Goal: Task Accomplishment & Management: Complete application form

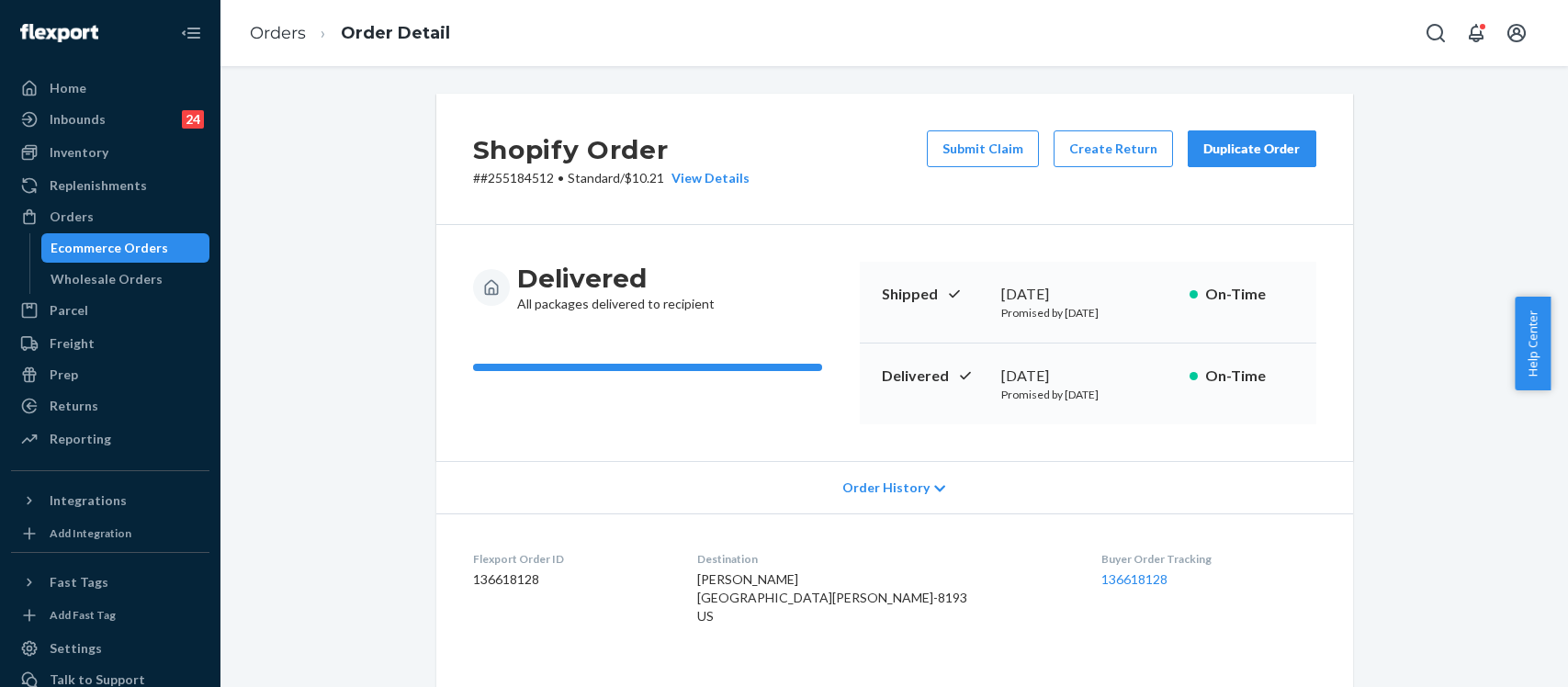
click at [84, 212] on div "Orders" at bounding box center [72, 216] width 44 height 18
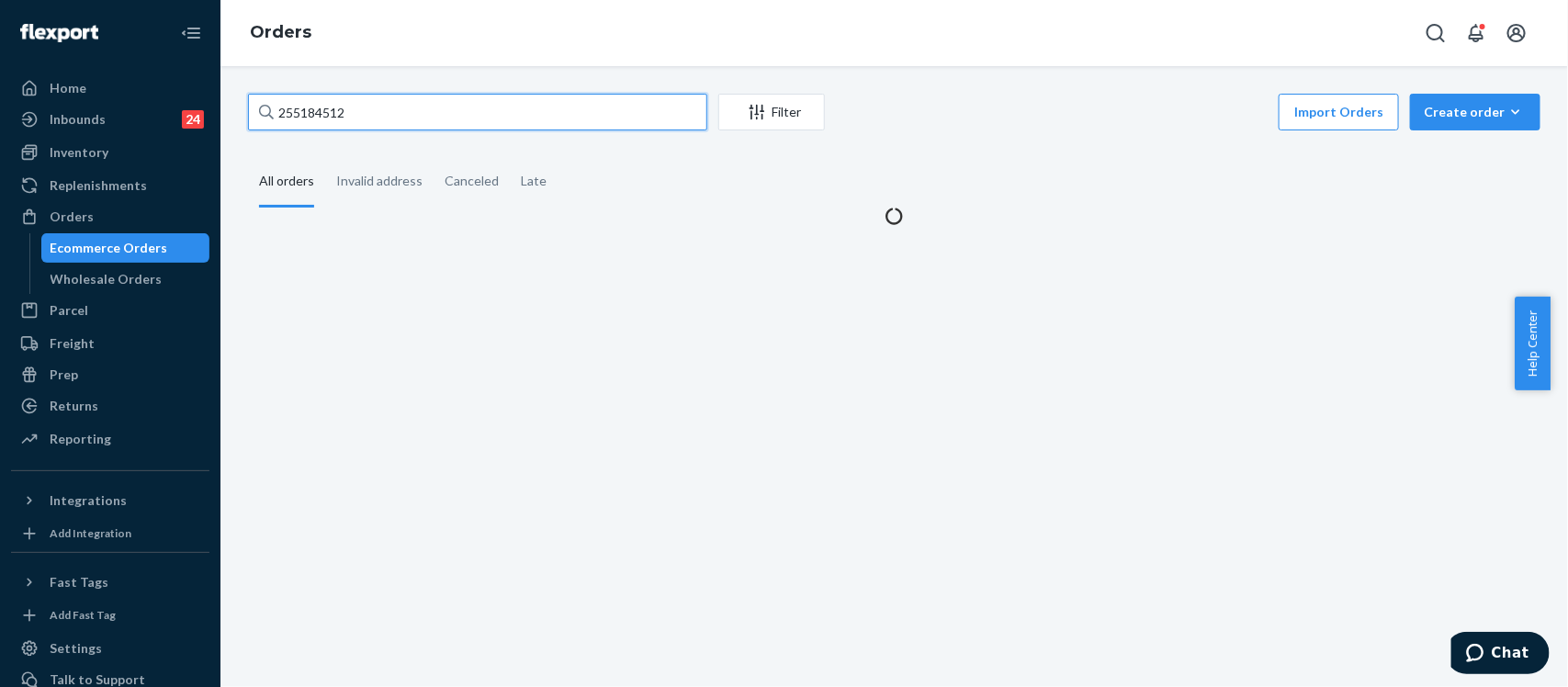
drag, startPoint x: 370, startPoint y: 118, endPoint x: 217, endPoint y: 118, distance: 153.0
click at [218, 118] on div "Home Inbounds 24 Shipping Plans Problems 24 Inventory Products Replenishments O…" at bounding box center [784, 343] width 1568 height 687
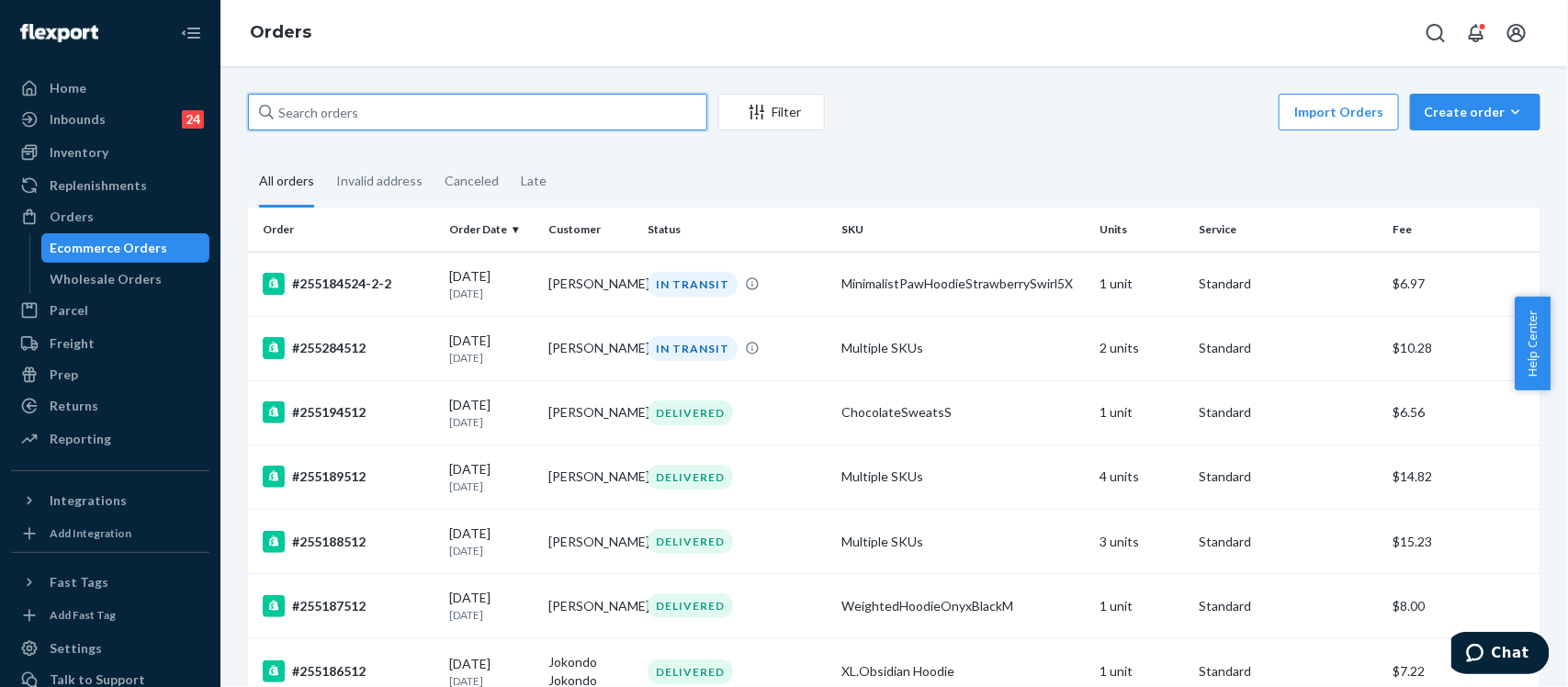
click at [363, 110] on input "text" at bounding box center [478, 112] width 459 height 37
paste input "255226352"
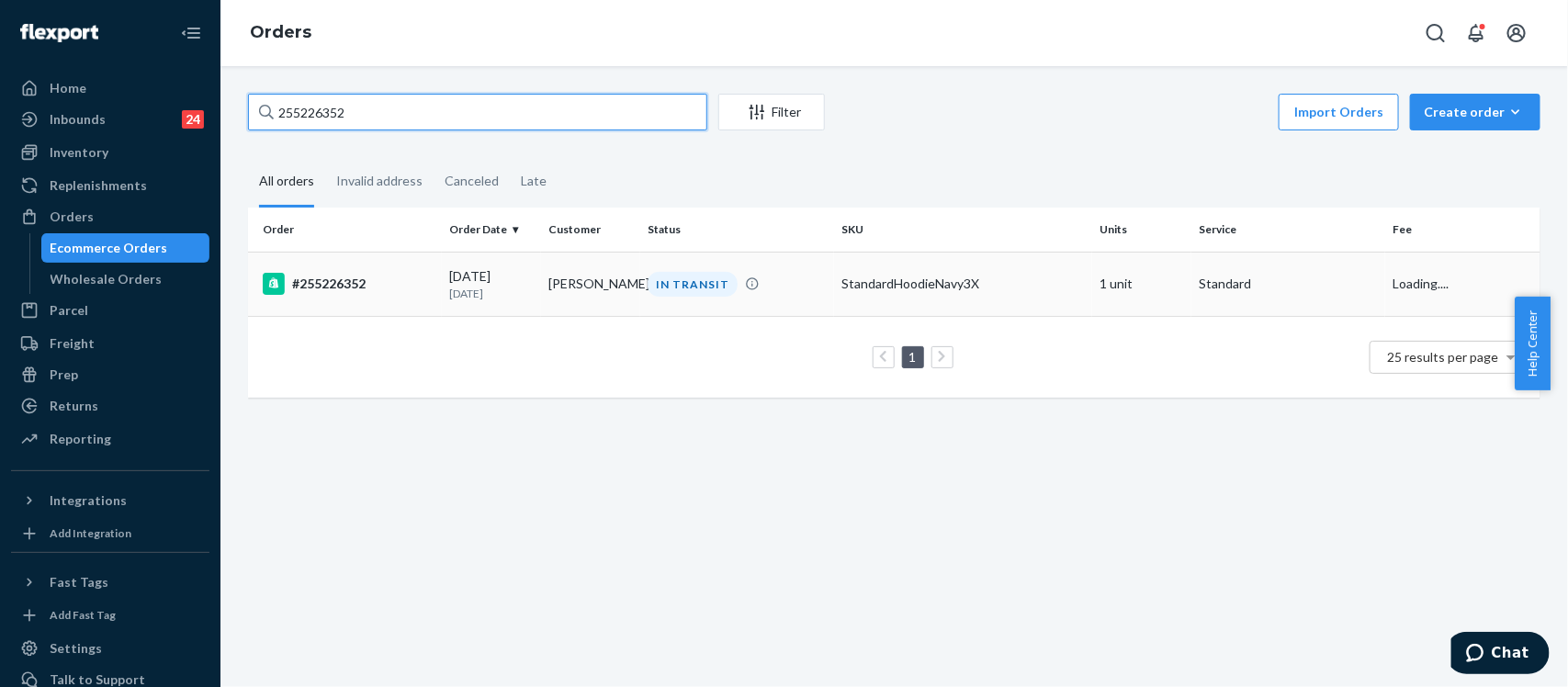
type input "255226352"
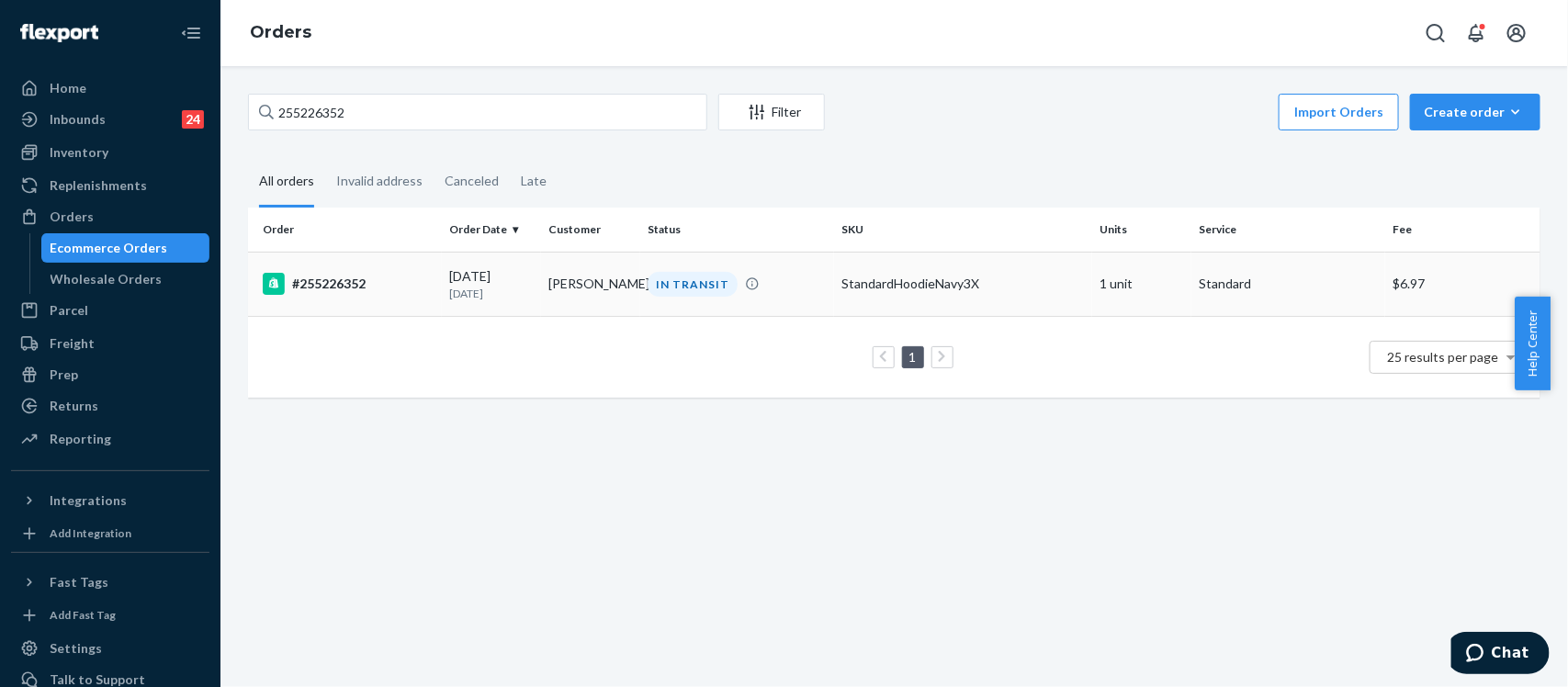
click at [359, 286] on div "#255226352" at bounding box center [349, 283] width 172 height 22
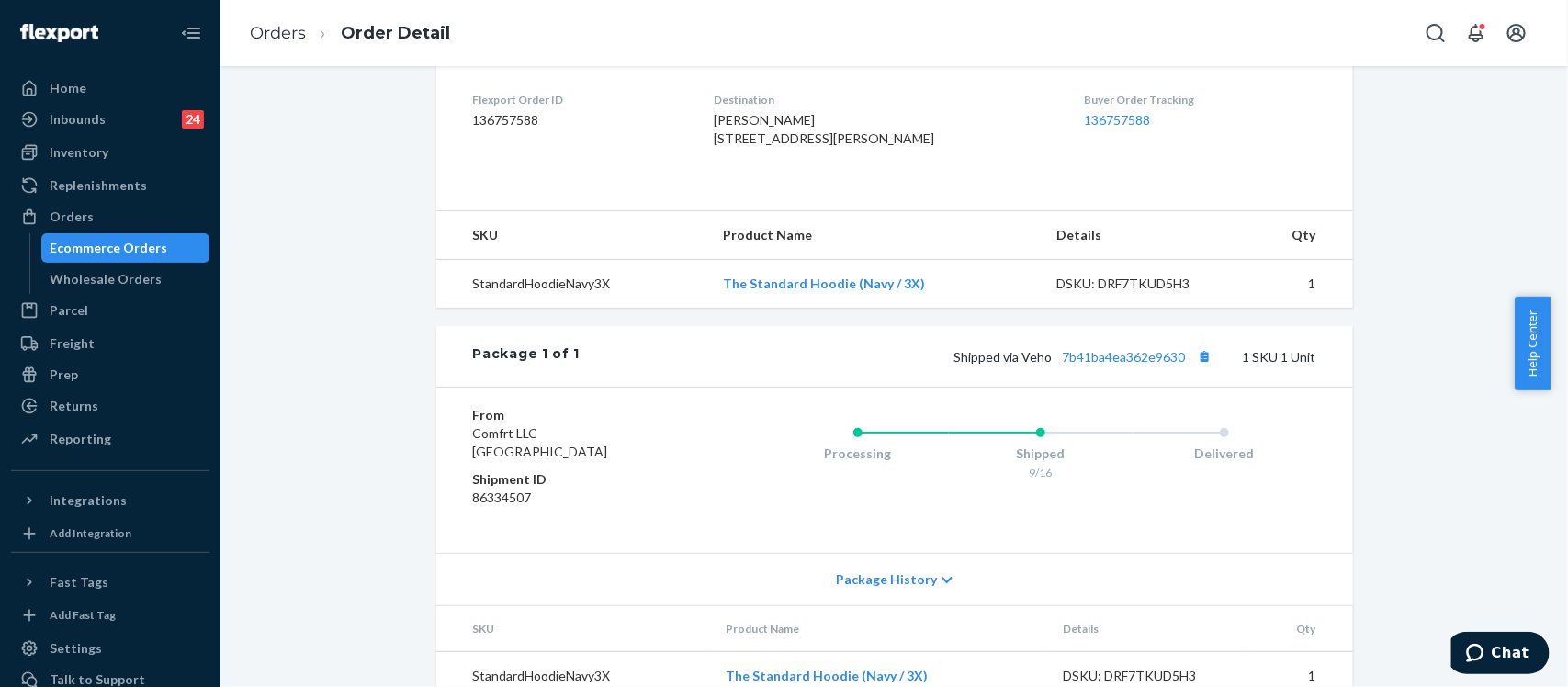
scroll to position [532, 0]
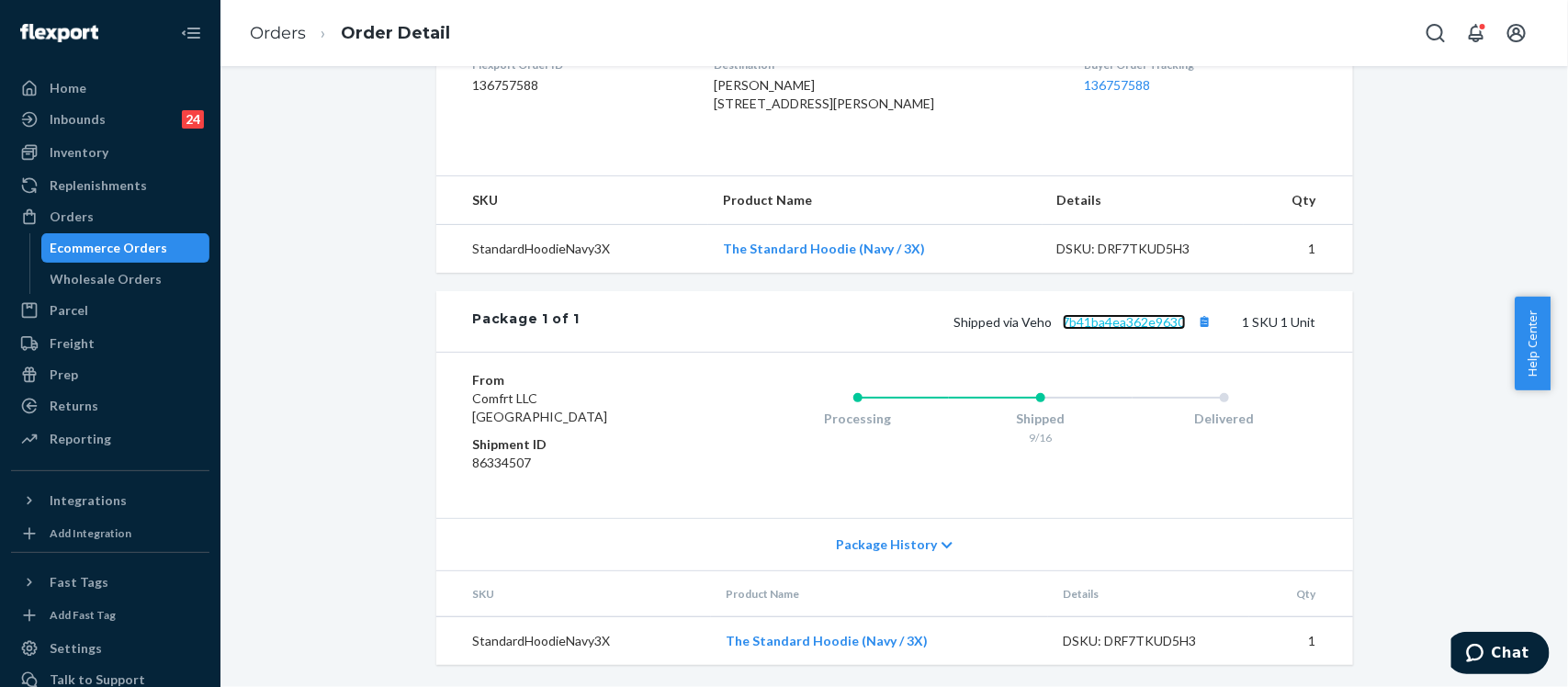
click at [1157, 326] on link "7b41ba4ea362e9630" at bounding box center [1123, 322] width 123 height 15
drag, startPoint x: 1183, startPoint y: 324, endPoint x: 1057, endPoint y: 329, distance: 126.1
click at [1057, 329] on div "Shipped via Veho 7b41ba4ea362e9630 1 SKU 1 Unit" at bounding box center [947, 321] width 736 height 24
copy link "7b41ba4ea362e9630"
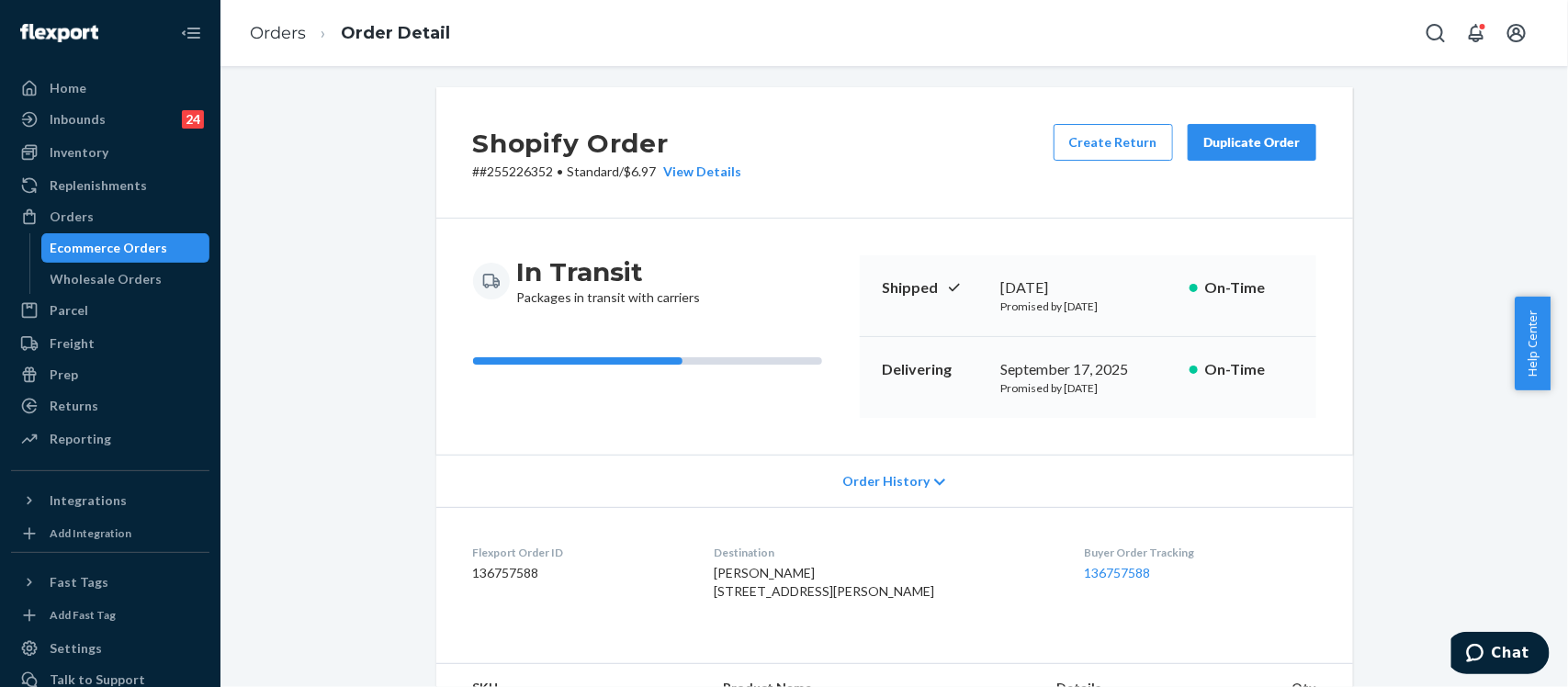
scroll to position [0, 0]
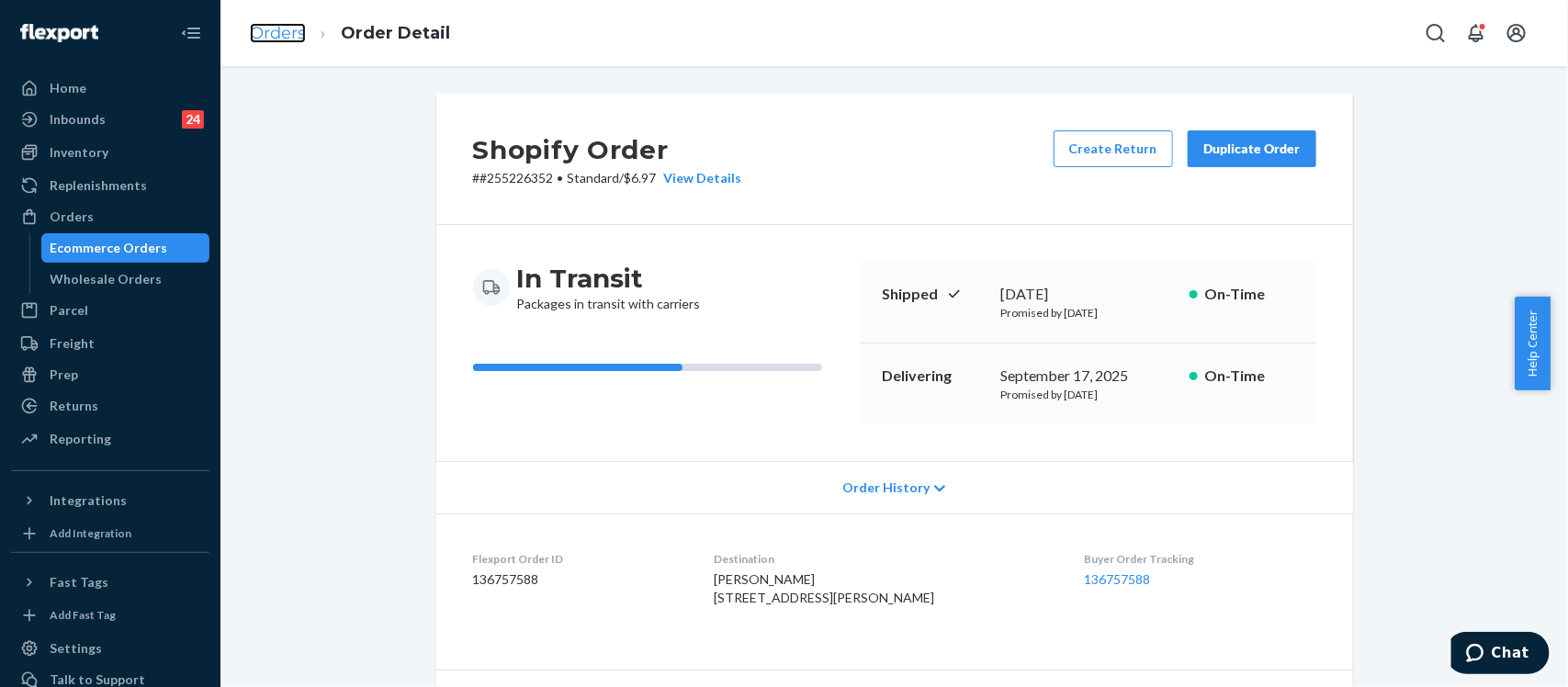
click at [294, 42] on link "Orders" at bounding box center [277, 33] width 56 height 20
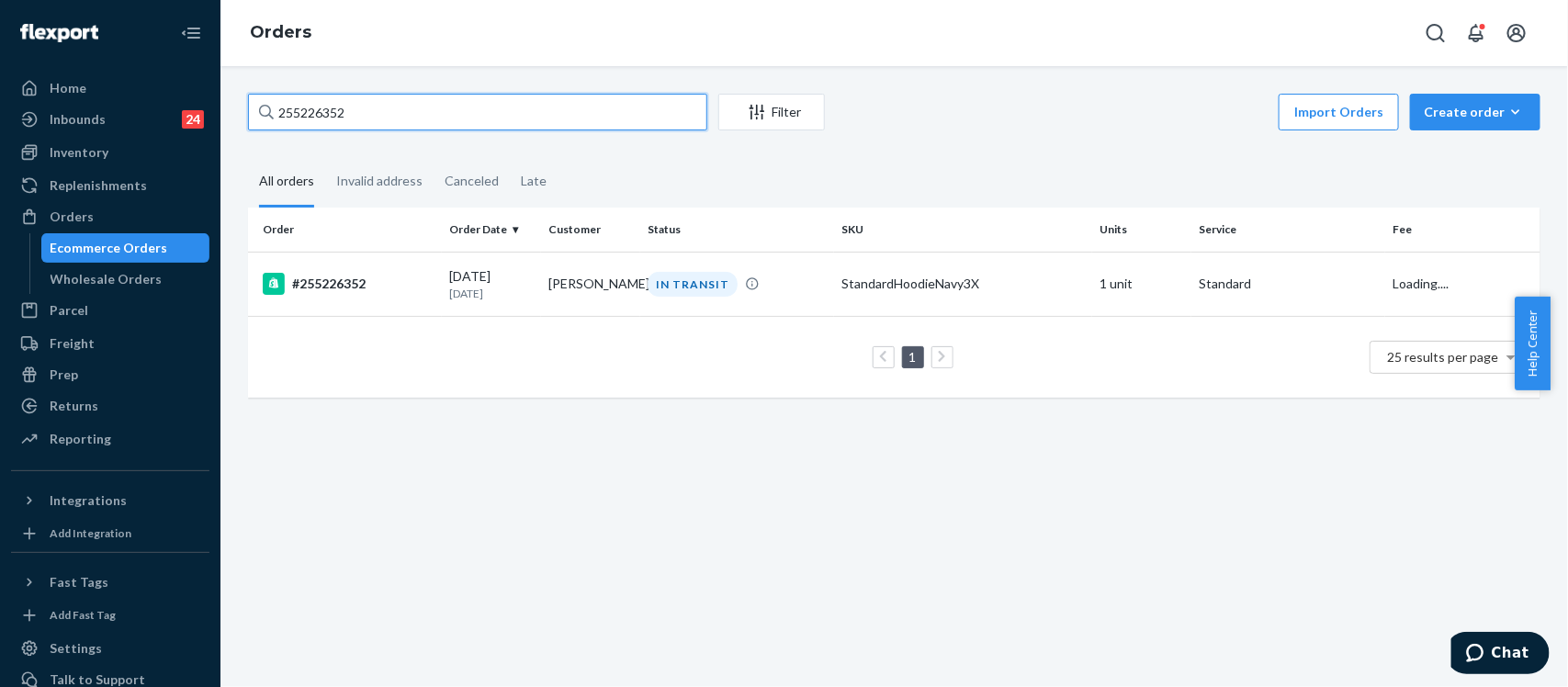
drag, startPoint x: 367, startPoint y: 117, endPoint x: 216, endPoint y: 103, distance: 151.6
click at [220, 106] on div "255226352 Filter Import Orders Create order Ecommerce order Removal order All o…" at bounding box center [894, 376] width 1348 height 620
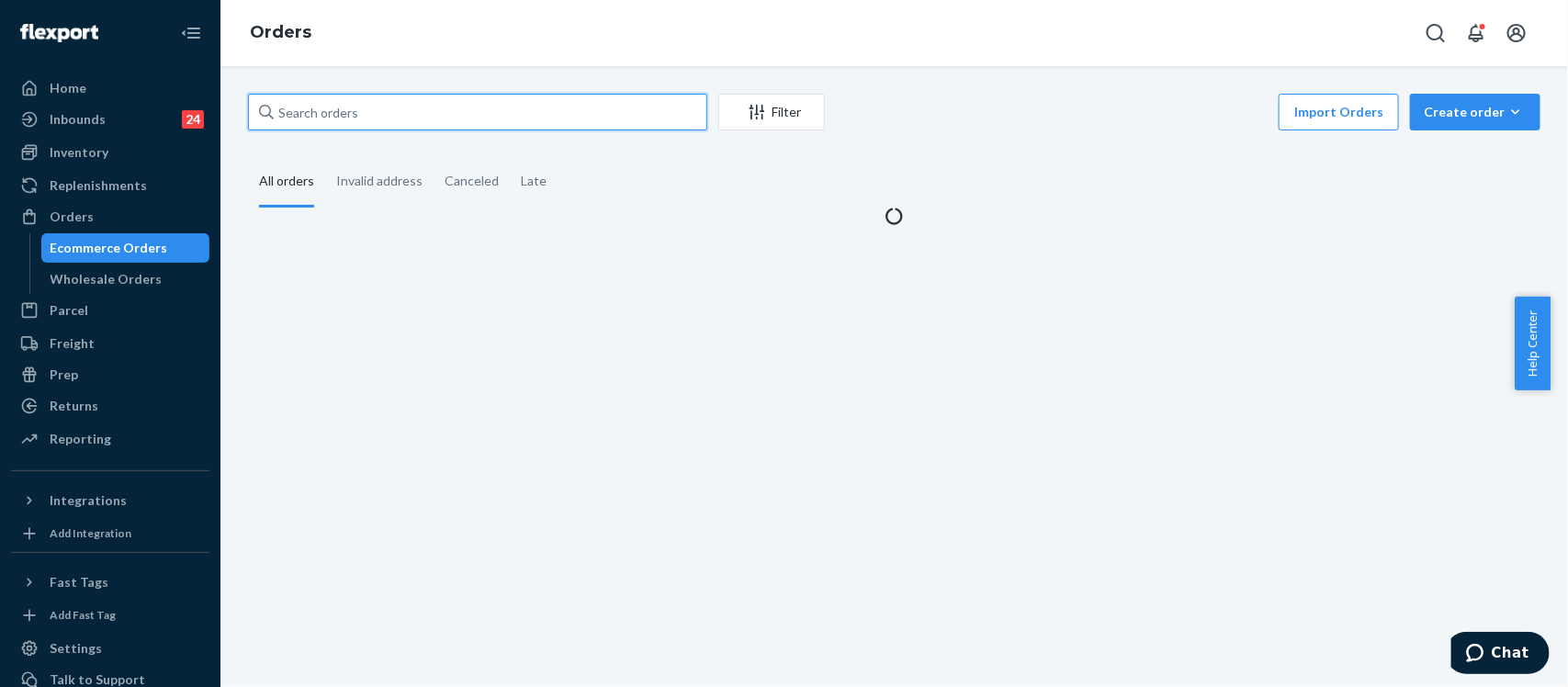
paste input "255280416"
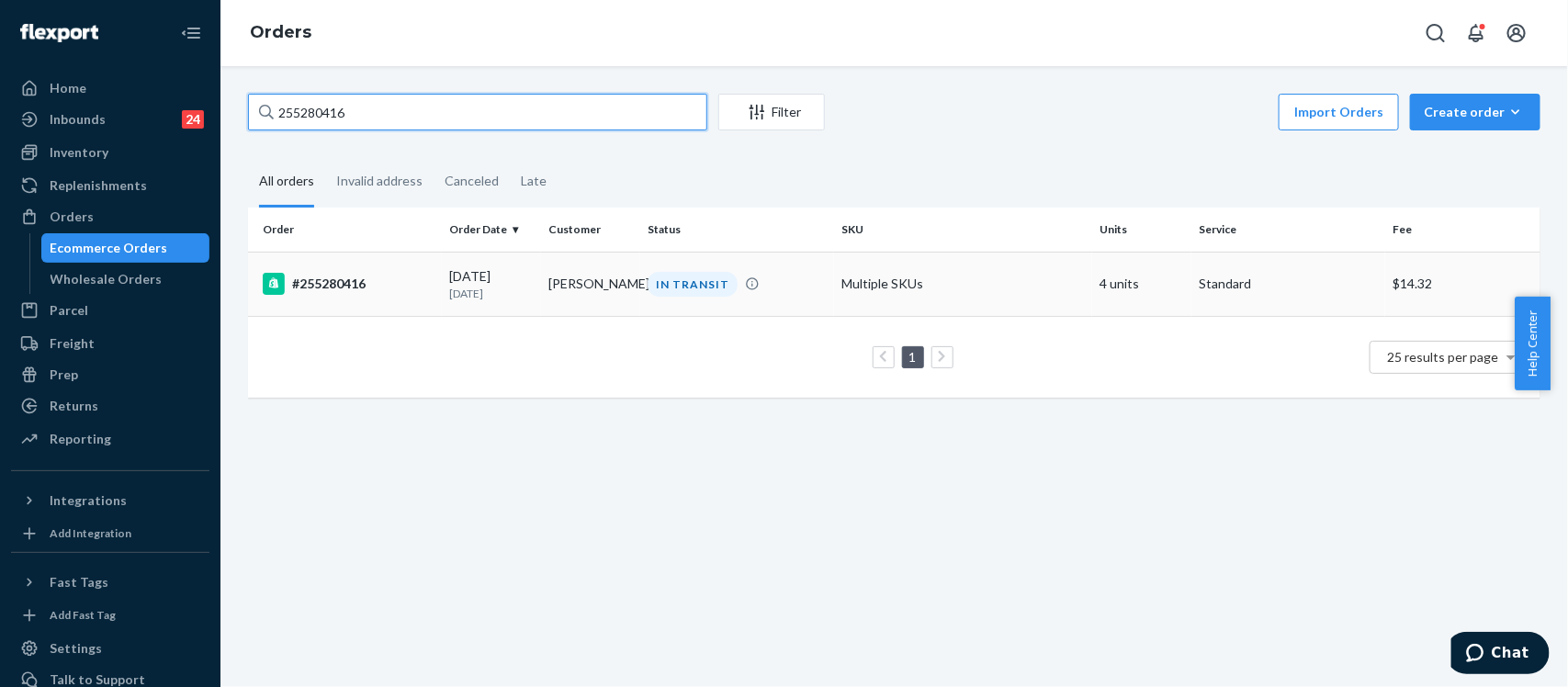
type input "255280416"
click at [312, 285] on div "#255280416" at bounding box center [349, 283] width 172 height 22
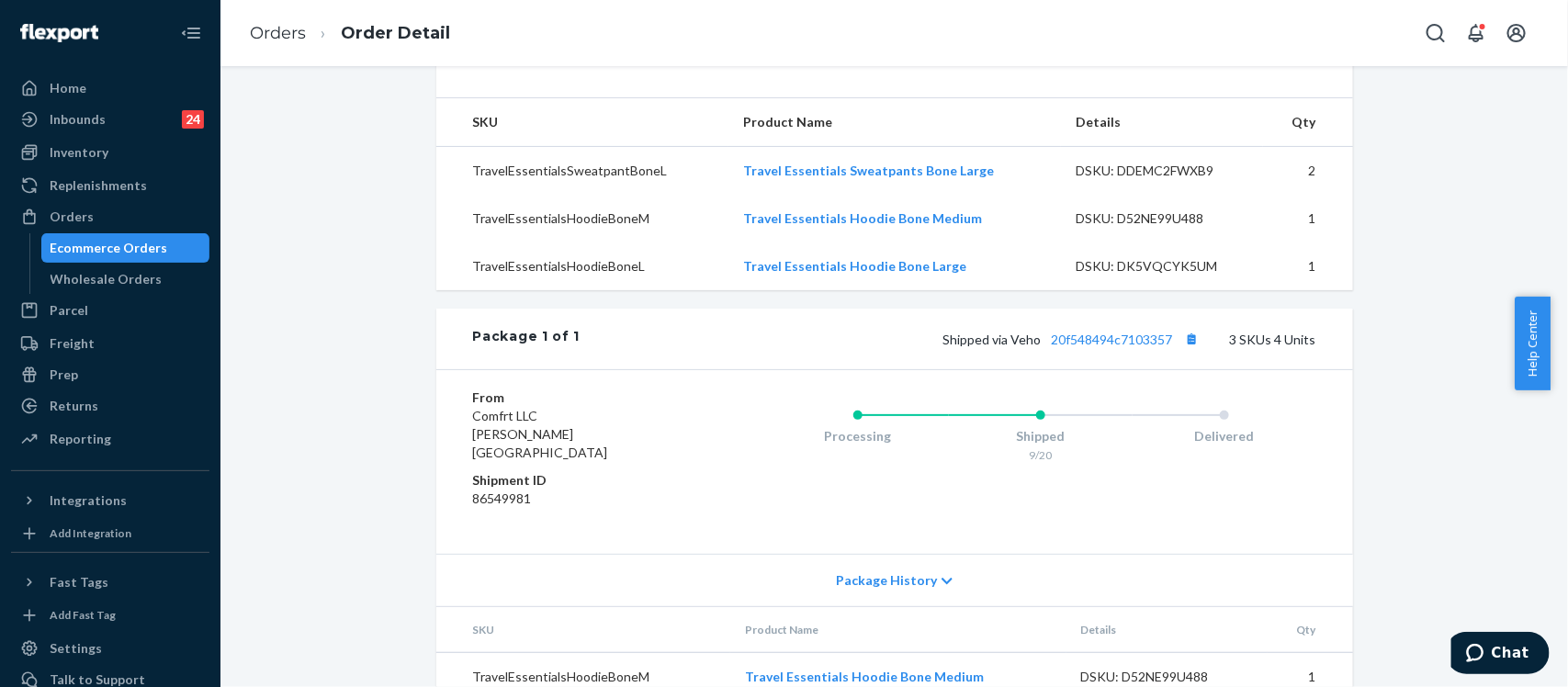
scroll to position [574, 0]
click at [1137, 345] on link "20f548494c7103357" at bounding box center [1112, 337] width 121 height 15
drag, startPoint x: 1177, startPoint y: 379, endPoint x: 1153, endPoint y: 379, distance: 24.0
click at [1153, 345] on span "Shipped via Veho 20f548494c7103357" at bounding box center [1074, 337] width 261 height 15
drag, startPoint x: 1039, startPoint y: 374, endPoint x: 1169, endPoint y: 379, distance: 130.1
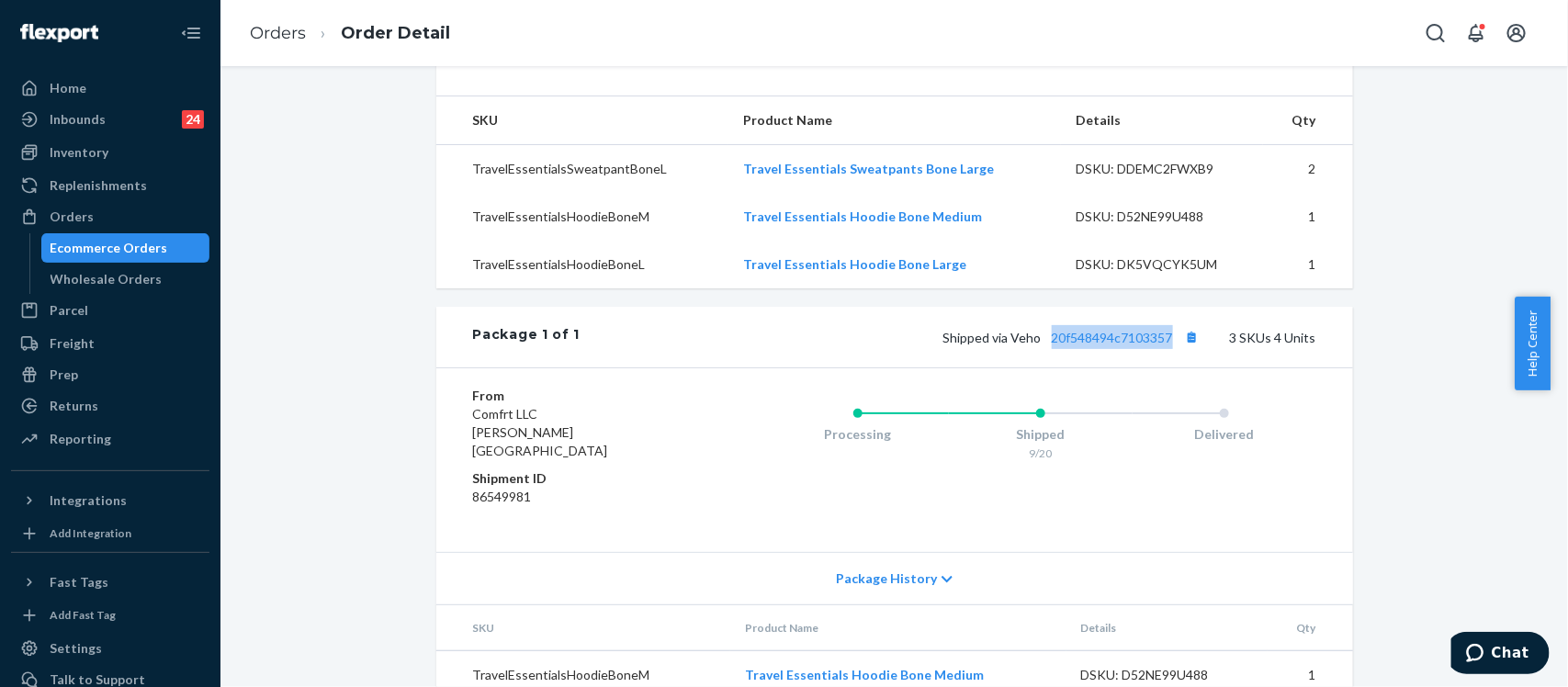
click at [1169, 345] on span "Shipped via Veho 20f548494c7103357" at bounding box center [1074, 337] width 261 height 15
copy link "20f548494c7103357"
click at [98, 212] on div "Orders" at bounding box center [109, 216] width 194 height 26
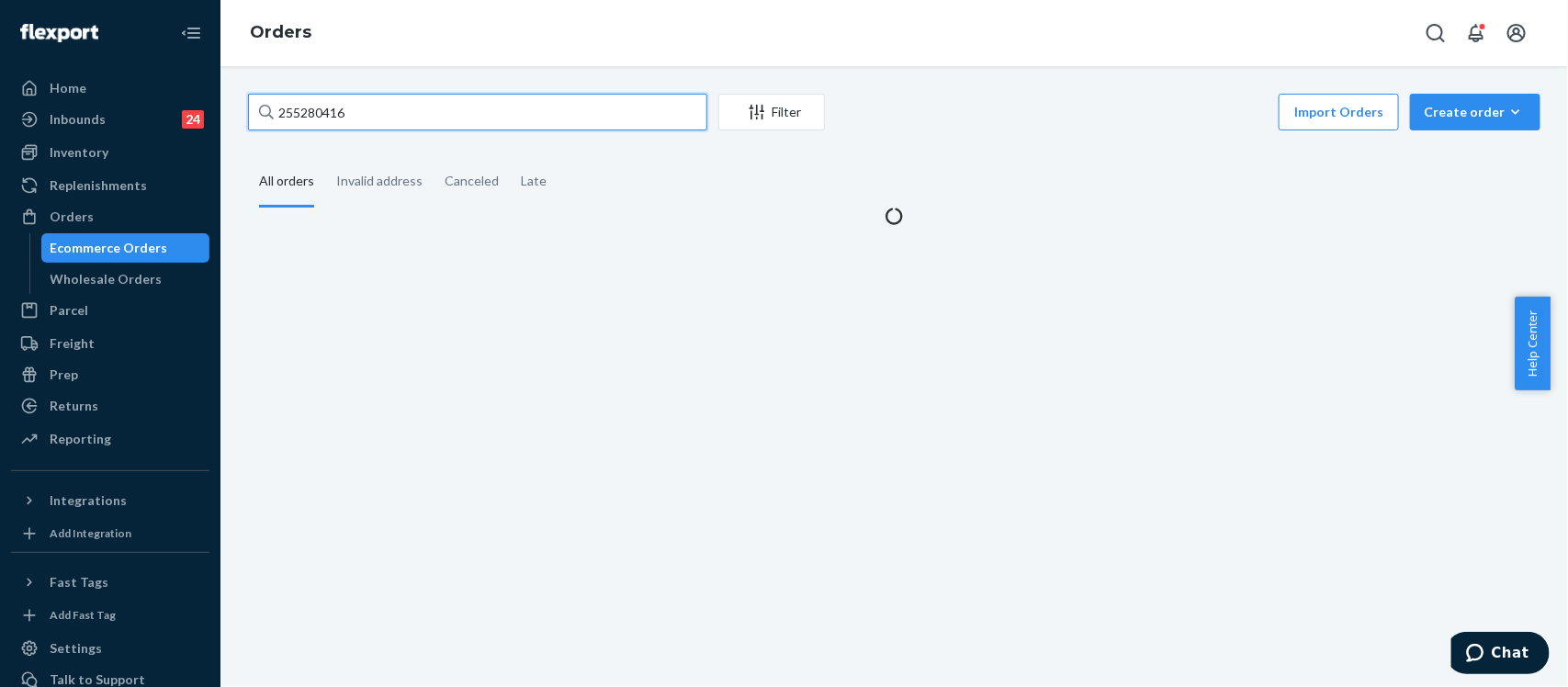
drag, startPoint x: 363, startPoint y: 126, endPoint x: 254, endPoint y: 113, distance: 109.8
click at [255, 113] on input "255280416" at bounding box center [478, 112] width 459 height 37
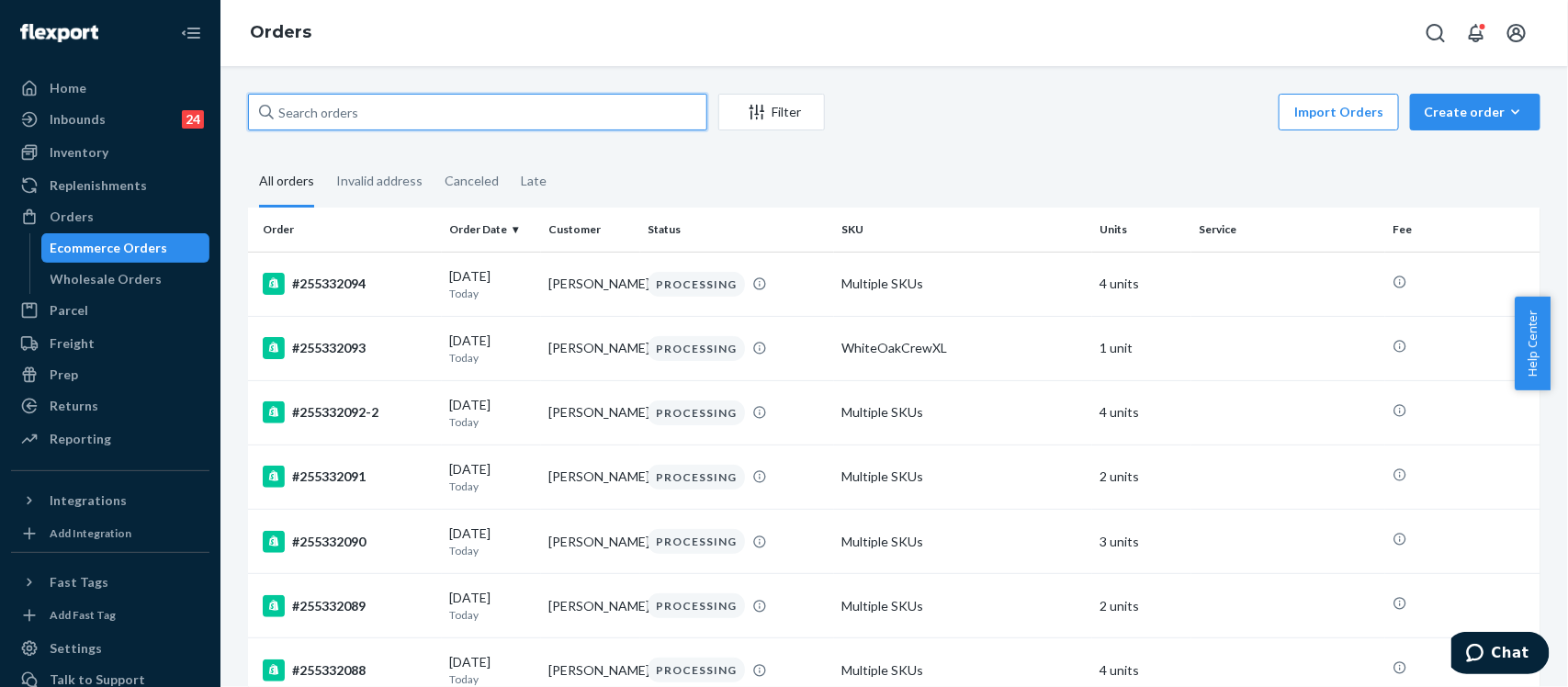
click at [297, 115] on input "text" at bounding box center [478, 112] width 459 height 37
paste input "255291321"
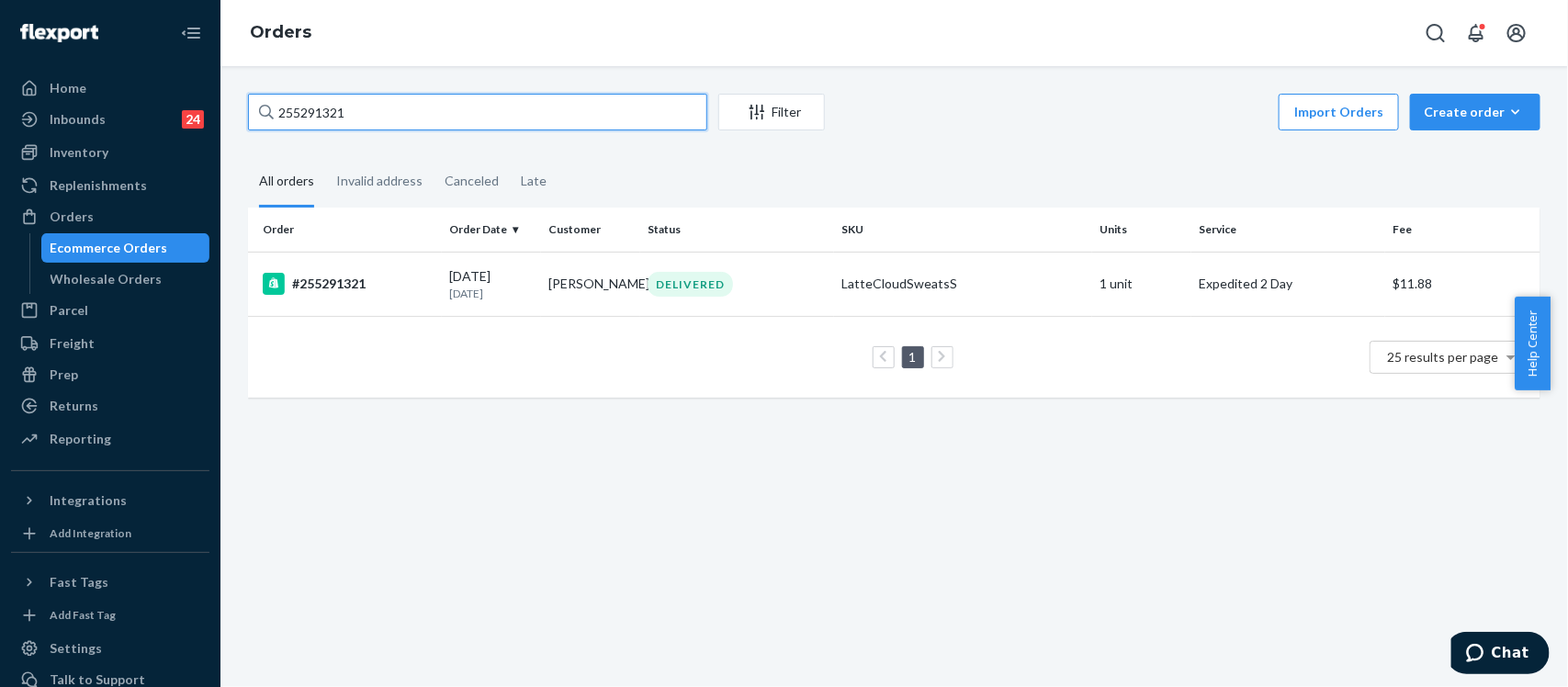
type input "255291321"
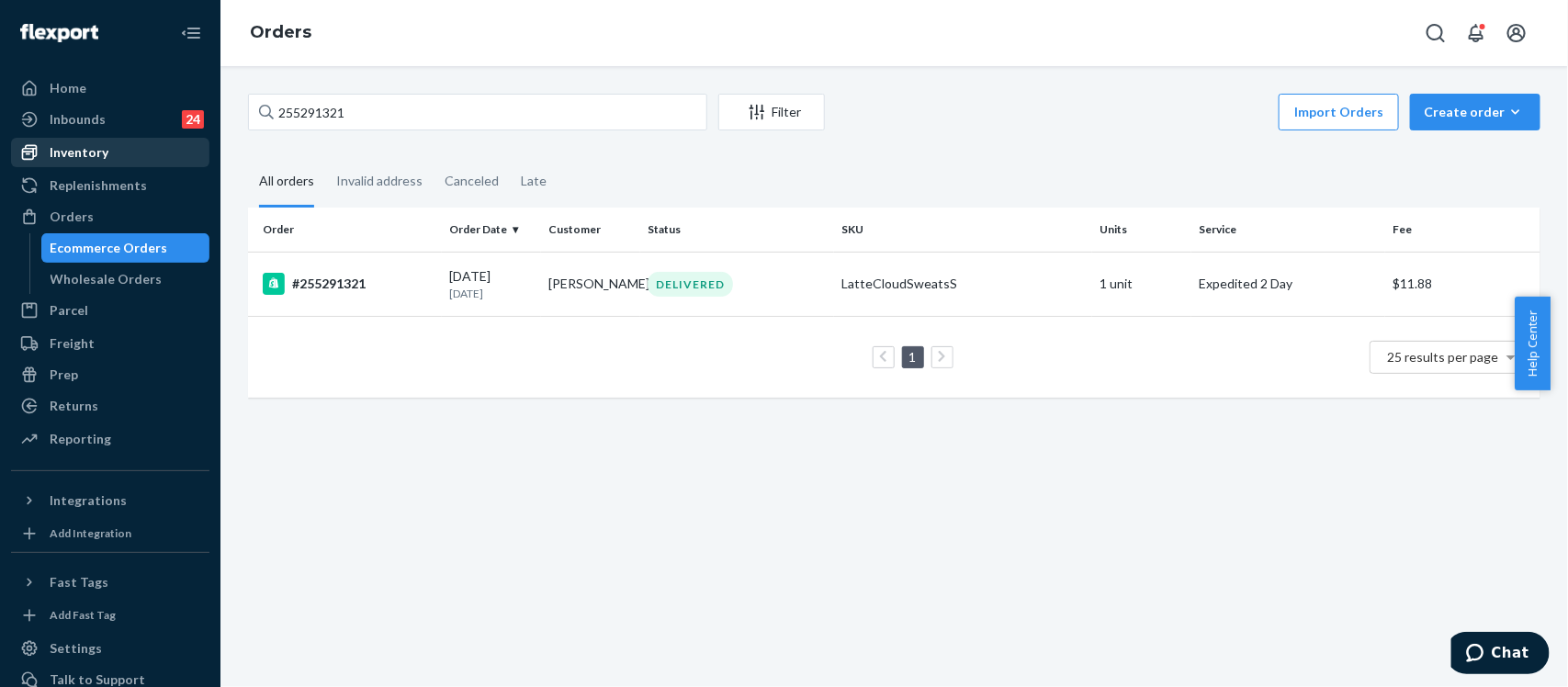
click at [83, 153] on div "Inventory" at bounding box center [78, 152] width 59 height 18
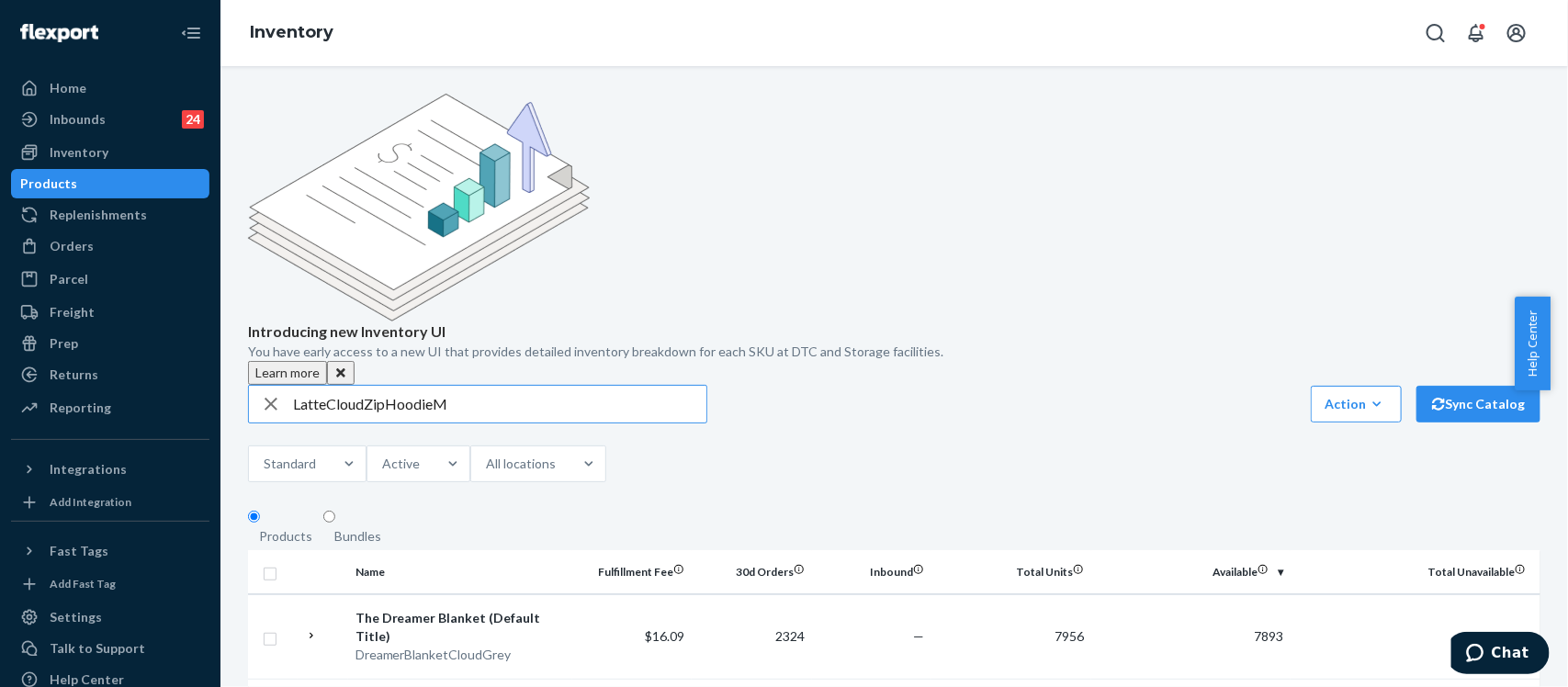
type input "LatteCloudZipHoodieM"
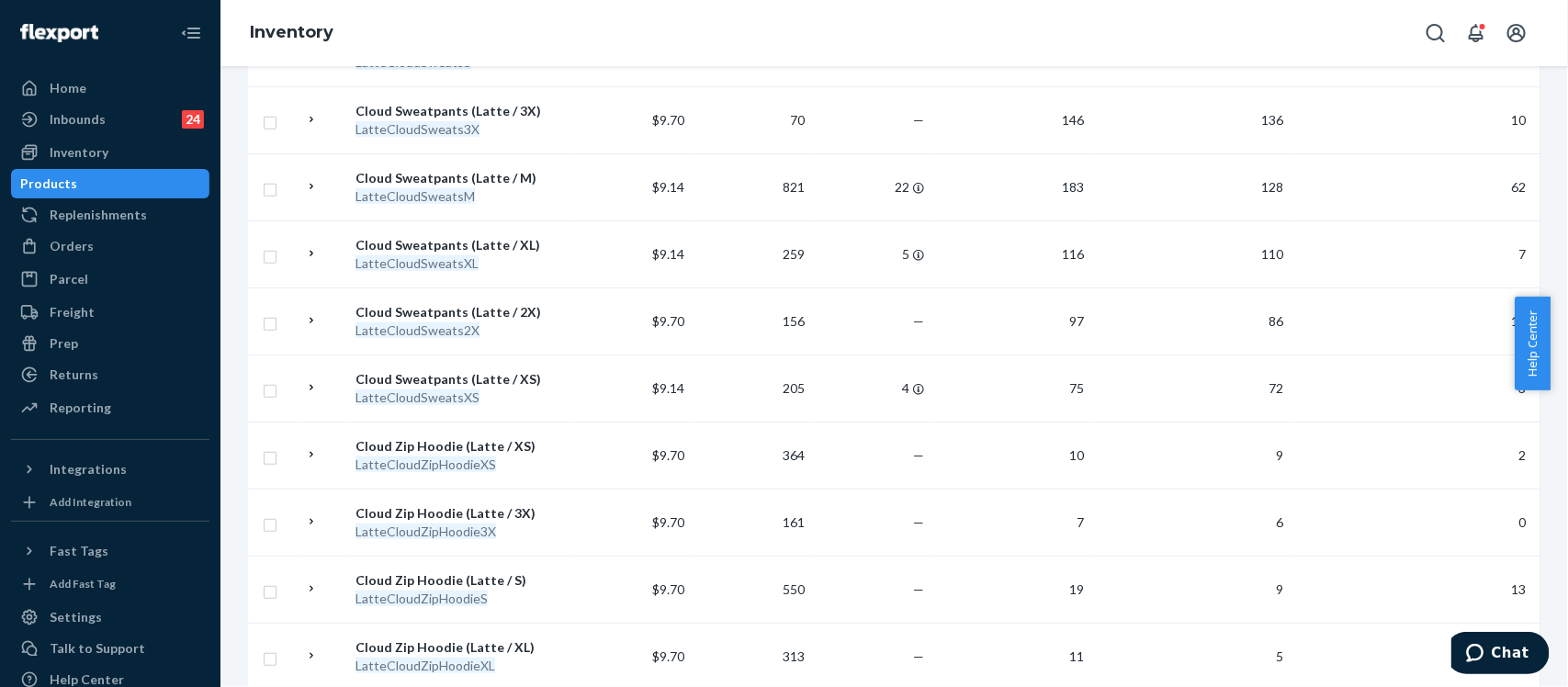
scroll to position [689, 0]
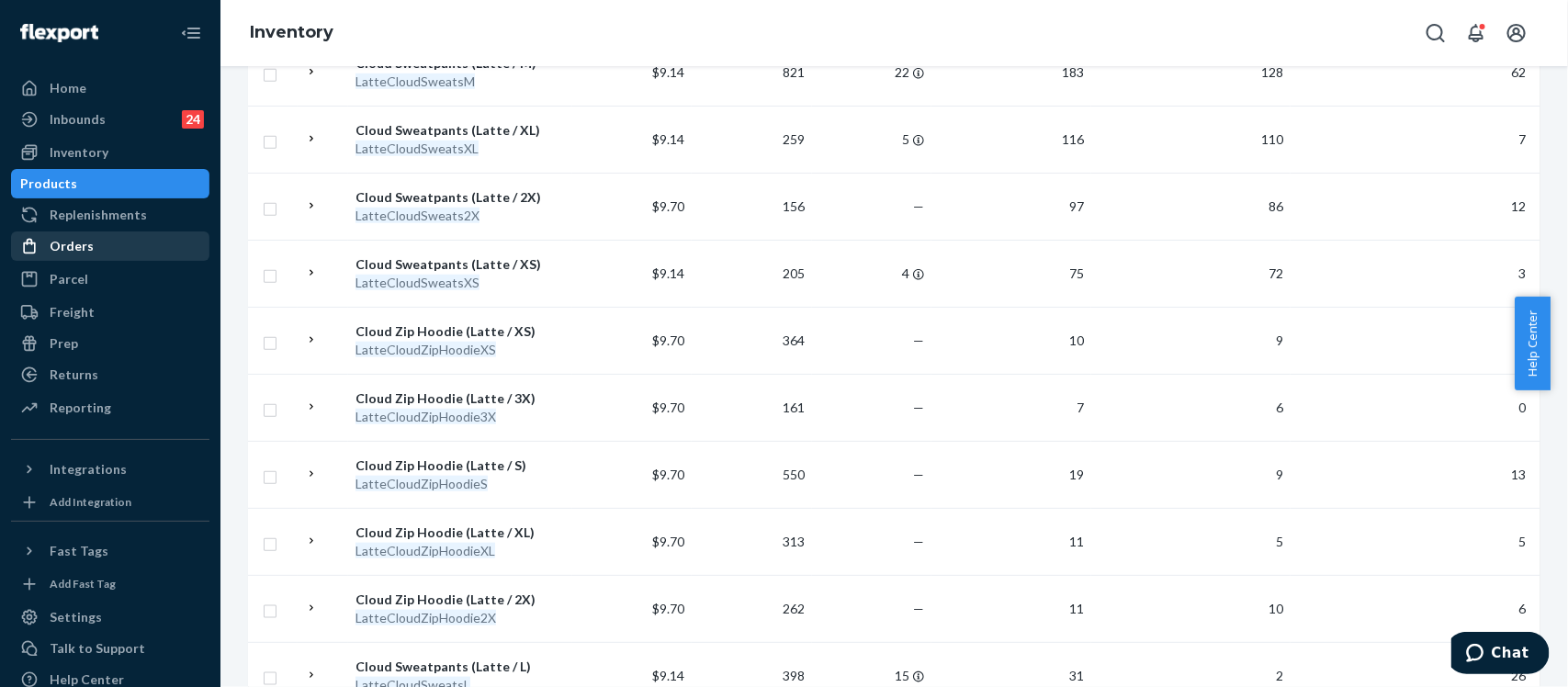
click at [75, 248] on div "Orders" at bounding box center [72, 245] width 44 height 18
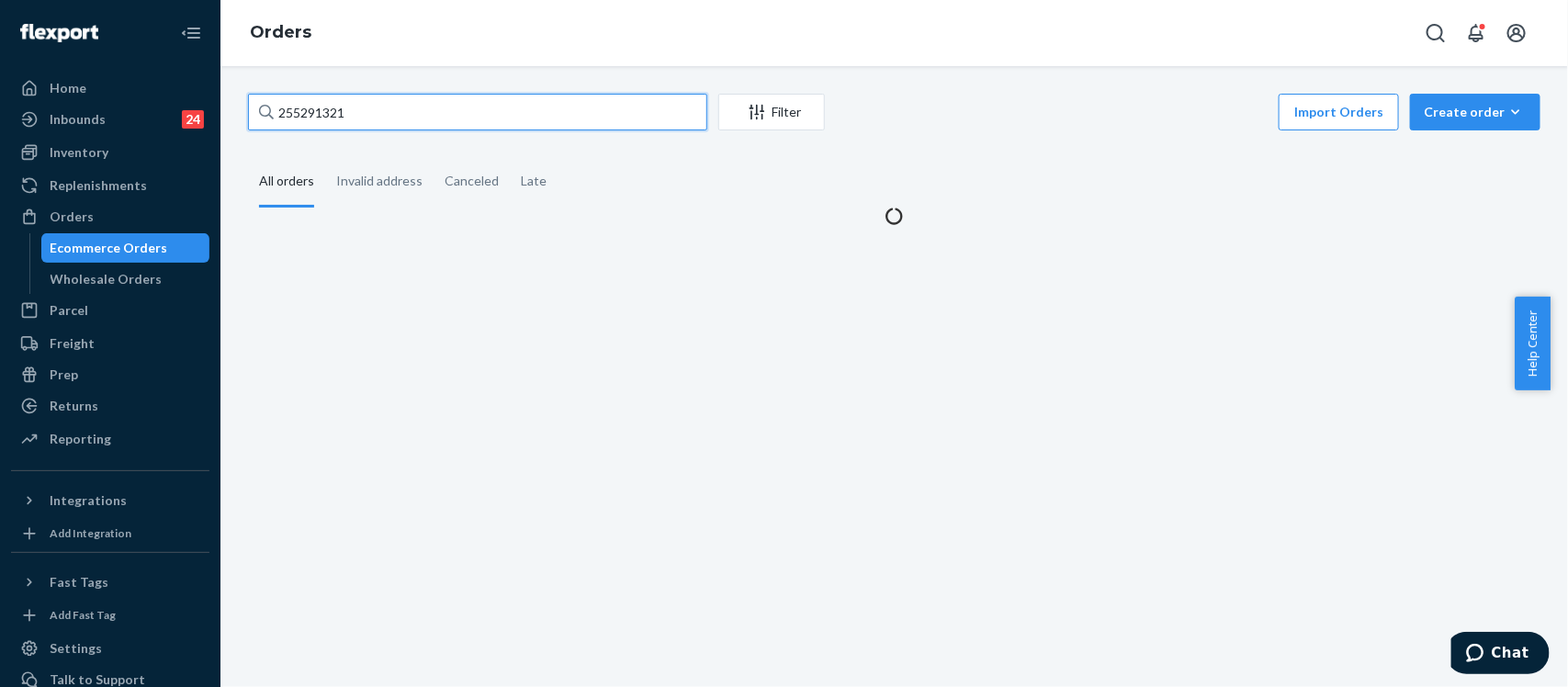
drag, startPoint x: 347, startPoint y: 99, endPoint x: 357, endPoint y: 107, distance: 12.8
click at [349, 100] on input "255291321" at bounding box center [478, 112] width 459 height 37
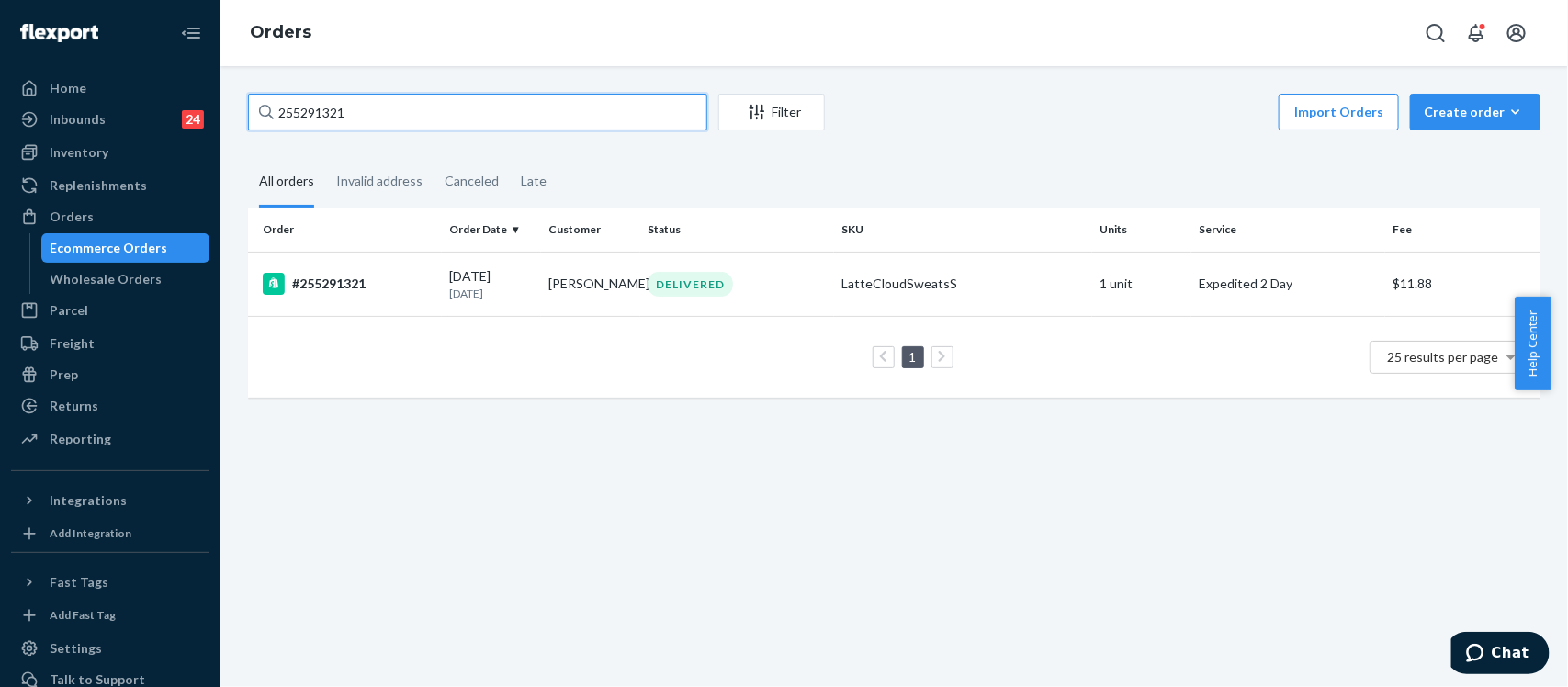
drag, startPoint x: 359, startPoint y: 108, endPoint x: 221, endPoint y: 98, distance: 138.4
click at [221, 98] on div "255291321 Filter Import Orders Create order Ecommerce order Removal order All o…" at bounding box center [894, 376] width 1348 height 620
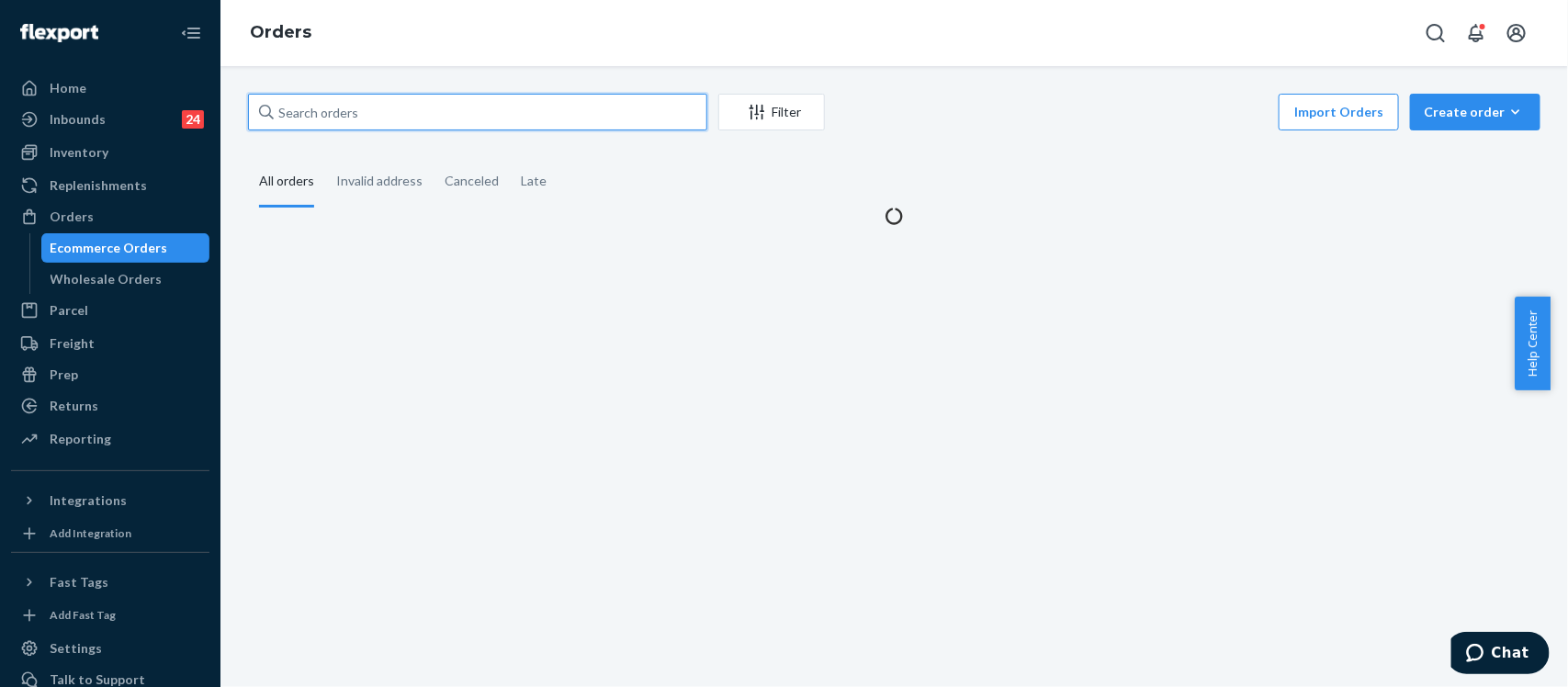
paste input "255252276"
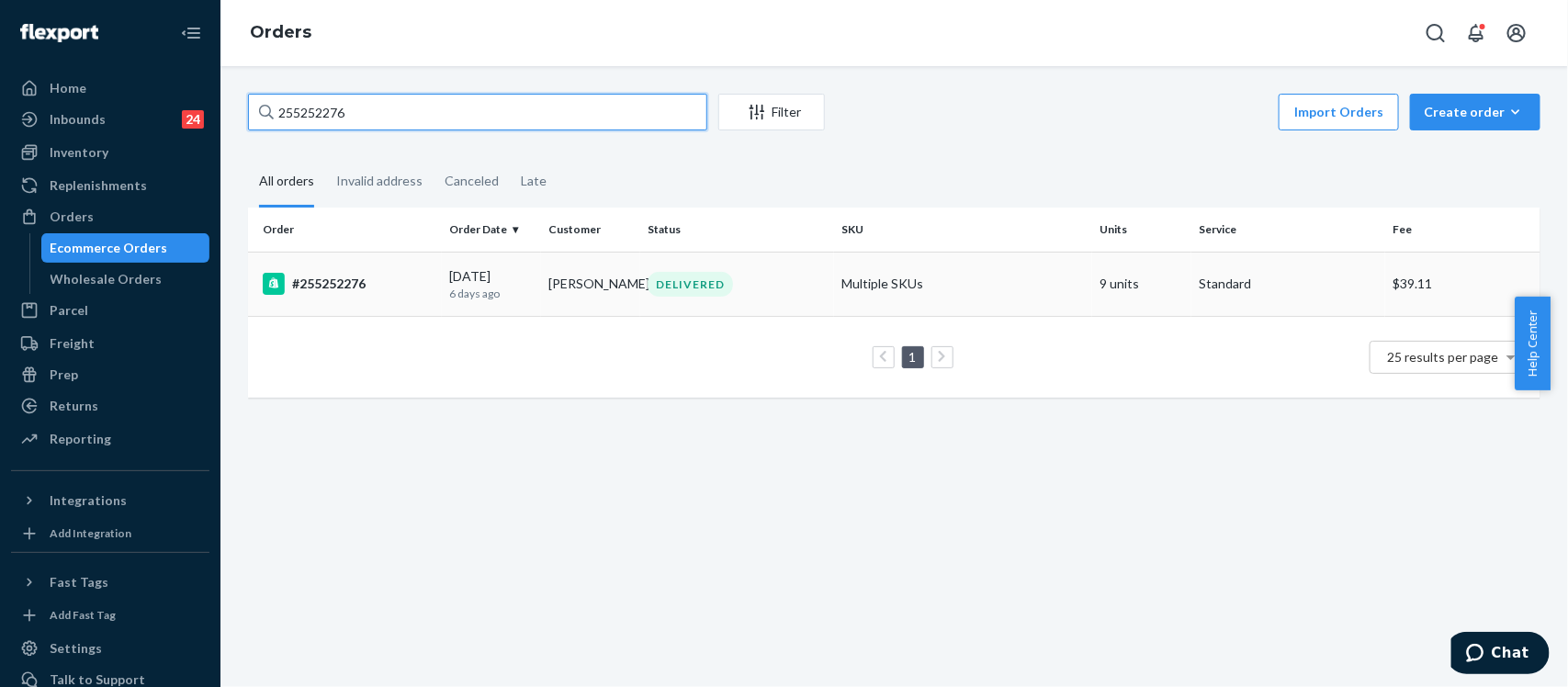
type input "255252276"
click at [329, 282] on div "#255252276" at bounding box center [349, 283] width 172 height 22
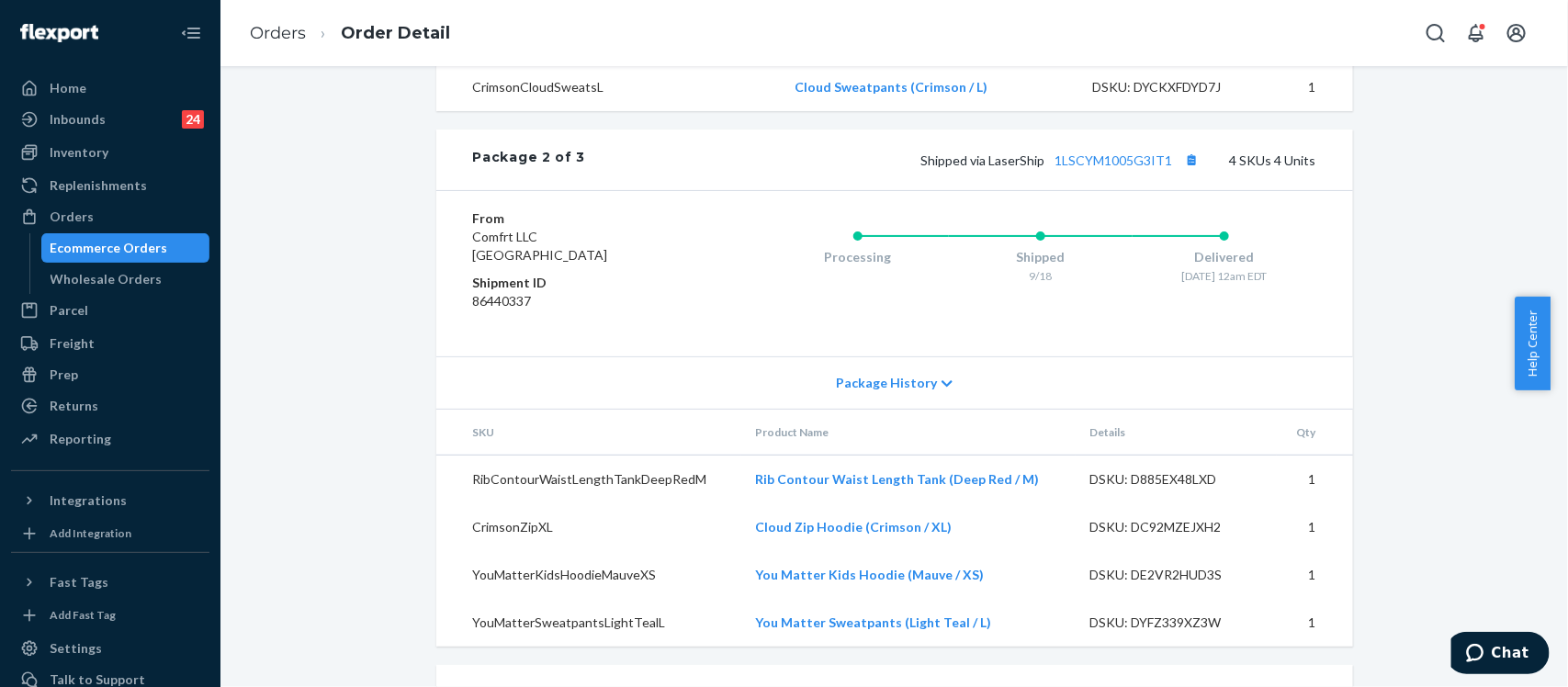
scroll to position [1527, 0]
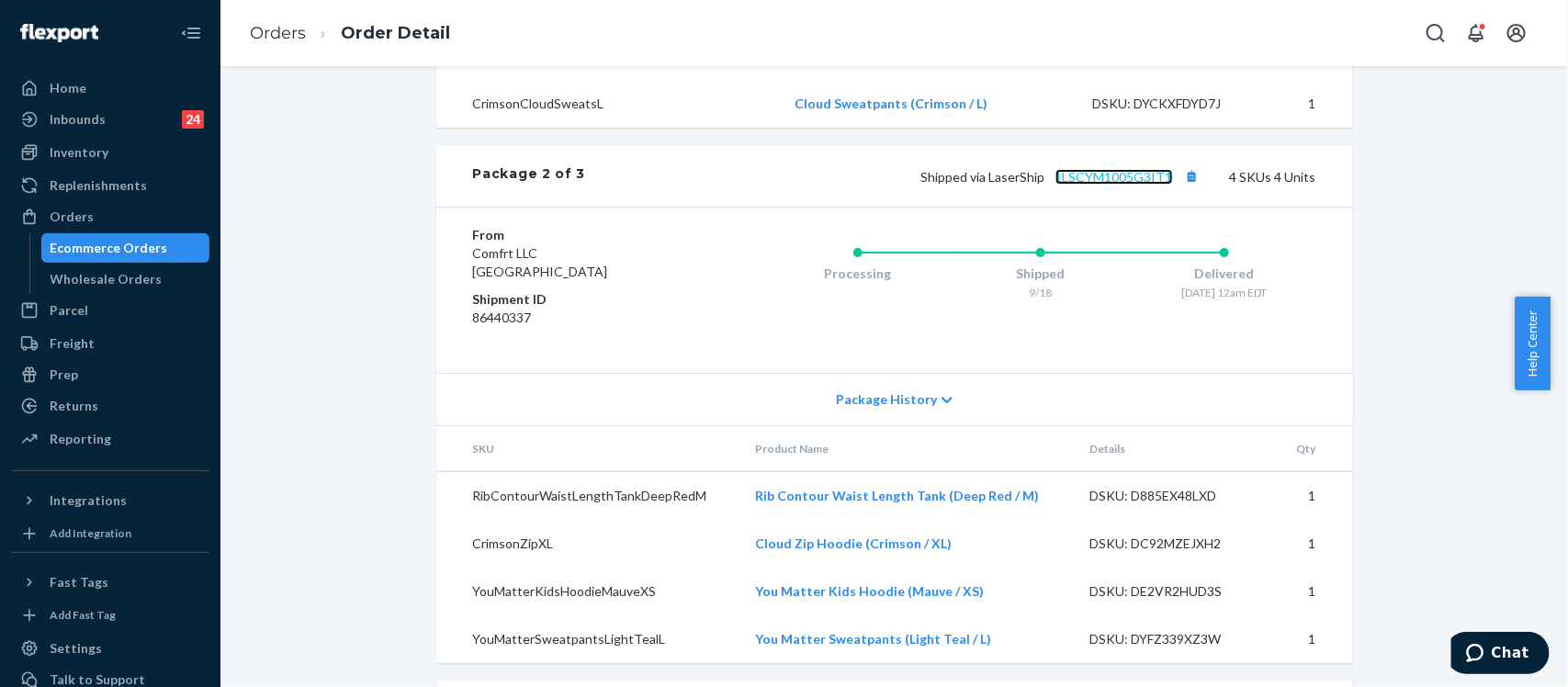
click at [1120, 185] on link "1LSCYM1005G3IT1" at bounding box center [1115, 177] width 118 height 15
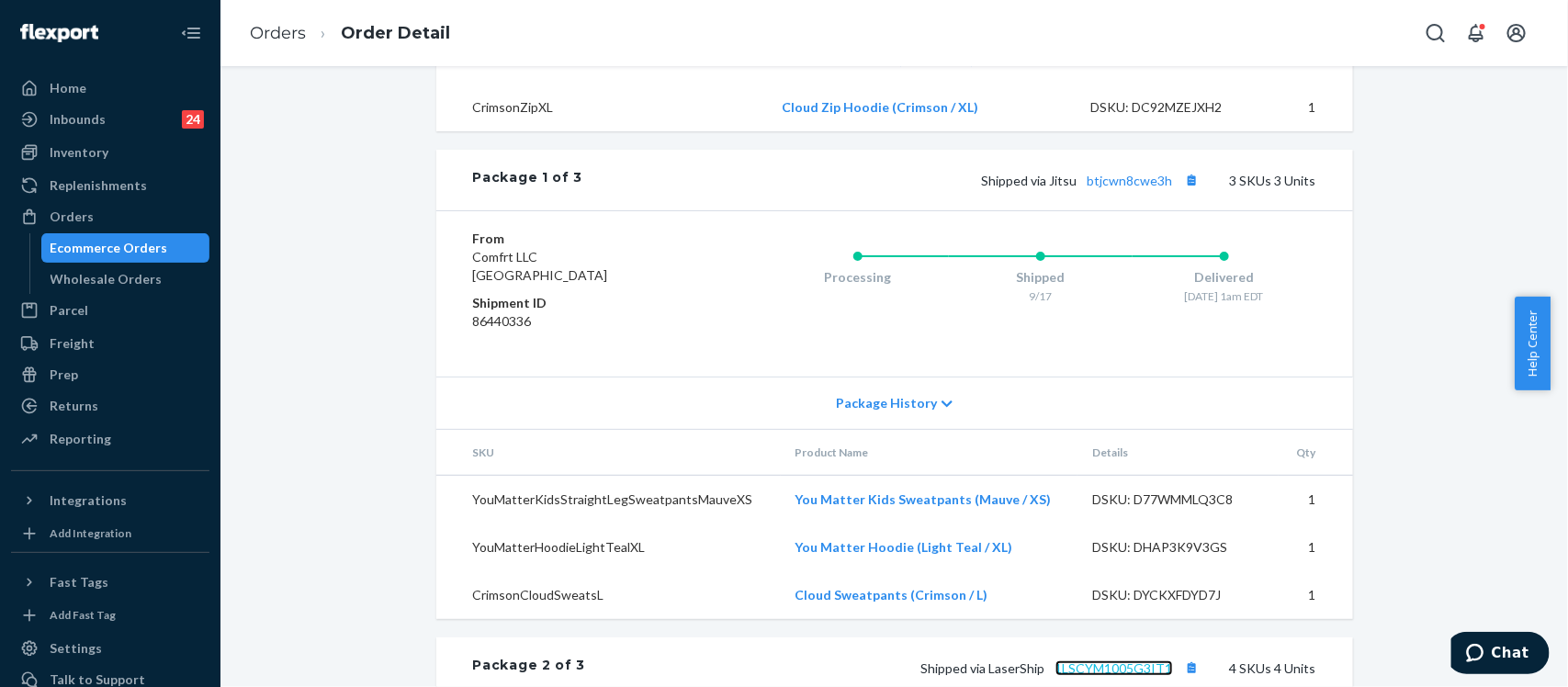
scroll to position [1068, 0]
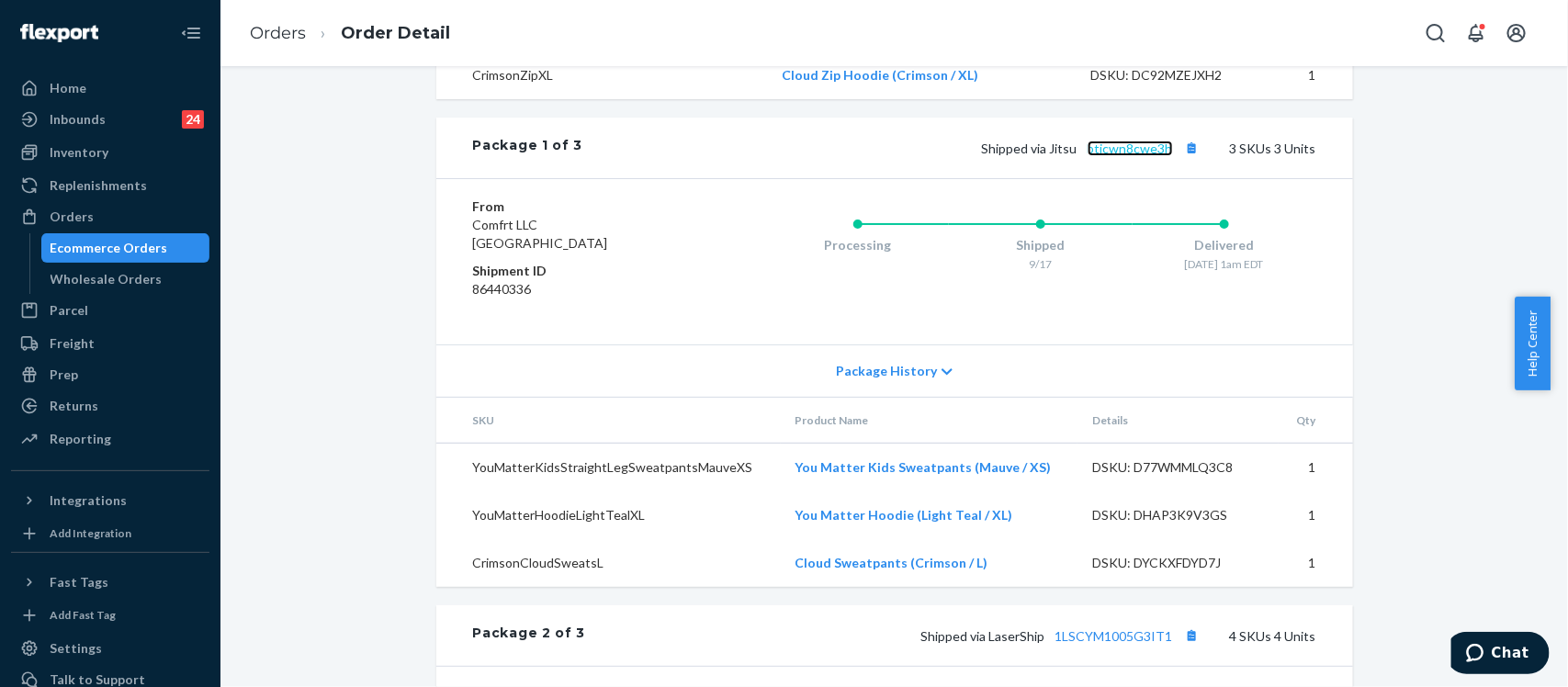
click at [1163, 157] on link "btjcwn8cwe3h" at bounding box center [1130, 148] width 85 height 15
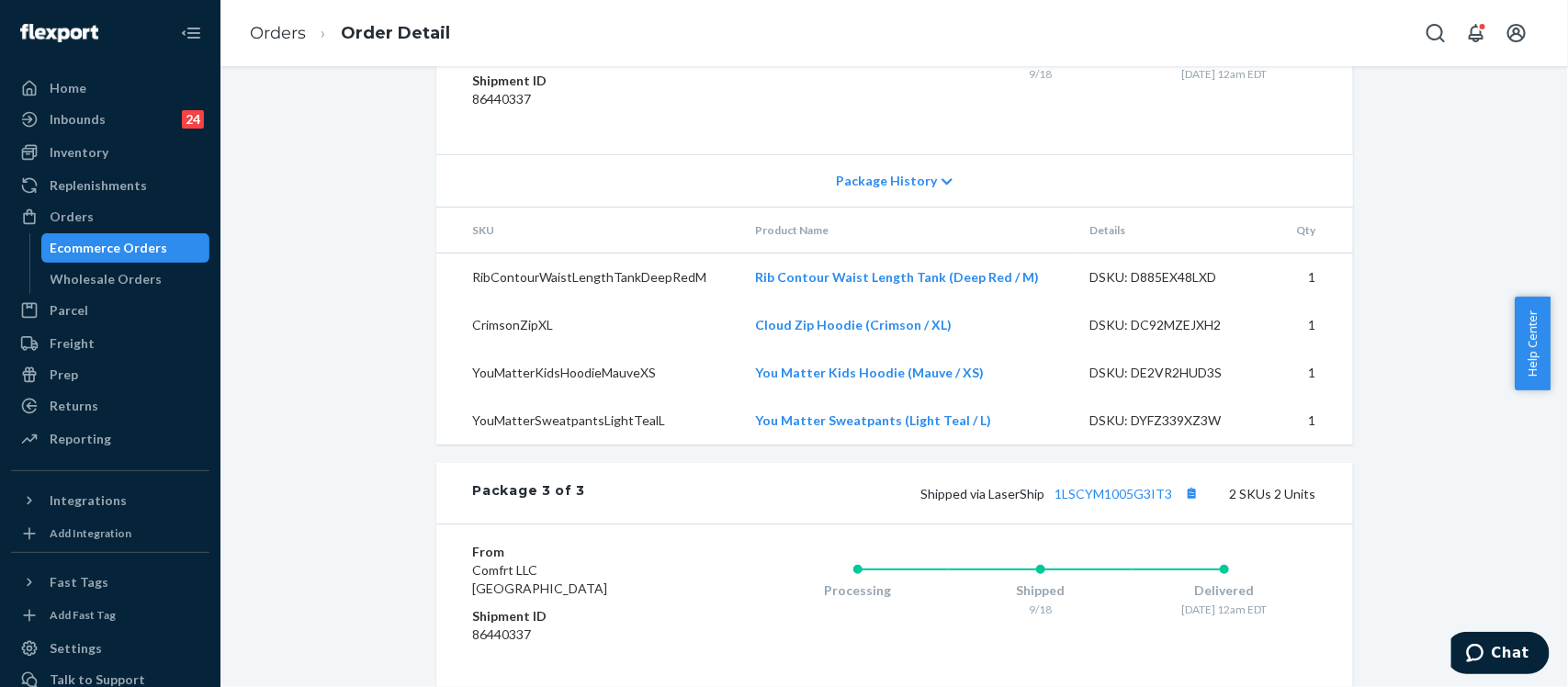
scroll to position [1757, 0]
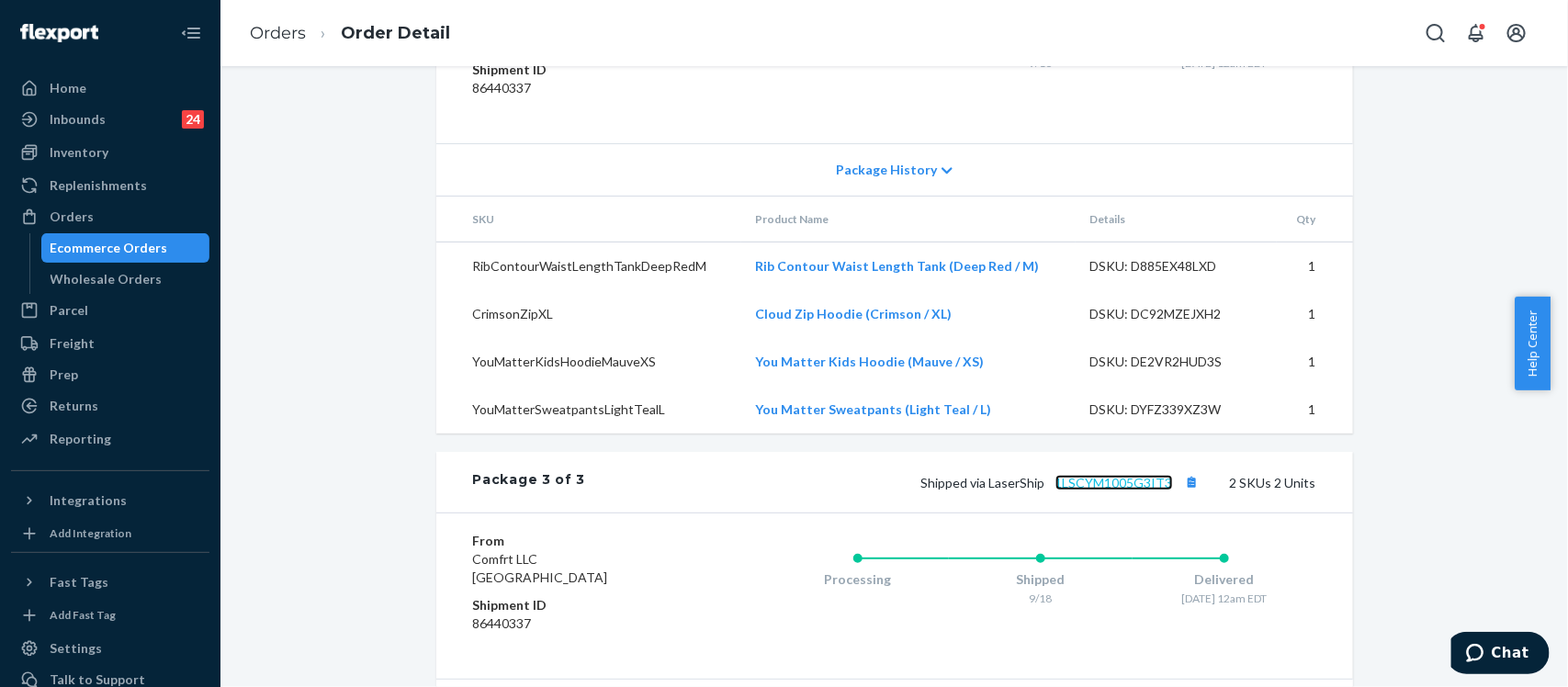
click at [1135, 490] on link "1LSCYM1005G3IT3" at bounding box center [1115, 482] width 118 height 15
click at [87, 218] on div "Orders" at bounding box center [72, 216] width 44 height 18
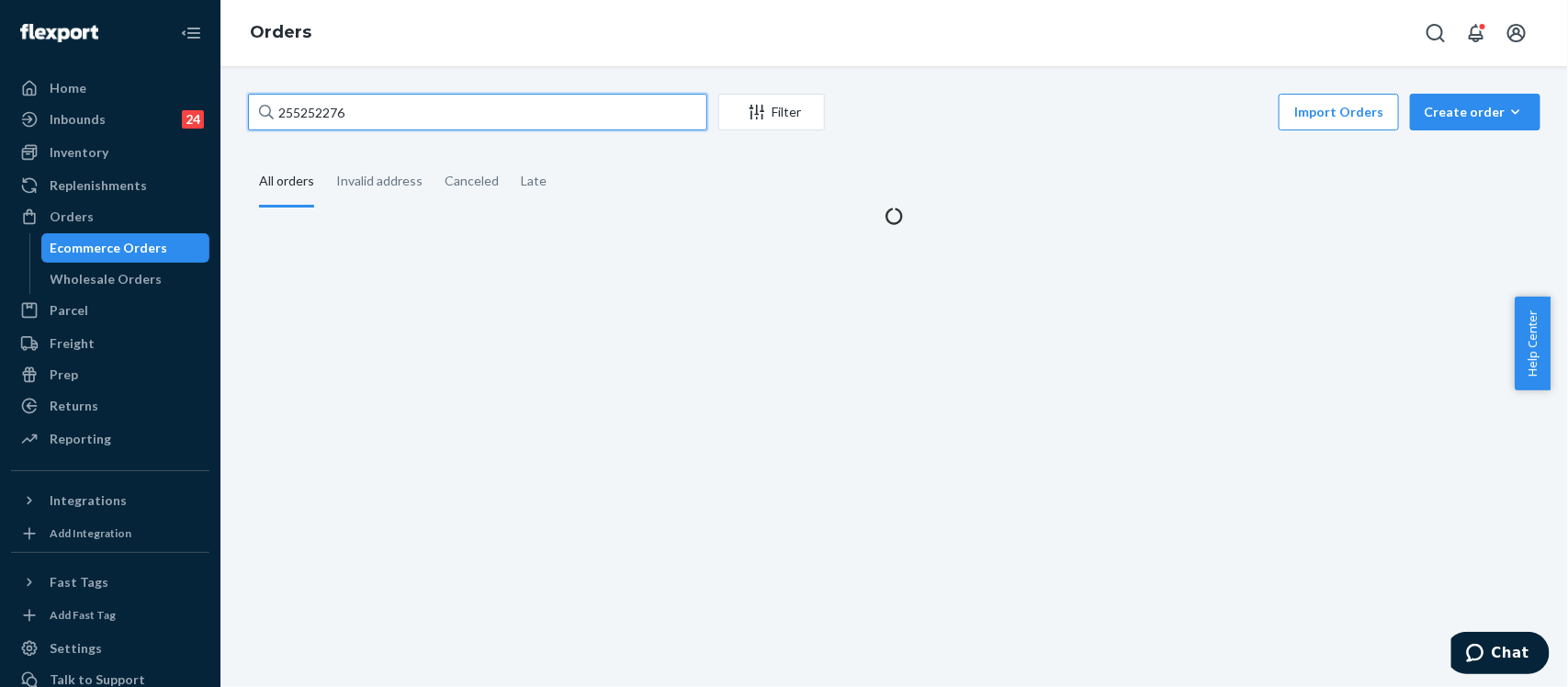
drag, startPoint x: 419, startPoint y: 103, endPoint x: 193, endPoint y: 25, distance: 239.1
click at [204, 74] on div "Home Inbounds 24 Shipping Plans Problems 24 Inventory Products Replenishments O…" at bounding box center [784, 343] width 1568 height 687
paste input "255298471"
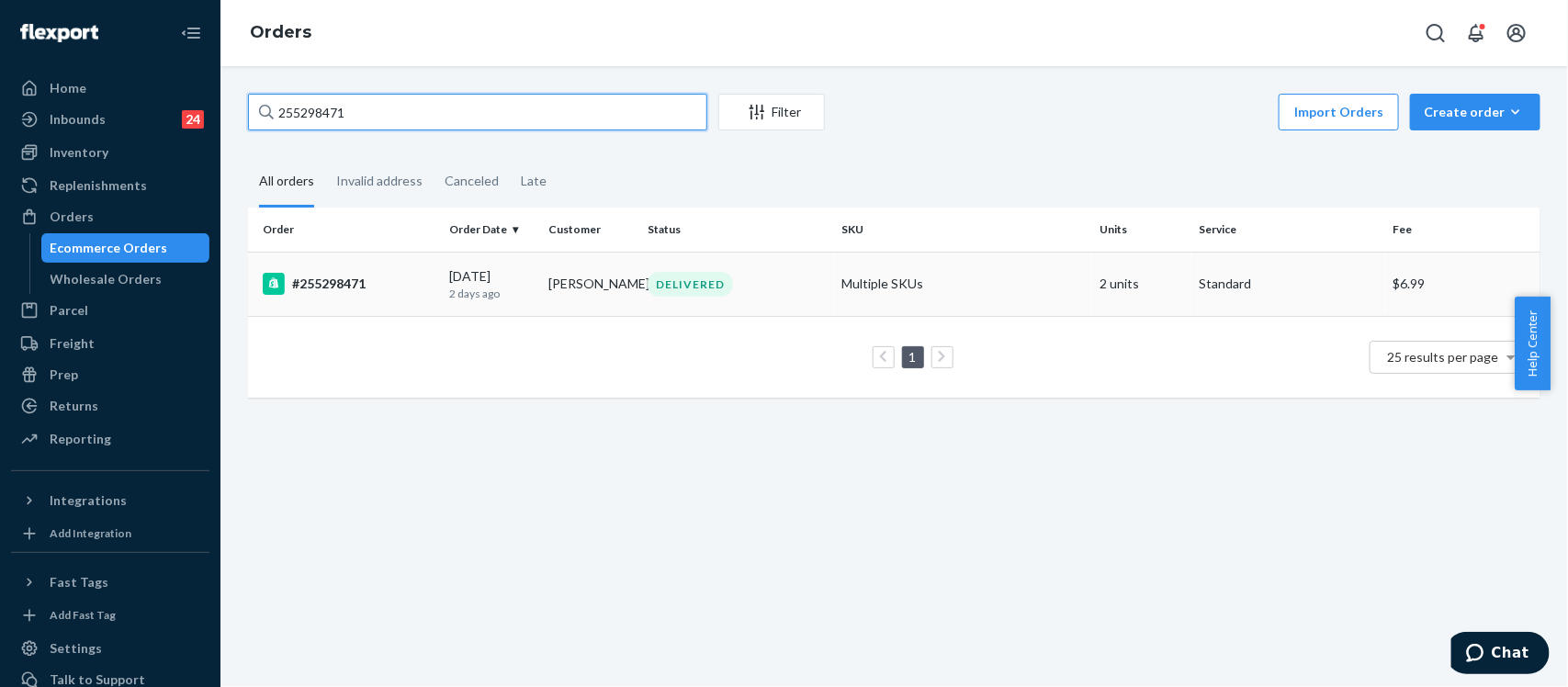
type input "255298471"
click at [332, 291] on div "#255298471" at bounding box center [349, 283] width 172 height 22
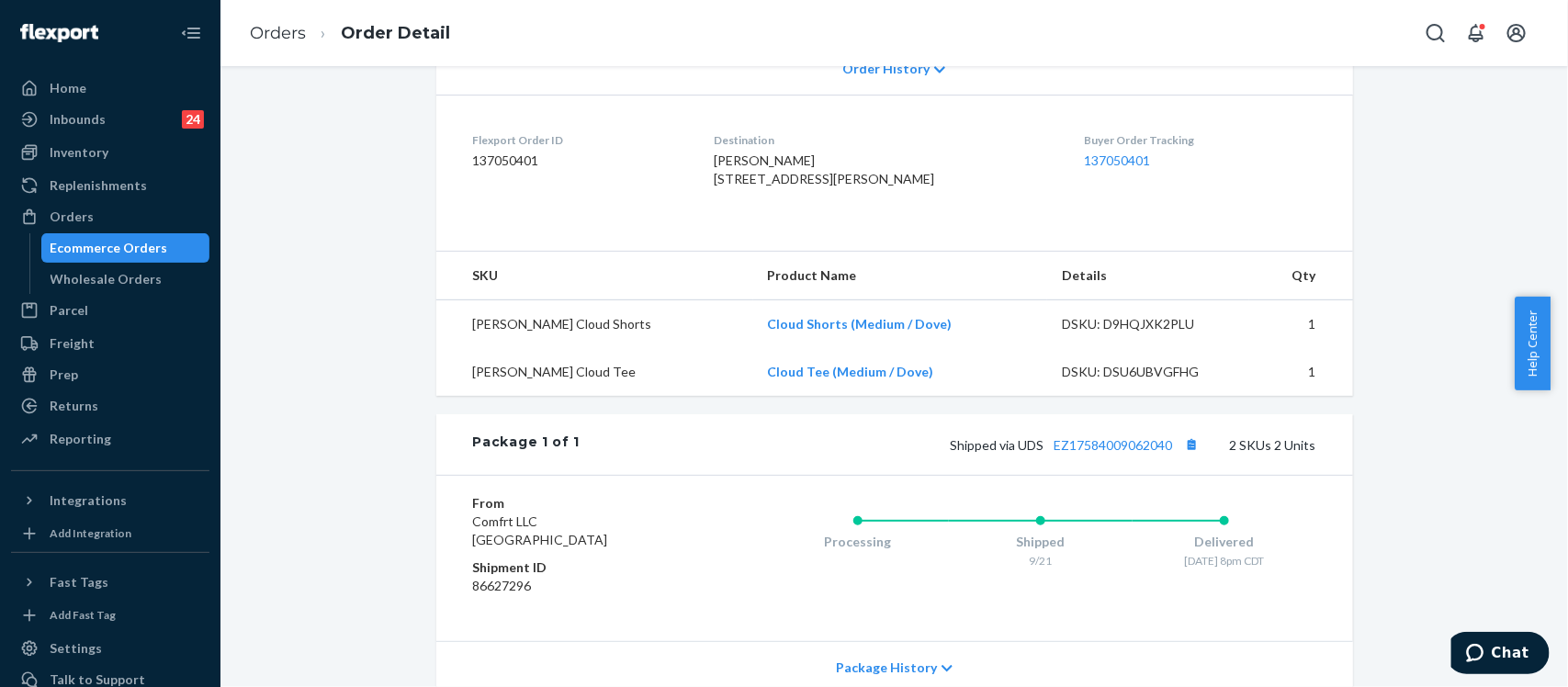
scroll to position [459, 0]
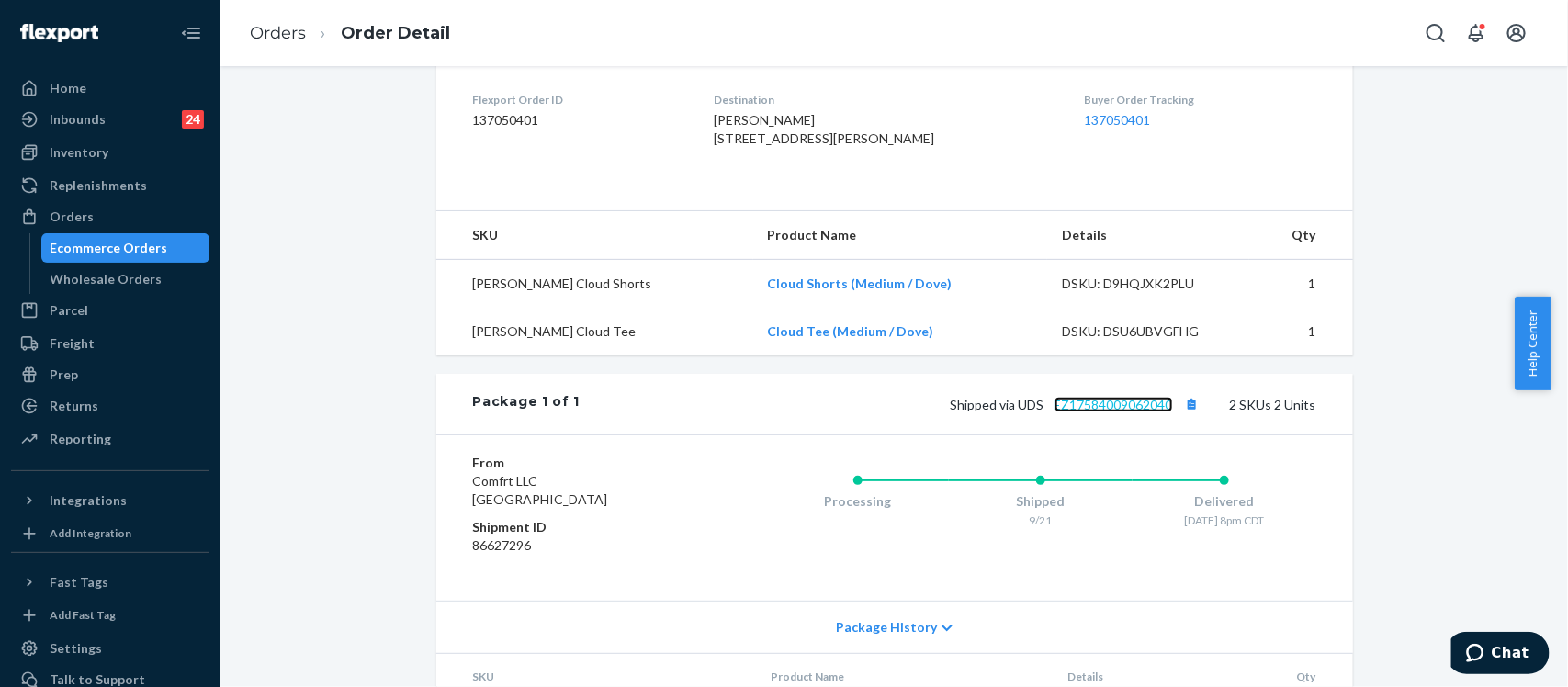
click at [1100, 413] on link "EZ17584009062040" at bounding box center [1114, 404] width 119 height 15
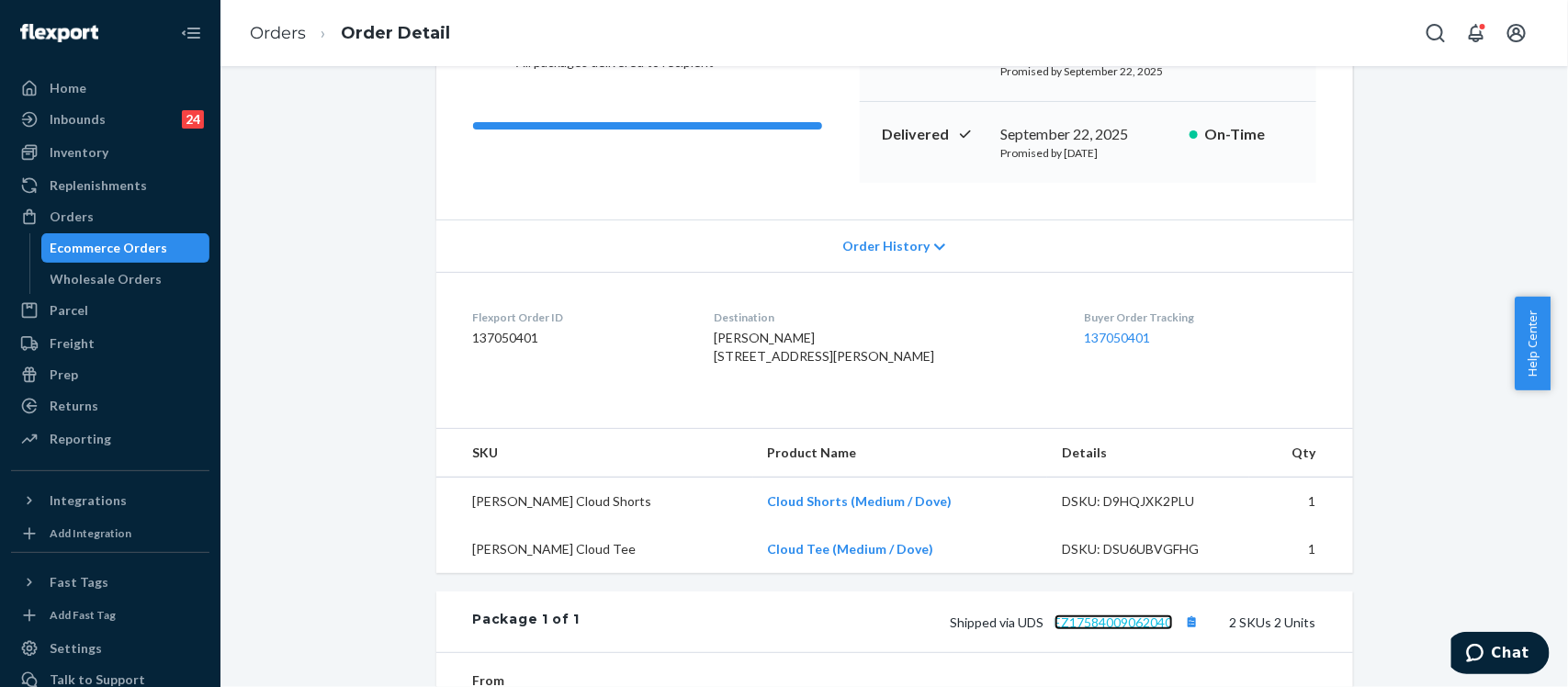
scroll to position [230, 0]
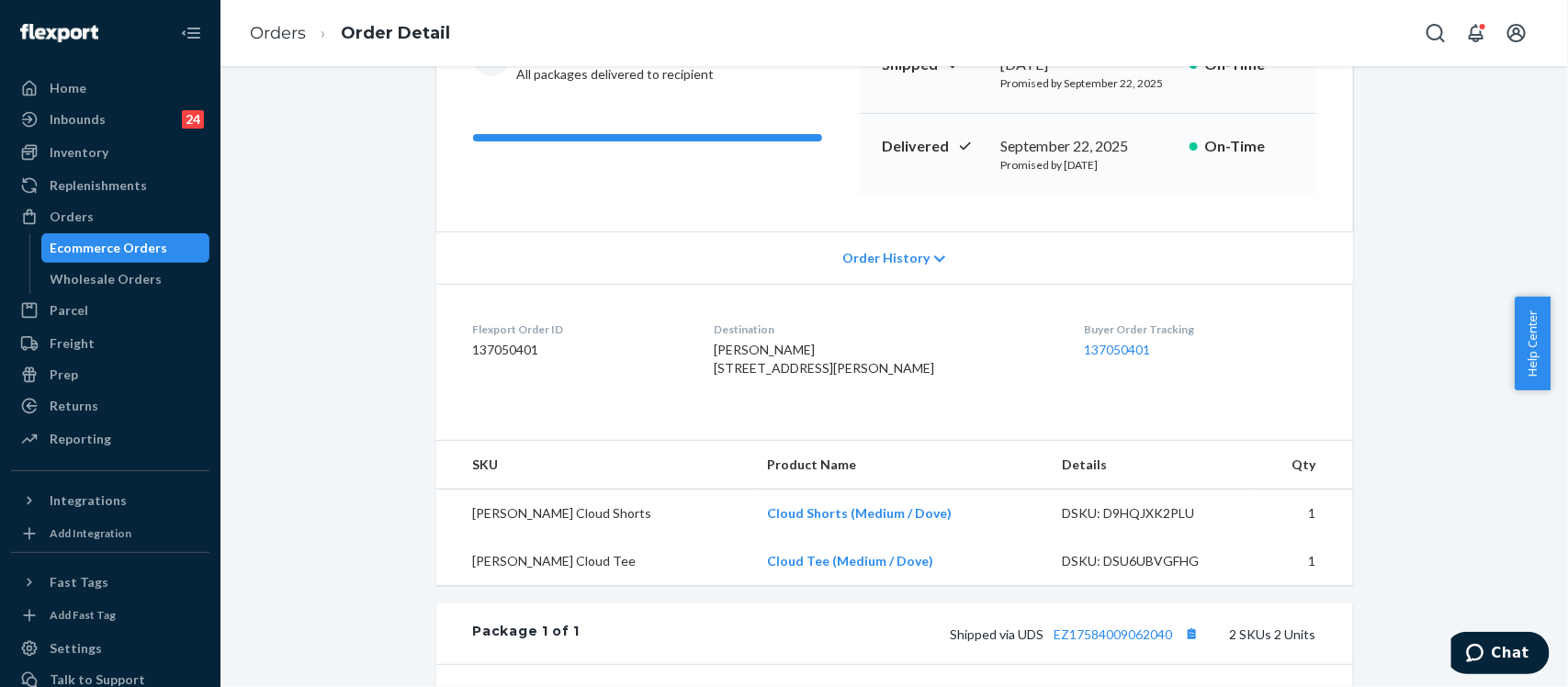
click at [804, 376] on span "[PERSON_NAME] [STREET_ADDRESS][PERSON_NAME]" at bounding box center [824, 358] width 220 height 34
copy span "60610"
drag, startPoint x: 730, startPoint y: 370, endPoint x: 829, endPoint y: 405, distance: 105.0
click at [829, 376] on span "[PERSON_NAME] [STREET_ADDRESS][PERSON_NAME]" at bounding box center [824, 358] width 220 height 34
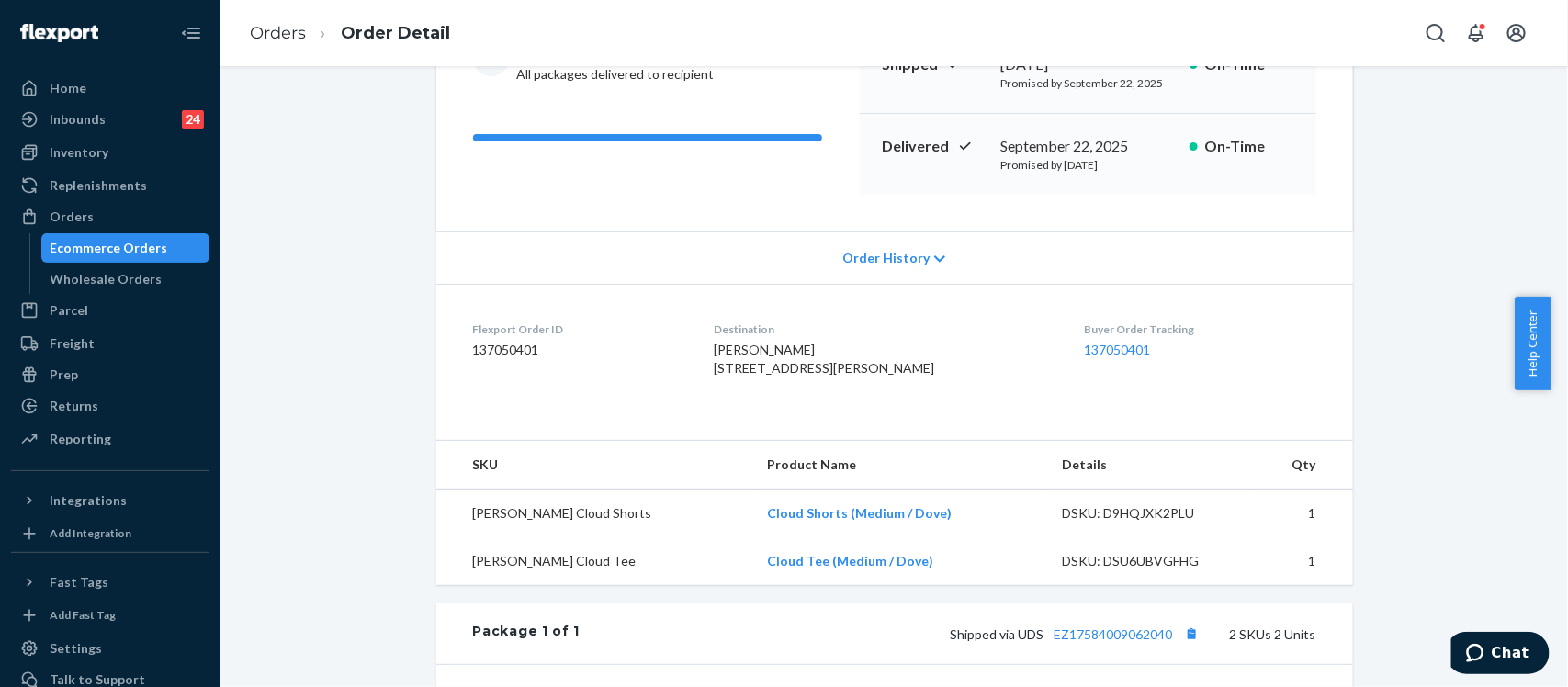
copy span "[STREET_ADDRESS]"
click at [88, 397] on div "Returns" at bounding box center [73, 405] width 48 height 18
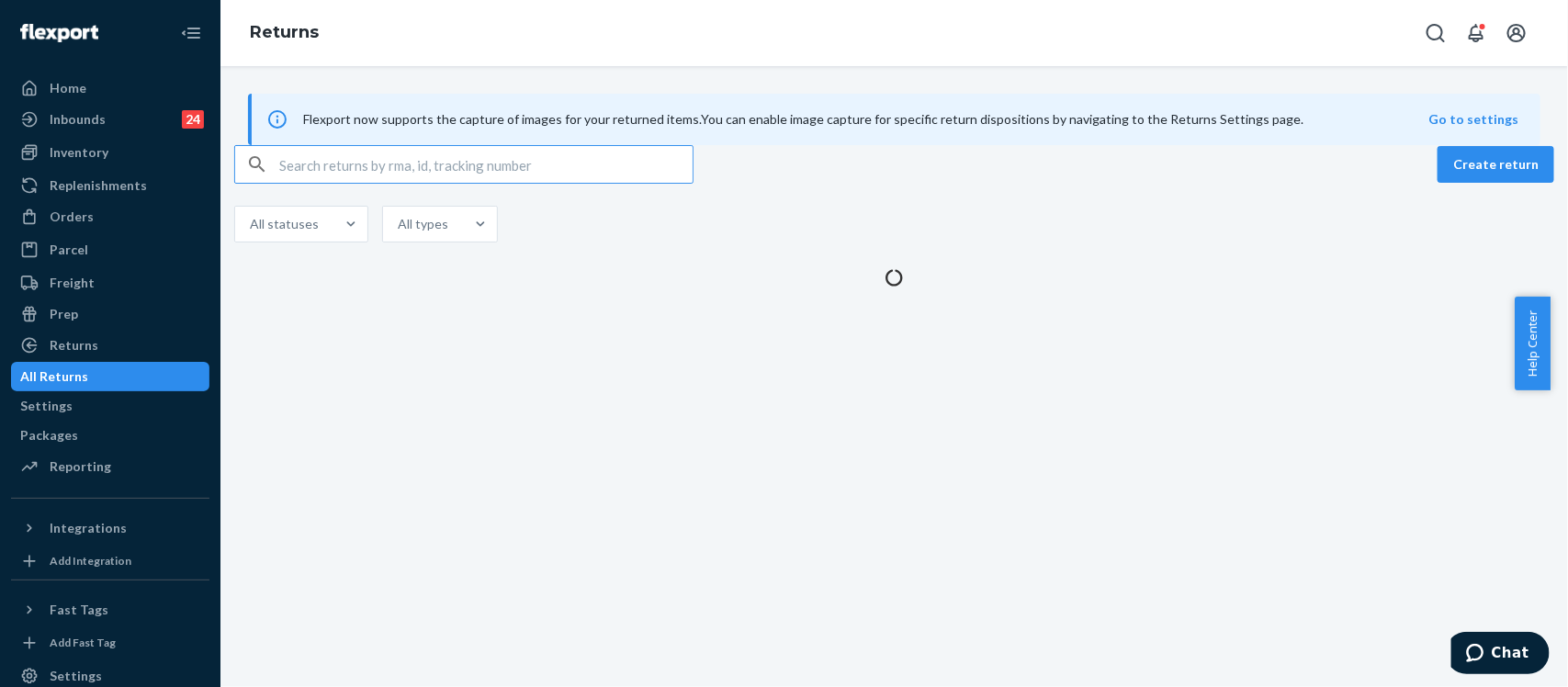
click at [356, 183] on input "text" at bounding box center [486, 164] width 414 height 37
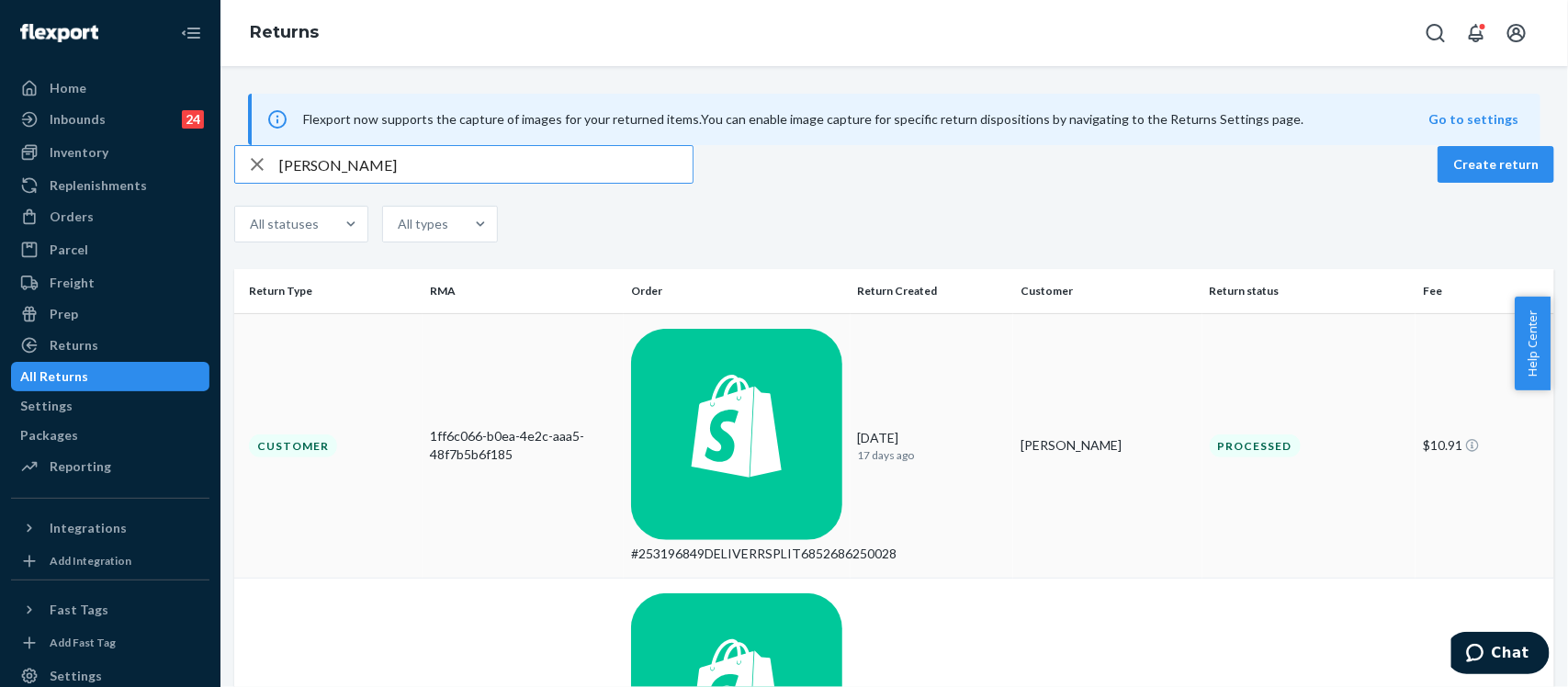
type input "[PERSON_NAME]"
click at [506, 427] on div "1ff6c066-b0ea-4e2c-aaa5-48f7b5b6f185" at bounding box center [523, 445] width 187 height 37
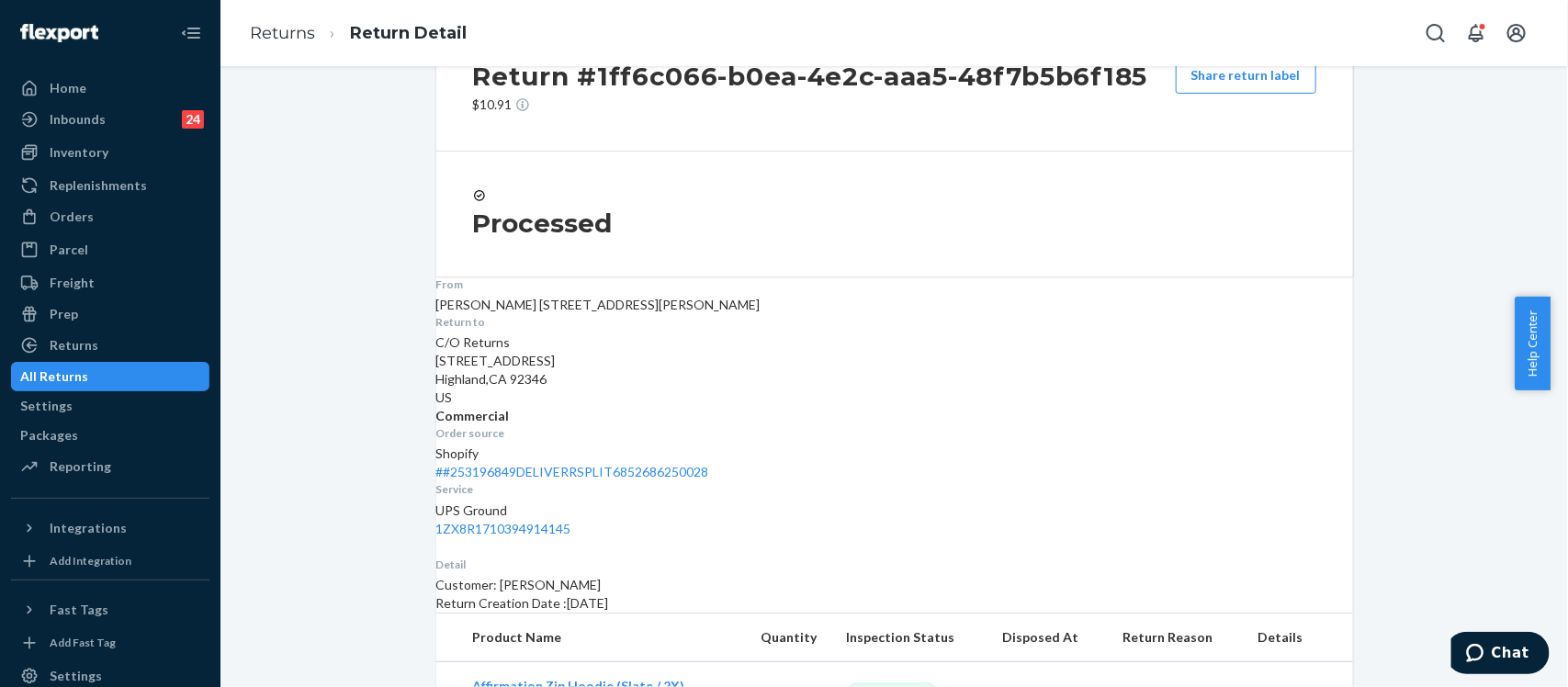
scroll to position [144, 0]
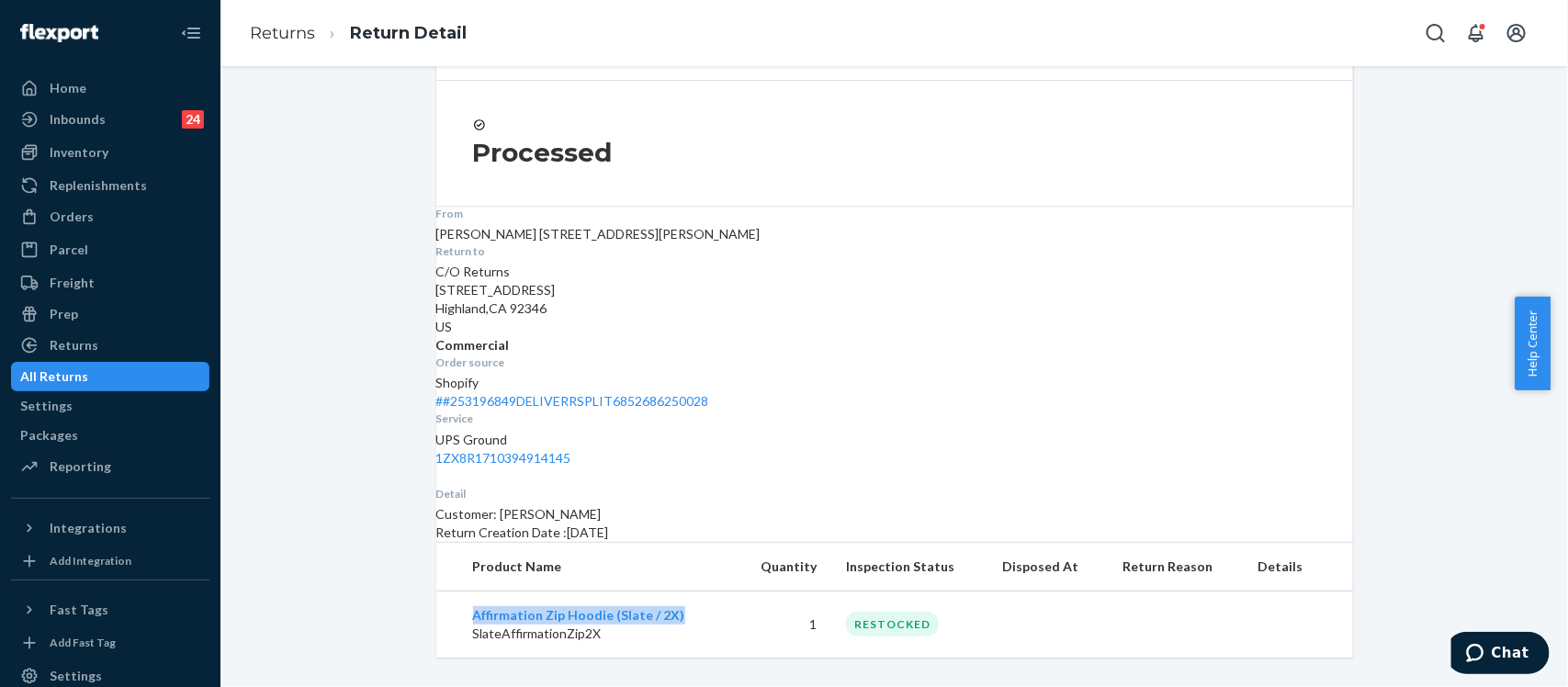
drag, startPoint x: 682, startPoint y: 602, endPoint x: 395, endPoint y: 587, distance: 287.4
click at [437, 594] on td "Affirmation Zip Hoodie (Slate / 2X) SlateAffirmationZip2X" at bounding box center [585, 623] width 299 height 67
copy link "Affirmation Zip Hoodie (Slate / 2X)"
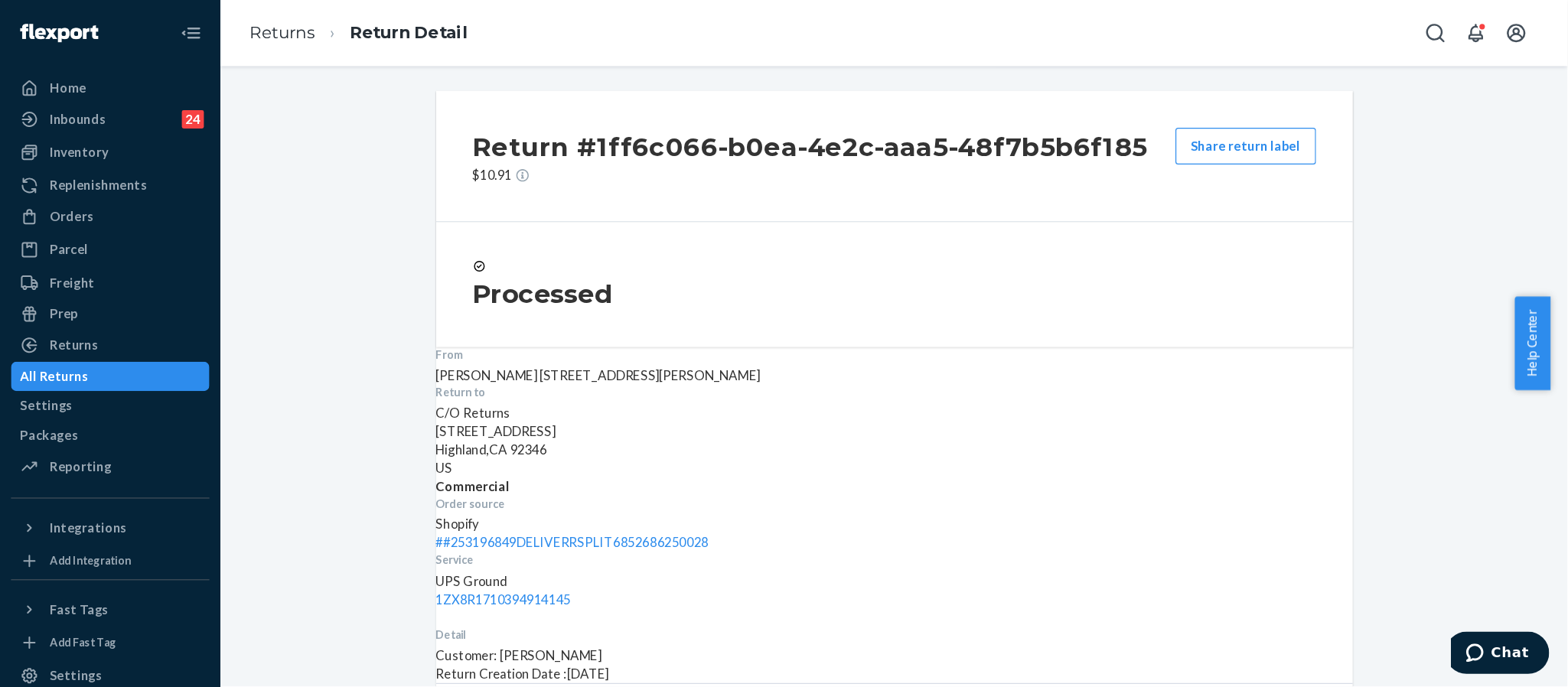
scroll to position [0, 0]
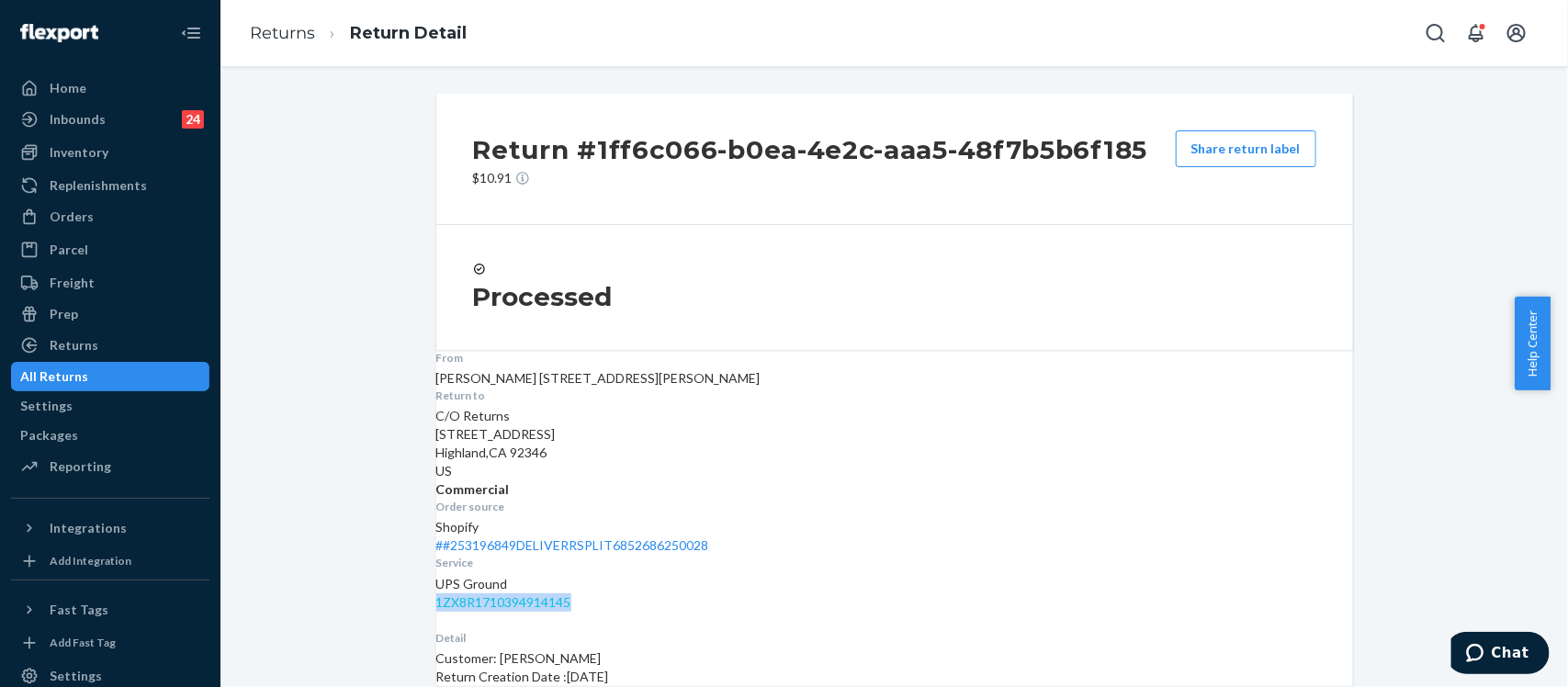
drag, startPoint x: 1297, startPoint y: 432, endPoint x: 1154, endPoint y: 437, distance: 143.1
click at [1154, 593] on div "1ZX8R1710394914145" at bounding box center [894, 602] width 916 height 18
copy link "1ZX8R1710394914145"
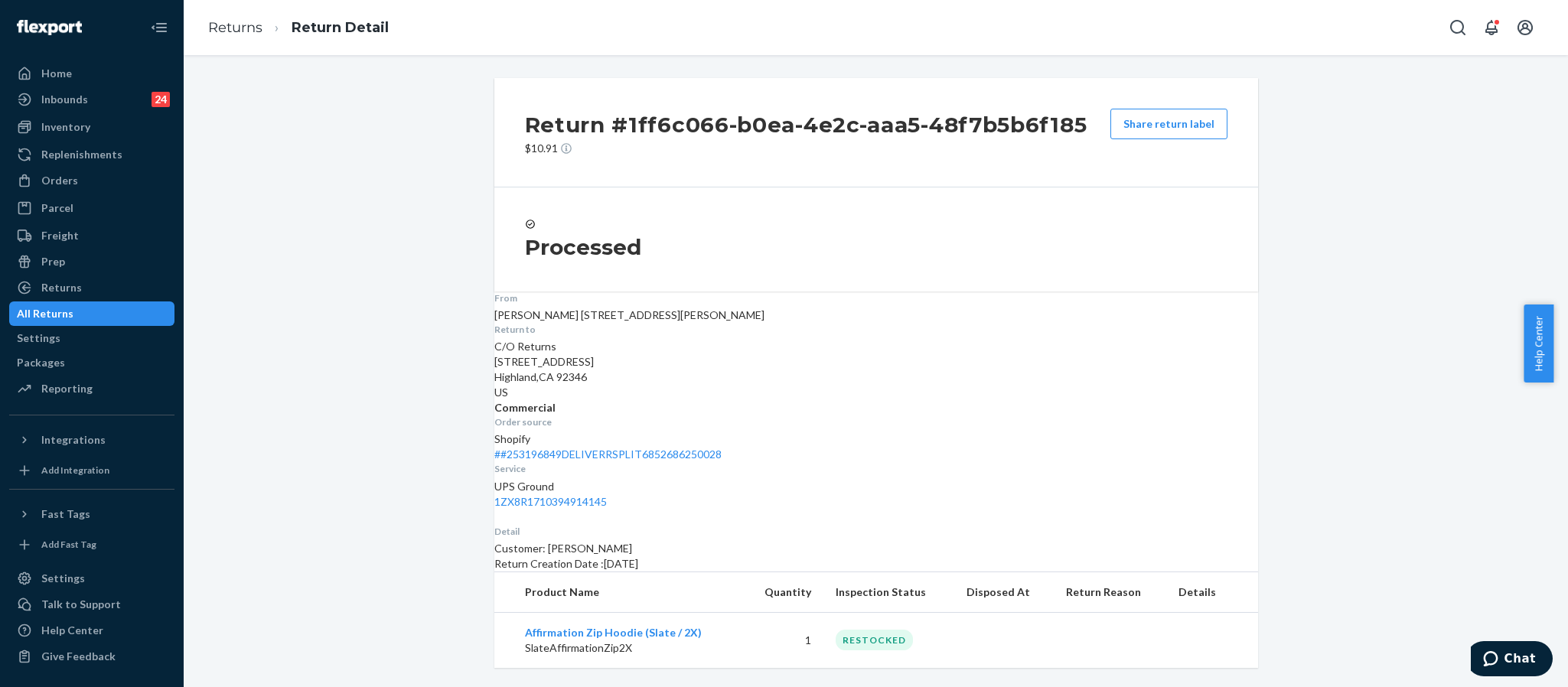
click at [1305, 459] on div "Return #1ff6c066-b0ea-4e2c-aaa5-48f7b5b6f185 $10.91 Share return label Processe…" at bounding box center [875, 373] width 1361 height 590
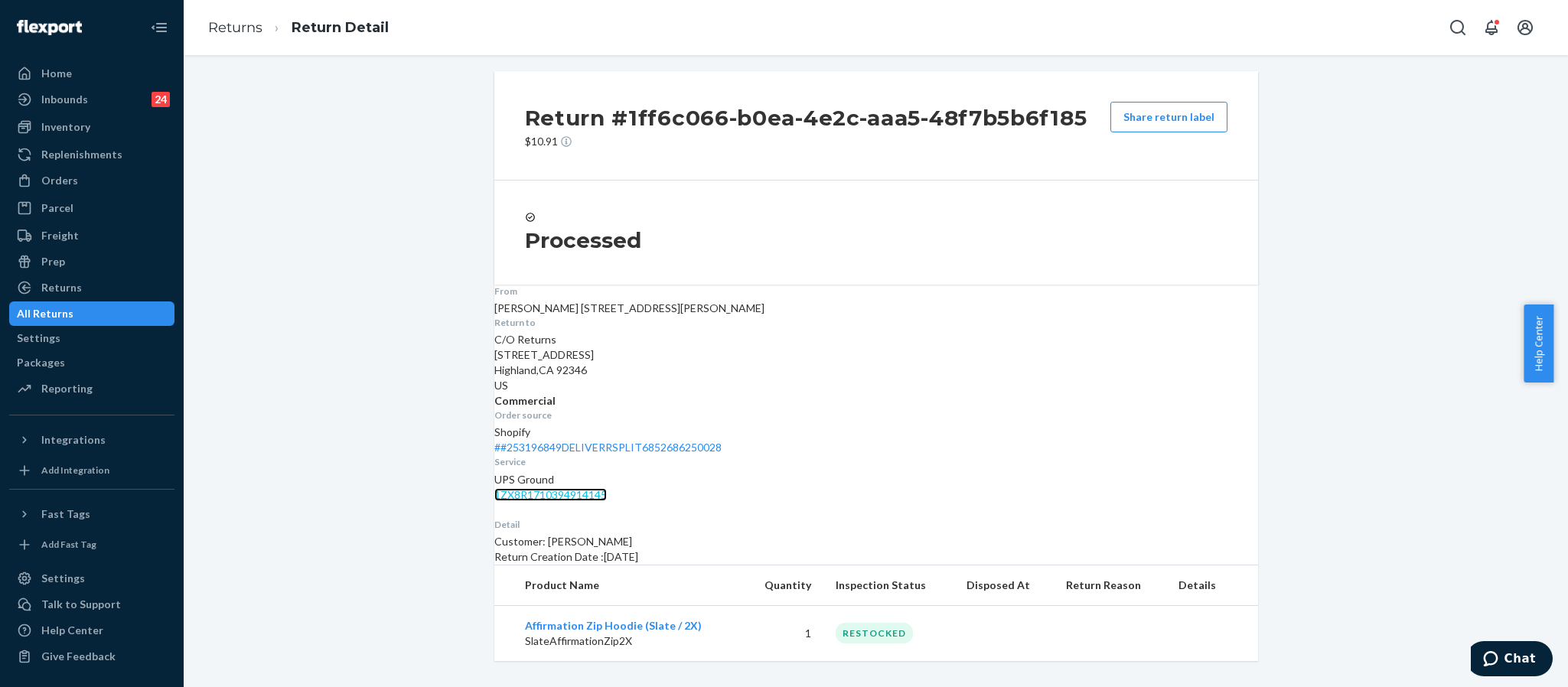
drag, startPoint x: 1115, startPoint y: 360, endPoint x: 1207, endPoint y: 338, distance: 94.6
click at [606, 488] on link "1ZX8R1710394914145" at bounding box center [551, 495] width 113 height 13
click at [78, 177] on div "Orders" at bounding box center [91, 180] width 162 height 22
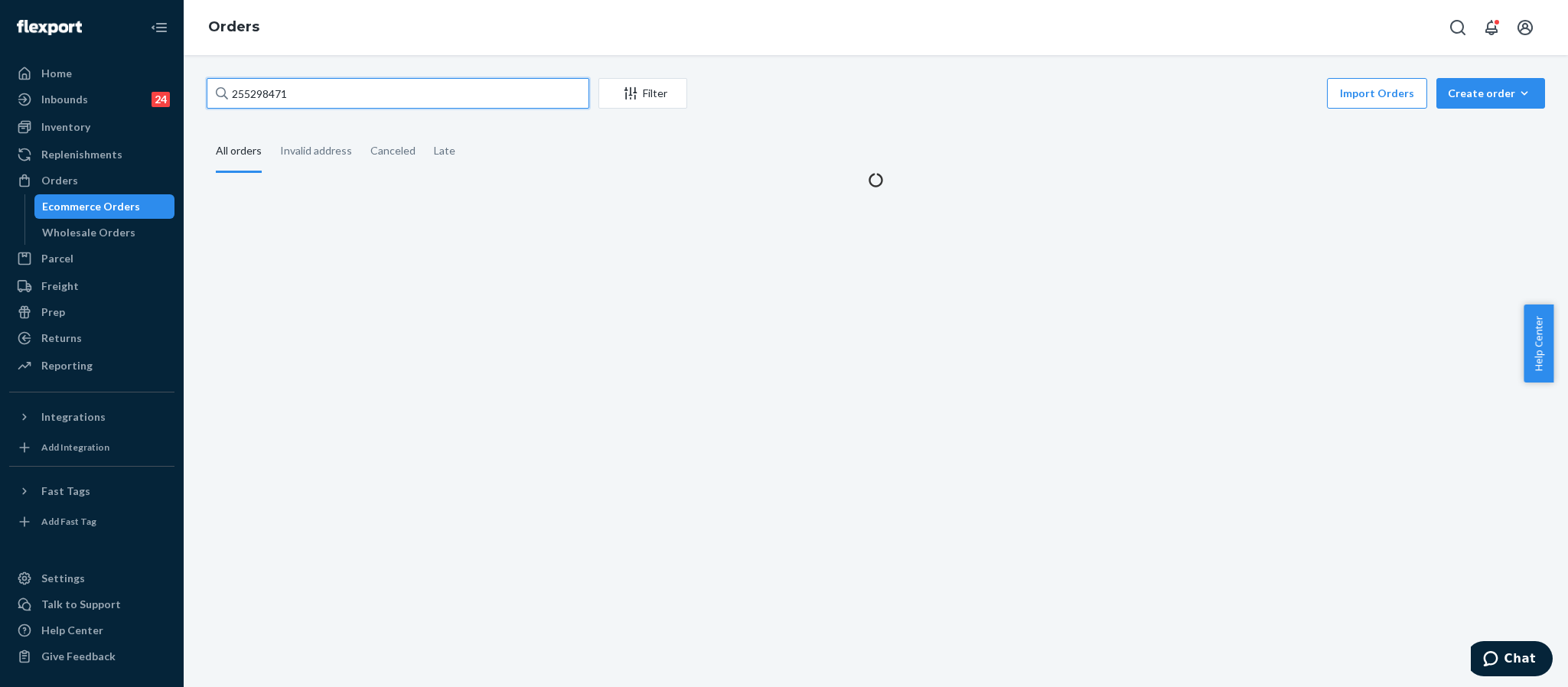
drag, startPoint x: 305, startPoint y: 90, endPoint x: 187, endPoint y: 85, distance: 118.1
click at [187, 85] on div "255298471 Filter Import Orders Create order Ecommerce order Removal order All o…" at bounding box center [875, 370] width 1384 height 632
paste input "255211712"
type input "255211712"
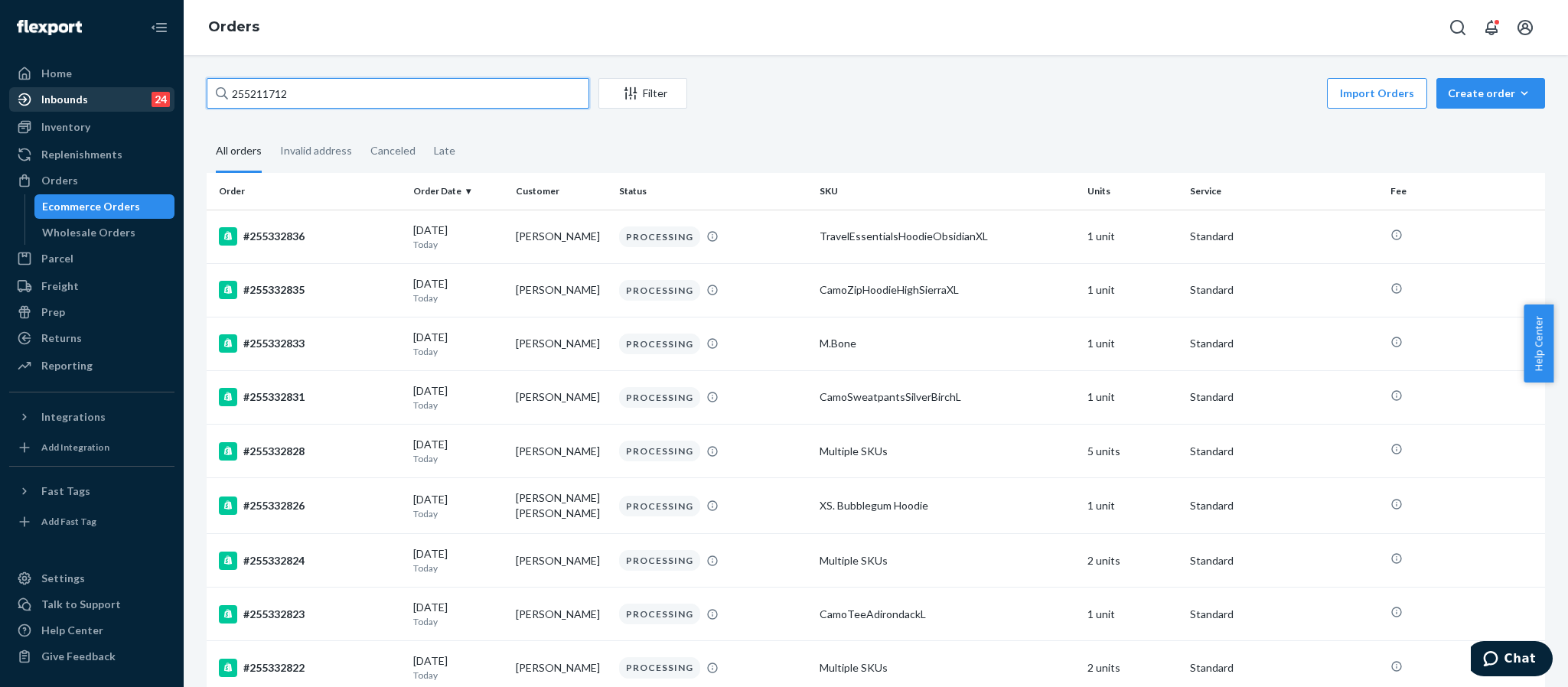
drag, startPoint x: 324, startPoint y: 89, endPoint x: 168, endPoint y: 100, distance: 156.4
click at [168, 100] on div "Home Inbounds 24 Shipping Plans Problems 24 Inventory Products Replenishments O…" at bounding box center [784, 343] width 1568 height 687
click at [281, 97] on input "text" at bounding box center [398, 93] width 383 height 31
paste input "255211712"
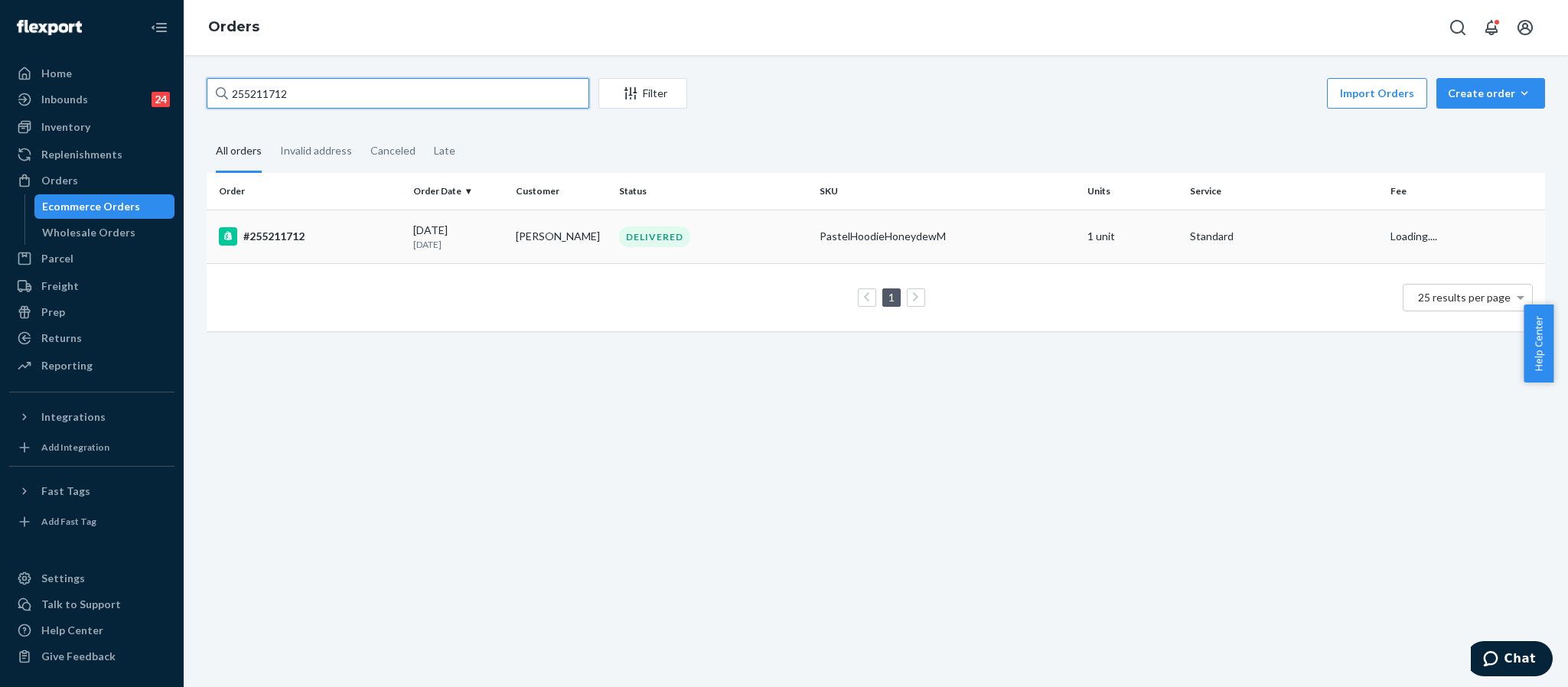
type input "255211712"
click at [276, 237] on div "#255211712" at bounding box center [310, 236] width 182 height 19
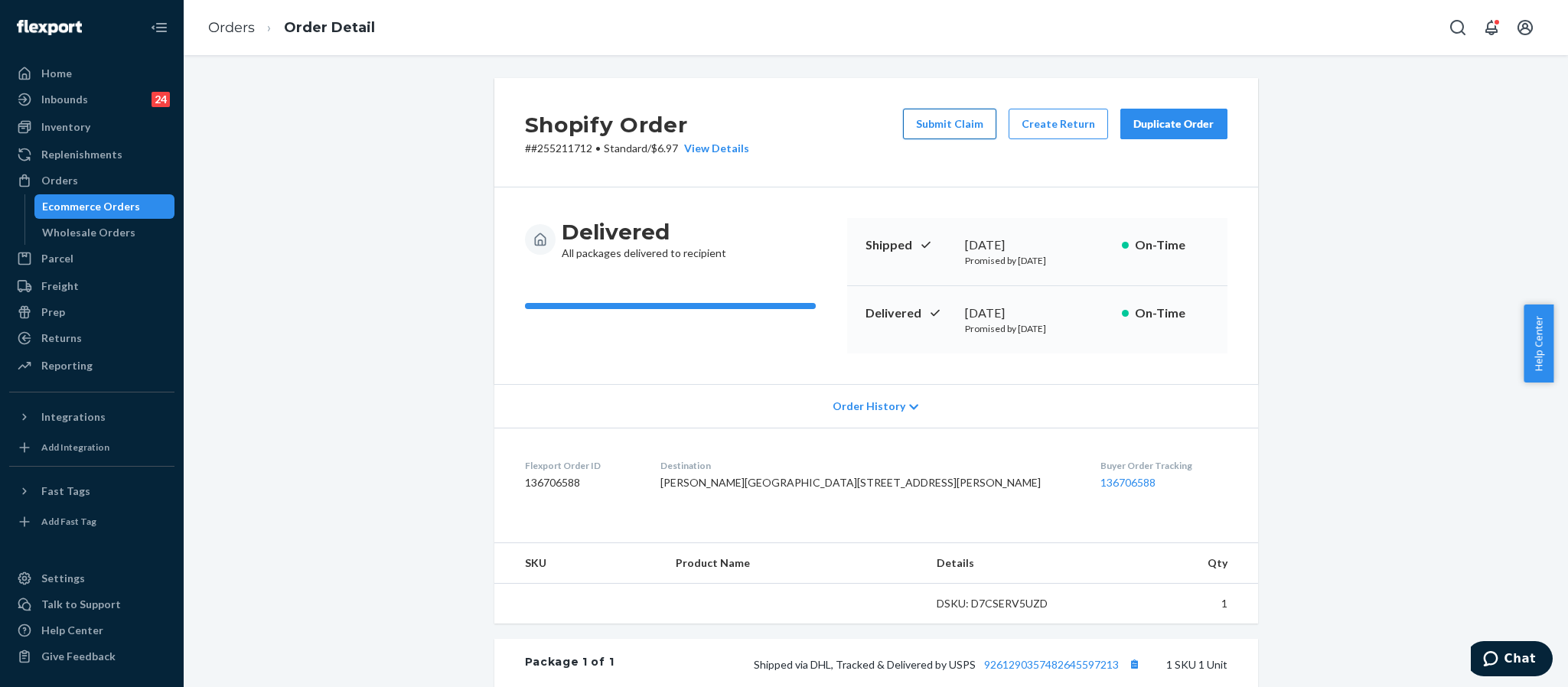
click at [954, 130] on button "Submit Claim" at bounding box center [949, 124] width 93 height 31
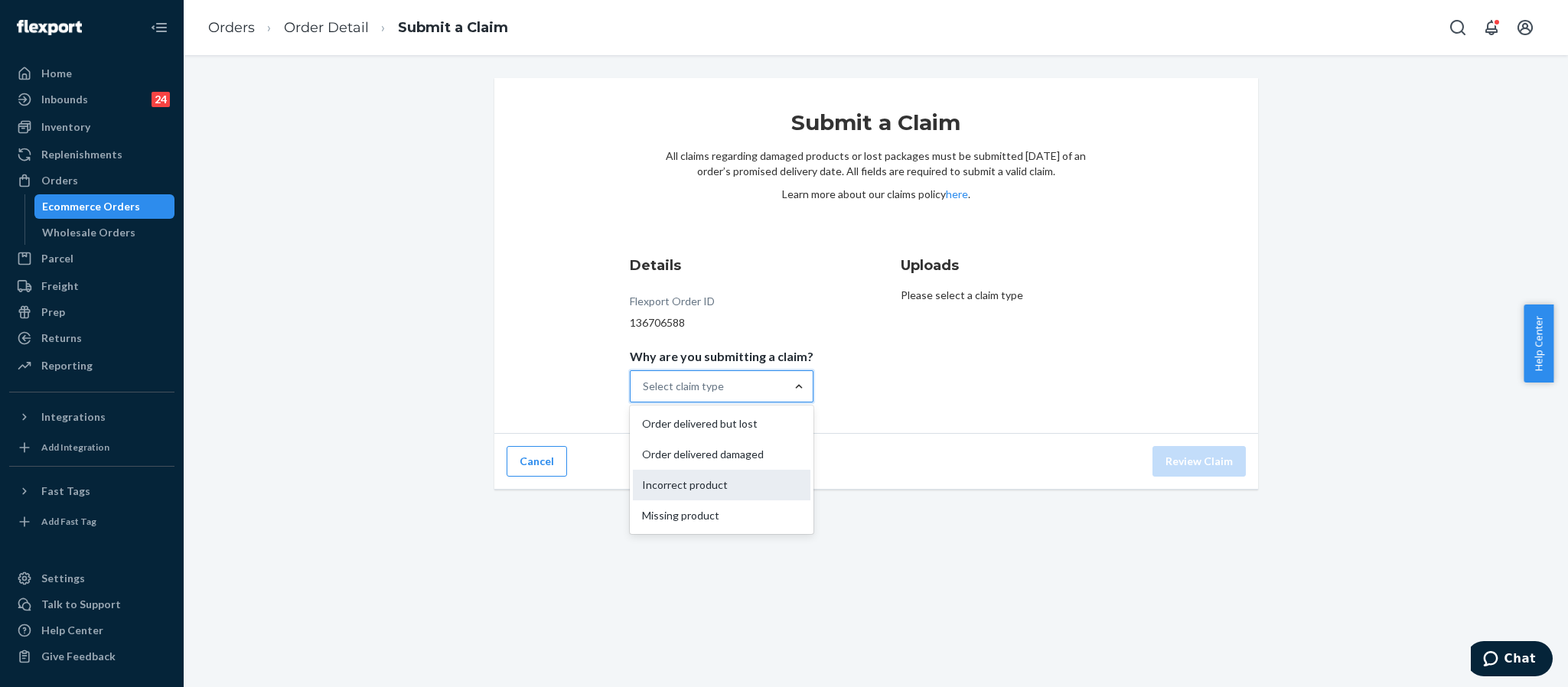
click at [707, 489] on div "Incorrect product" at bounding box center [722, 485] width 177 height 31
click at [644, 394] on input "Why are you submitting a claim? option Incorrect product focused, 3 of 4. 4 res…" at bounding box center [643, 386] width 2 height 15
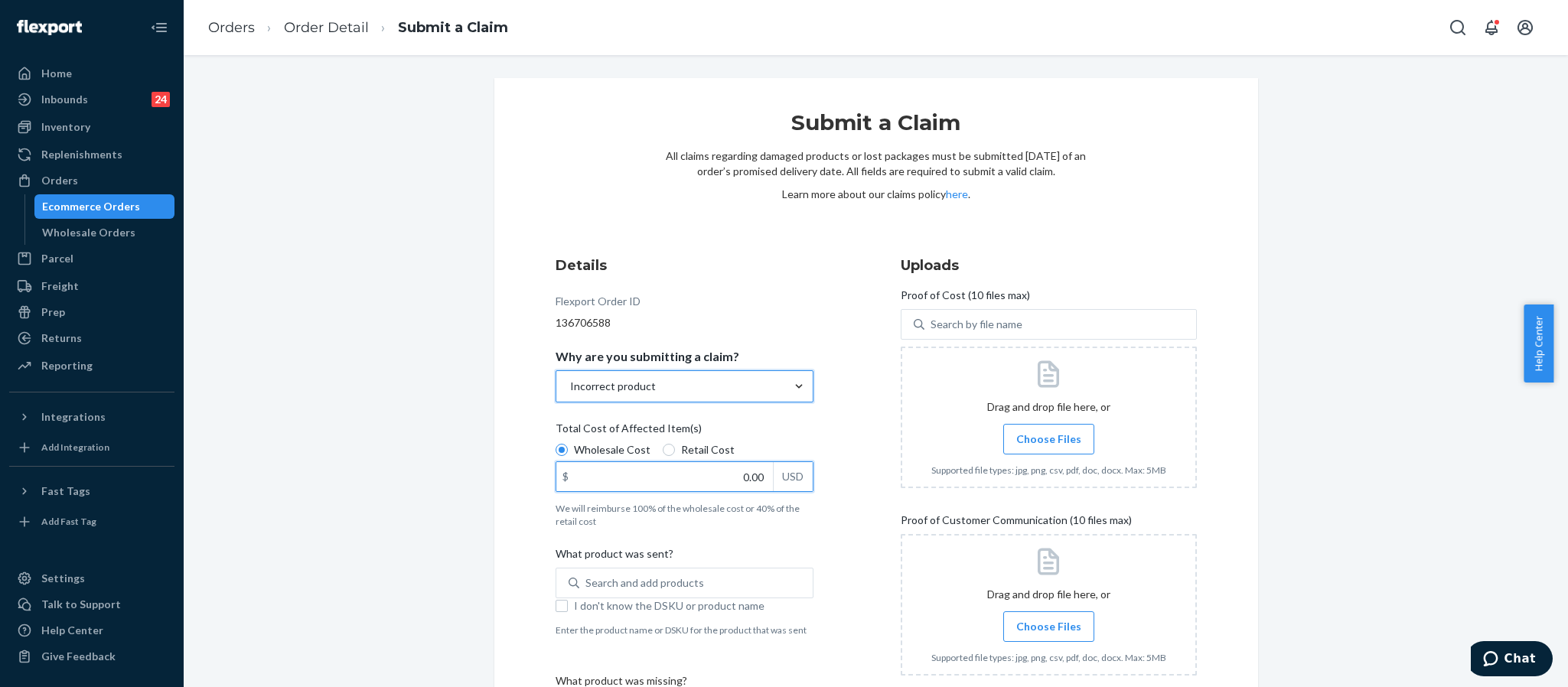
click at [744, 480] on input "0.00" at bounding box center [664, 477] width 217 height 29
type input "47.00"
click at [870, 384] on div "Details Flexport Order ID 136706588 Why are you submitting a claim? Incorrect p…" at bounding box center [876, 507] width 641 height 503
click at [1024, 450] on label "Choose Files" at bounding box center [1049, 439] width 91 height 31
click at [1049, 448] on input "Choose Files" at bounding box center [1049, 439] width 1 height 17
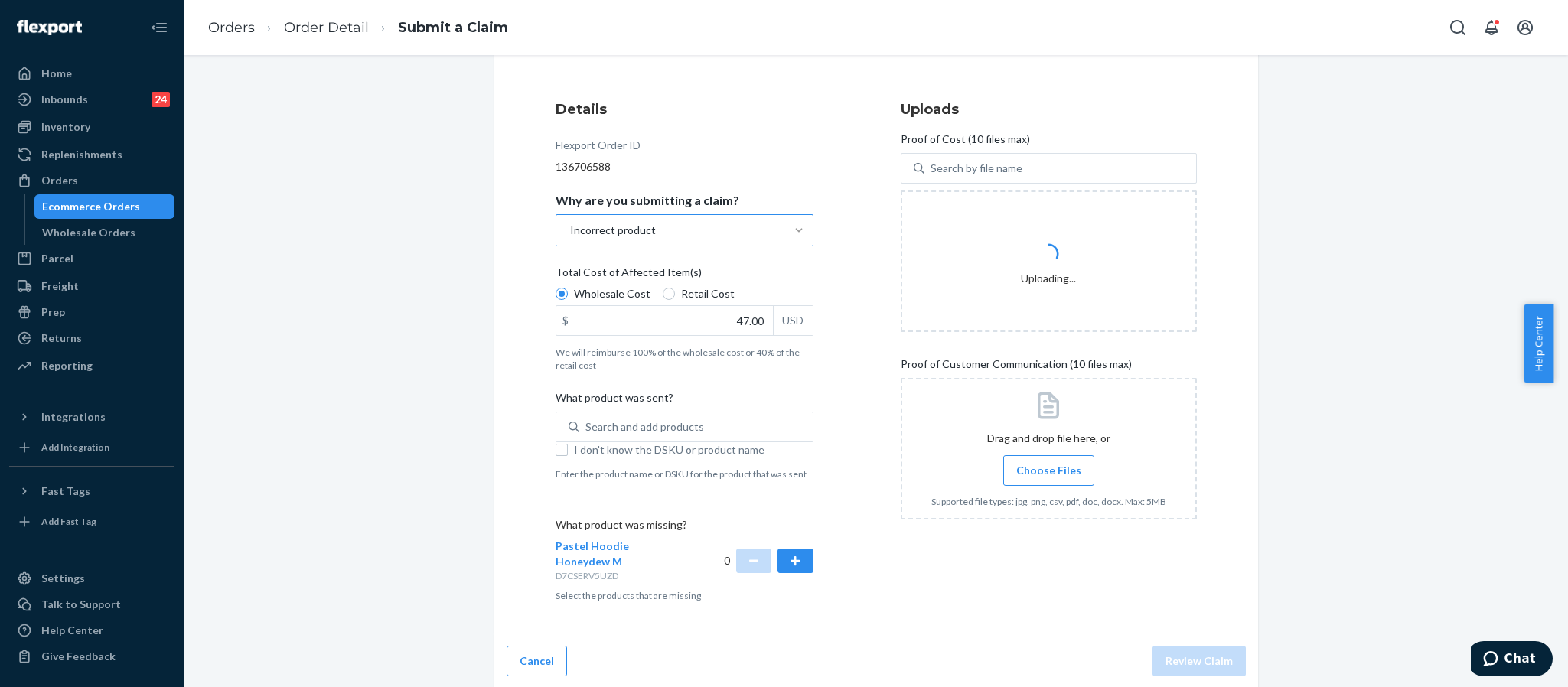
scroll to position [159, 0]
click at [556, 446] on input "I don't know the DSKU or product name" at bounding box center [561, 447] width 12 height 12
checkbox input "true"
click at [790, 561] on button "button" at bounding box center [795, 558] width 35 height 24
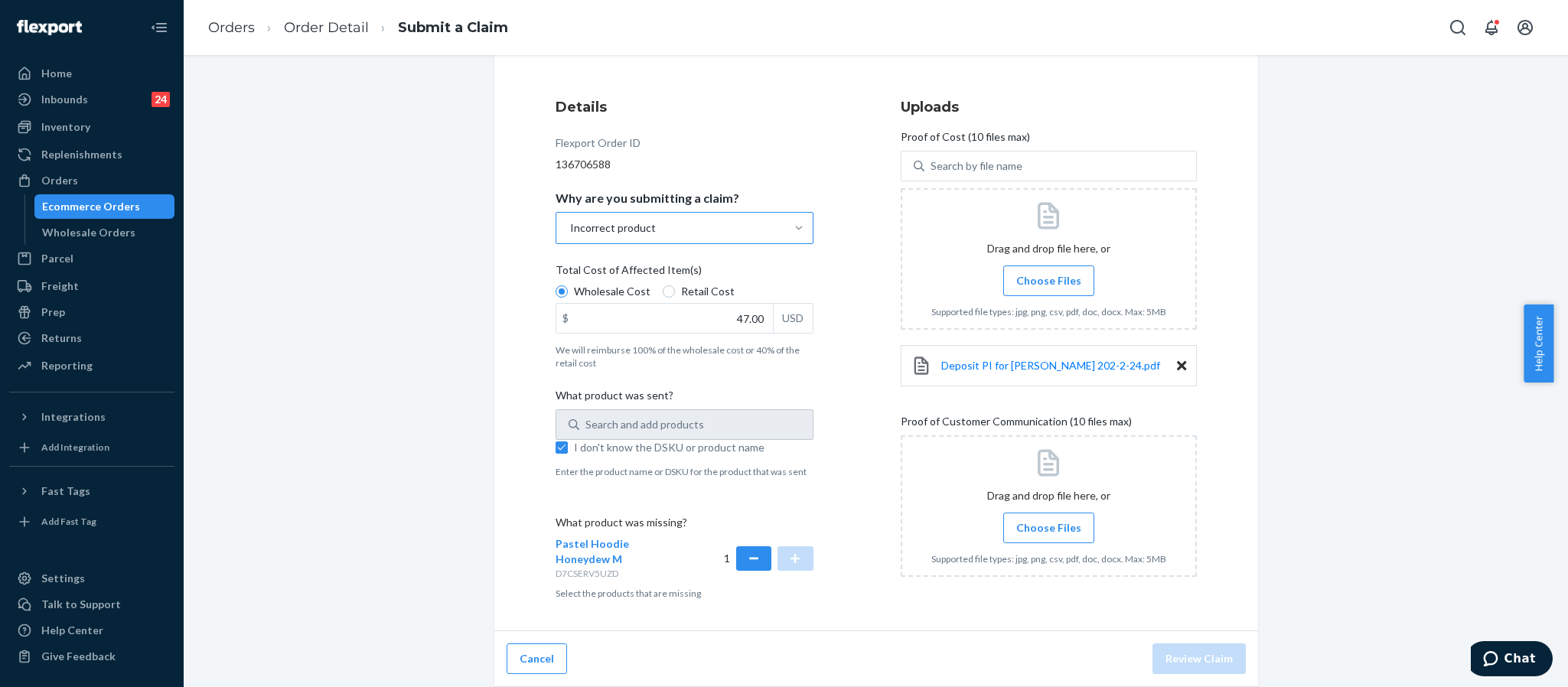
click at [1020, 532] on span "Choose Files" at bounding box center [1049, 528] width 65 height 15
click at [1049, 532] on input "Choose Files" at bounding box center [1049, 528] width 1 height 17
click at [1026, 524] on span "Choose Files" at bounding box center [1049, 528] width 65 height 15
click at [1049, 524] on input "Choose Files" at bounding box center [1049, 528] width 1 height 17
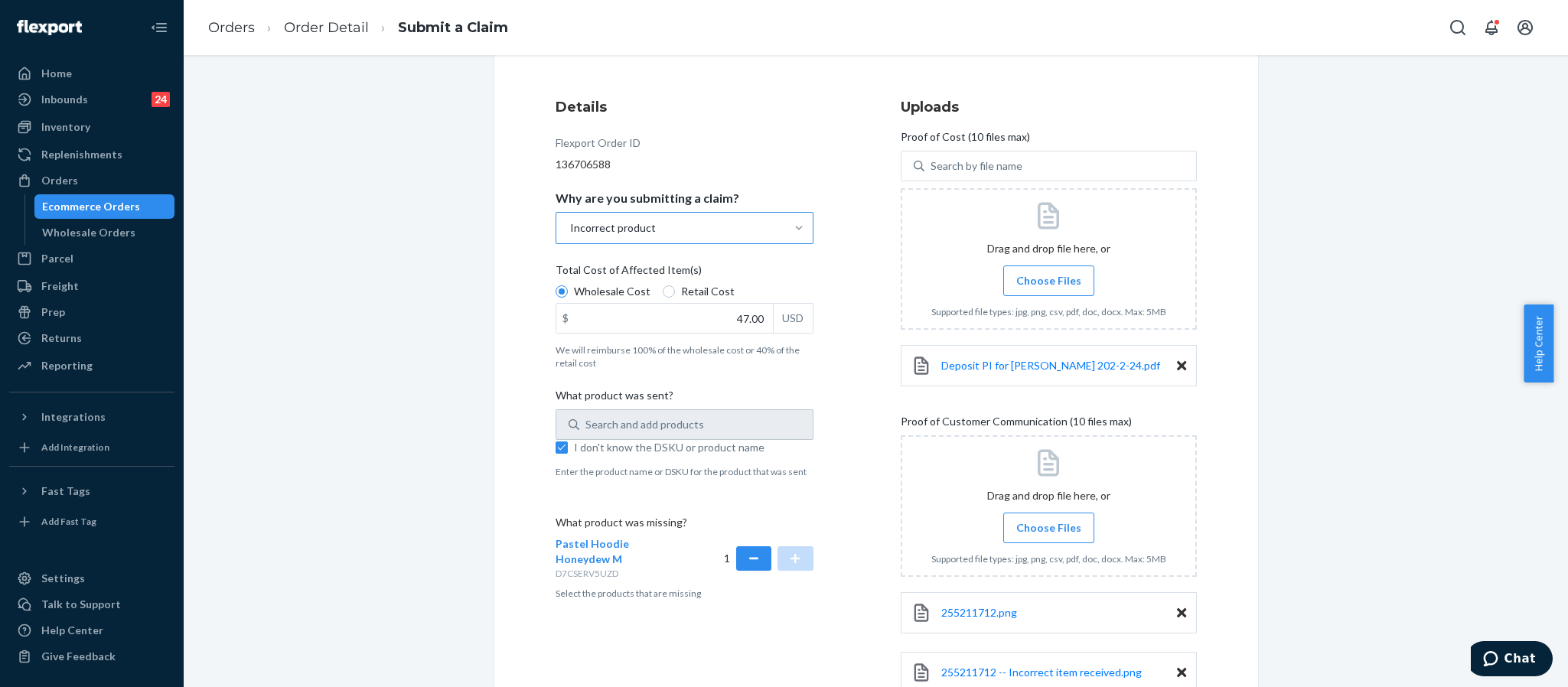
click at [1045, 524] on span "Choose Files" at bounding box center [1049, 528] width 65 height 15
click at [1049, 524] on input "Choose Files" at bounding box center [1049, 528] width 1 height 17
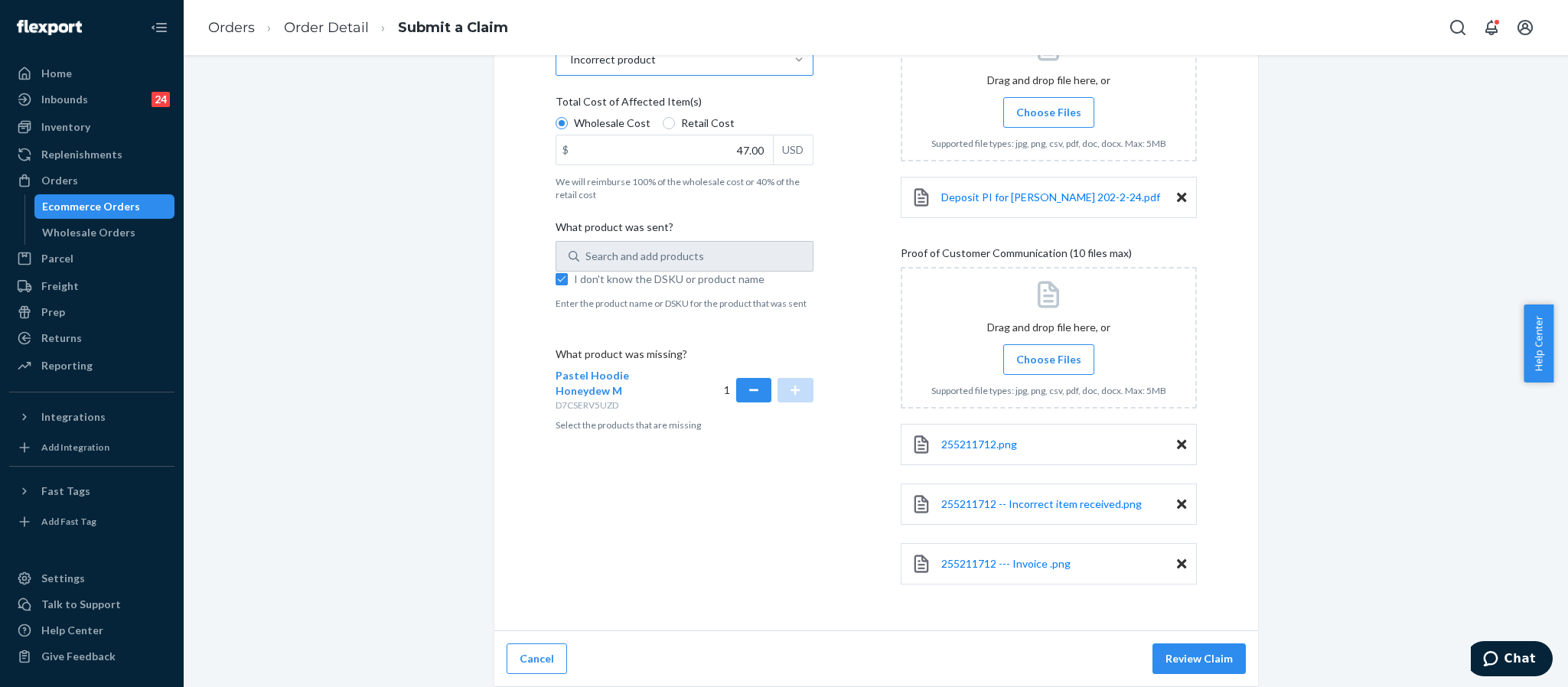
scroll to position [329, 0]
click at [1153, 572] on button "Review Claim" at bounding box center [1199, 659] width 93 height 31
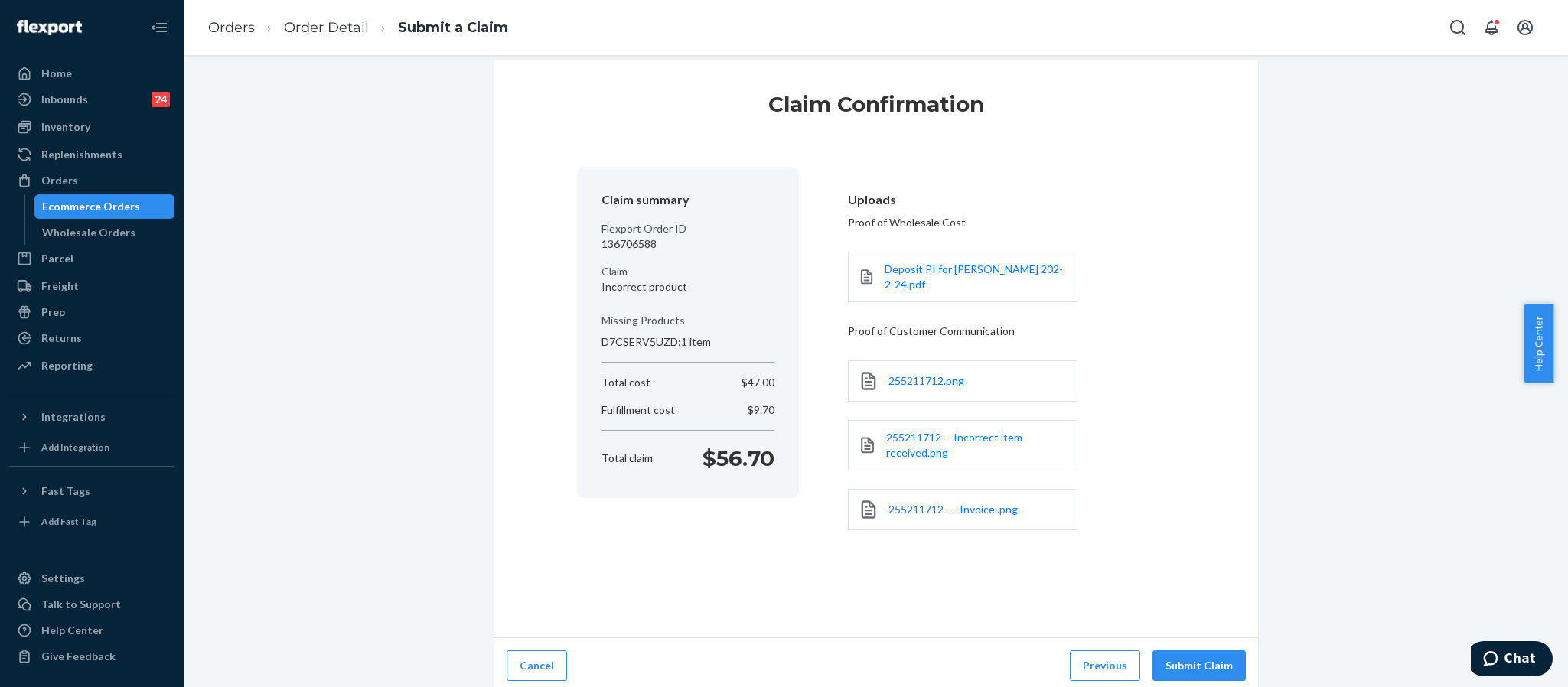
scroll to position [19, 0]
click at [1213, 572] on button "Submit Claim" at bounding box center [1199, 665] width 93 height 31
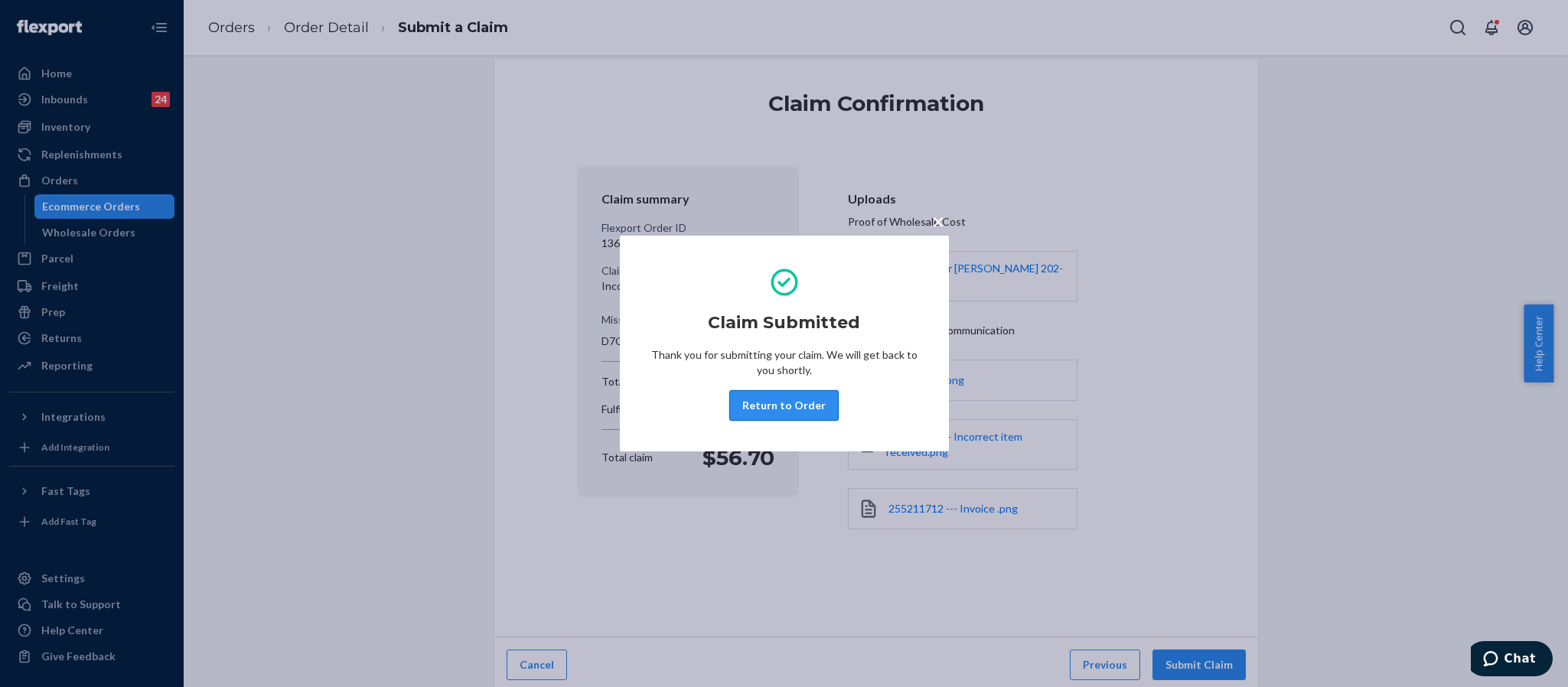
click at [795, 399] on button "Return to Order" at bounding box center [784, 406] width 110 height 31
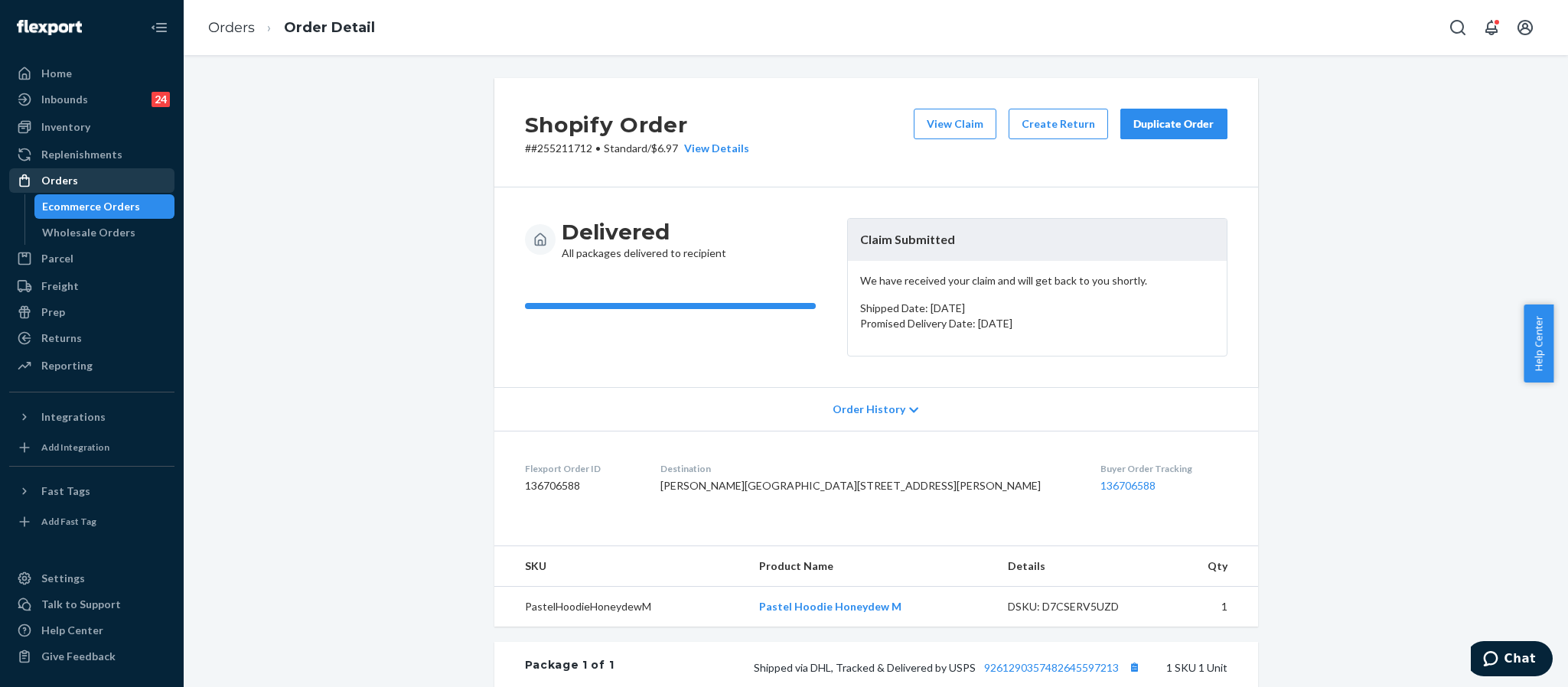
click at [64, 184] on div "Orders" at bounding box center [60, 180] width 37 height 15
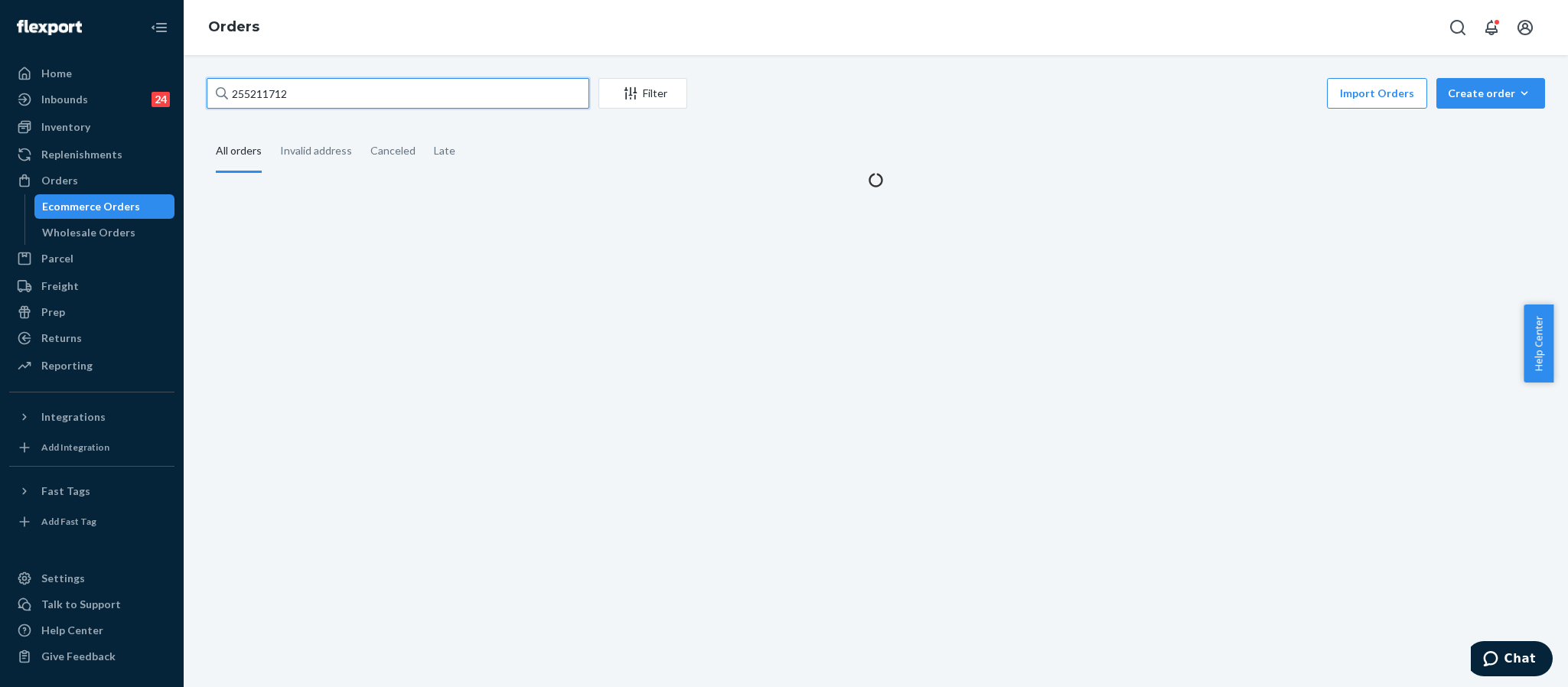
drag, startPoint x: 316, startPoint y: 89, endPoint x: 101, endPoint y: 52, distance: 218.2
click at [103, 53] on div "Home Inbounds 24 Shipping Plans Problems 24 Inventory Products Replenishments O…" at bounding box center [784, 343] width 1568 height 687
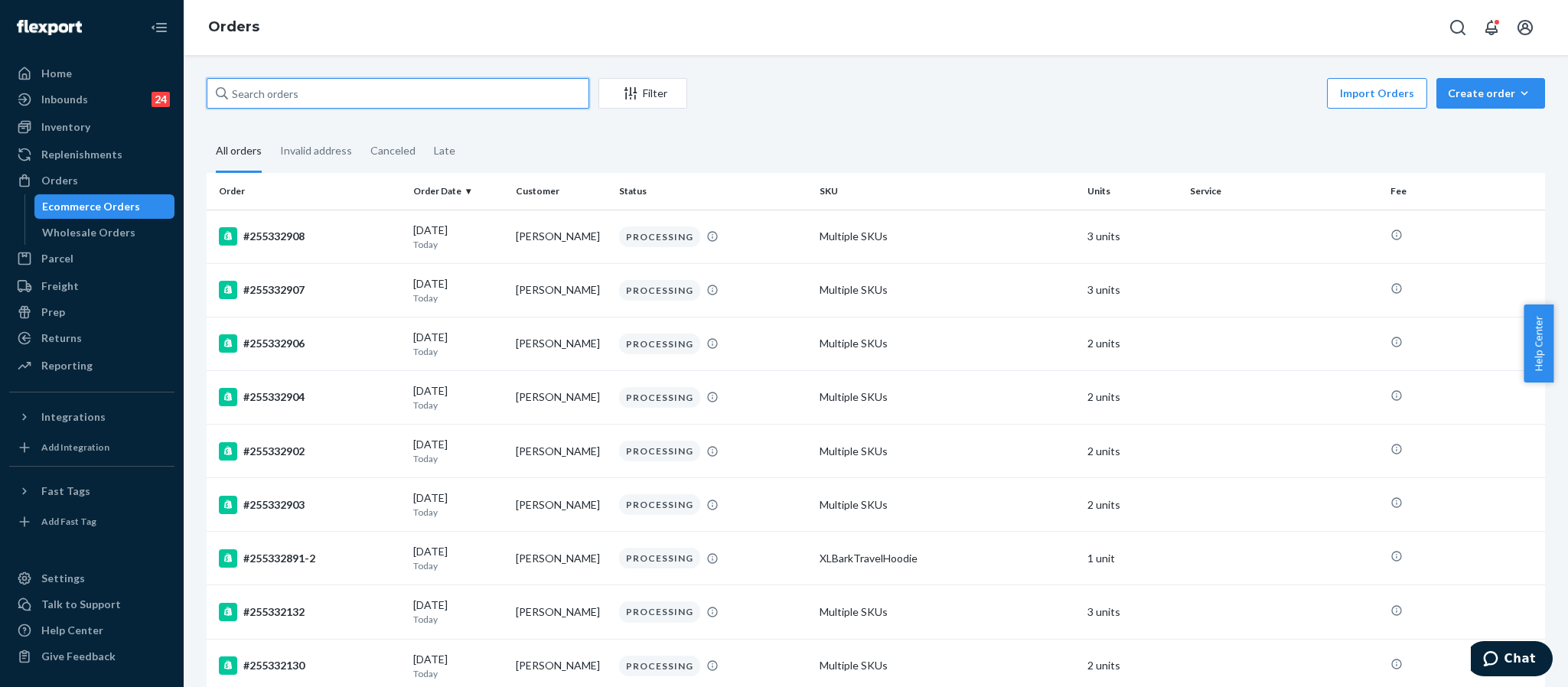
paste input "255204314"
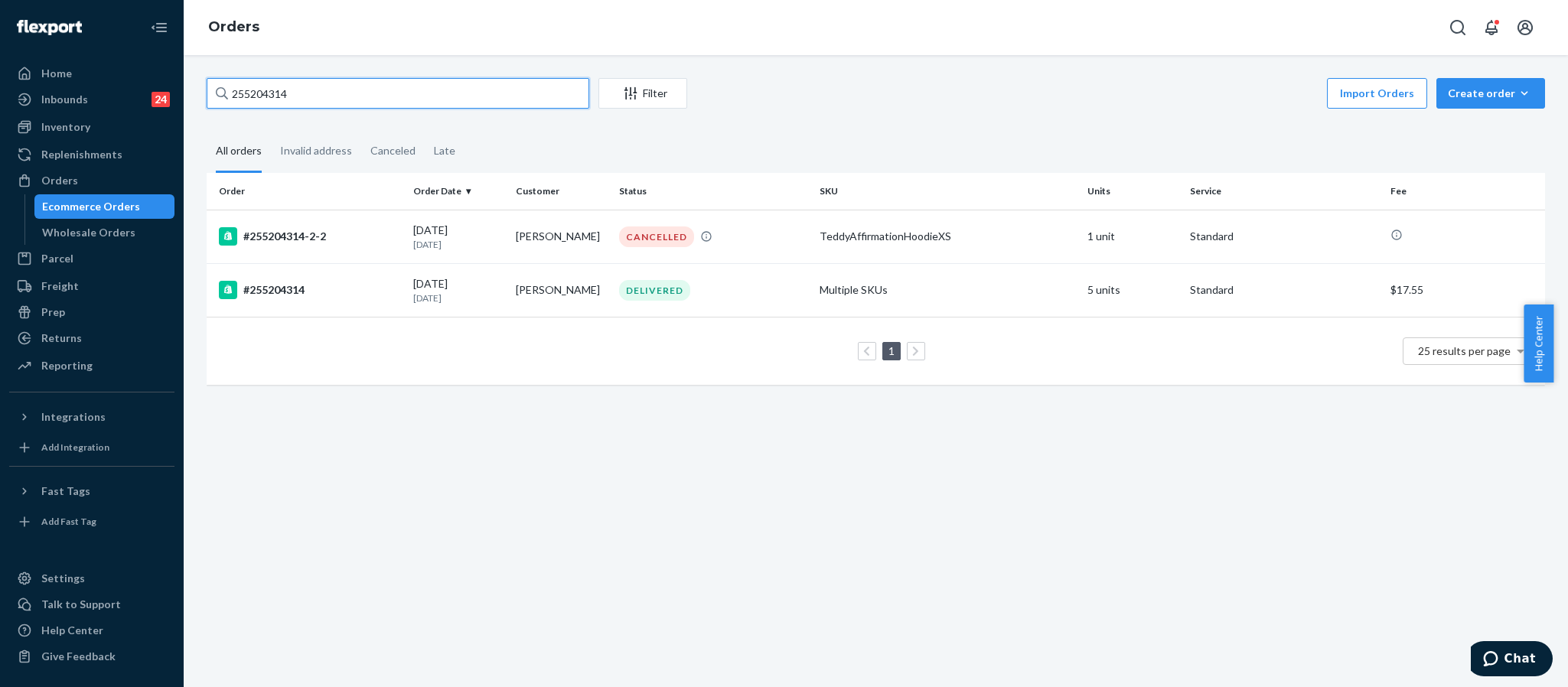
type input "255204314"
click at [65, 133] on div "Inventory" at bounding box center [65, 126] width 49 height 15
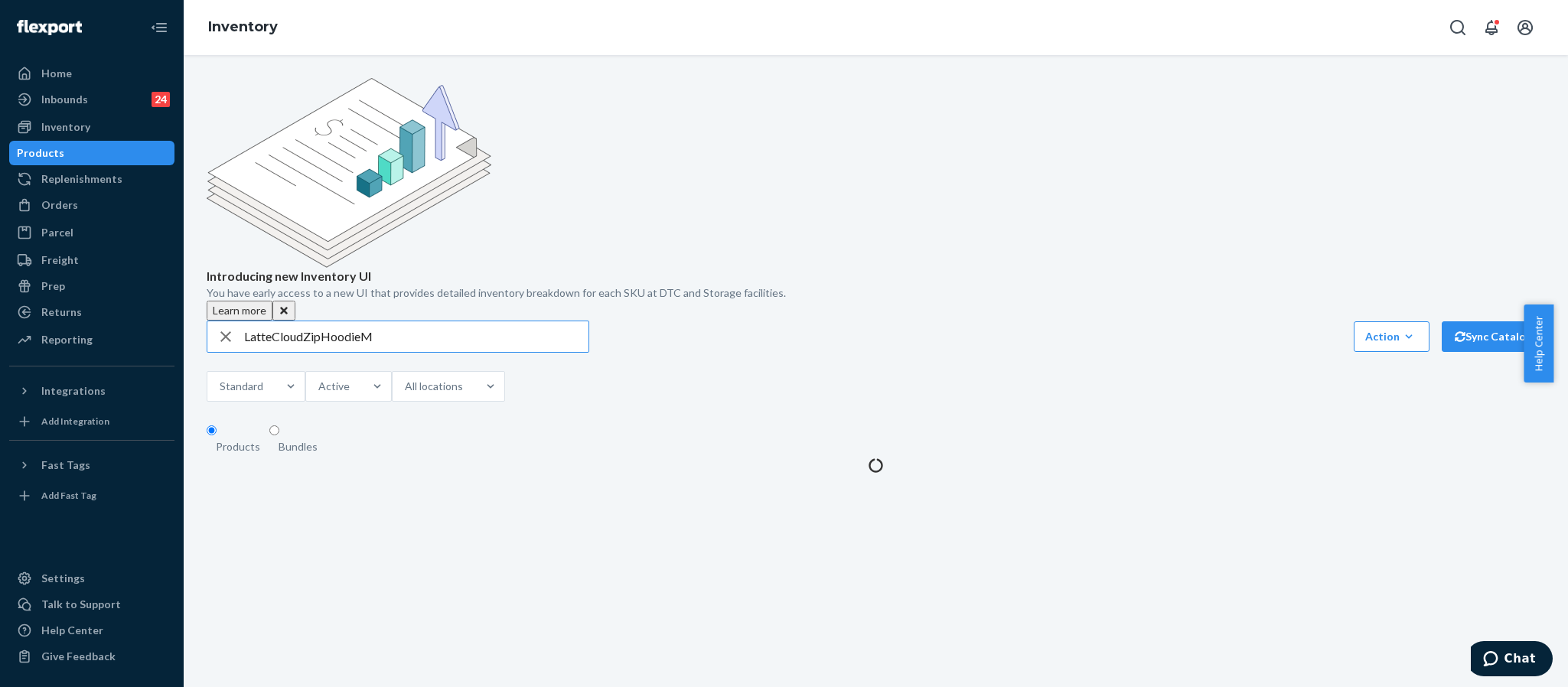
drag, startPoint x: 421, startPoint y: 228, endPoint x: 198, endPoint y: 230, distance: 223.0
click at [200, 230] on div "Introducing new Inventory UI You have early access to a new UI that provides de…" at bounding box center [875, 275] width 1361 height 395
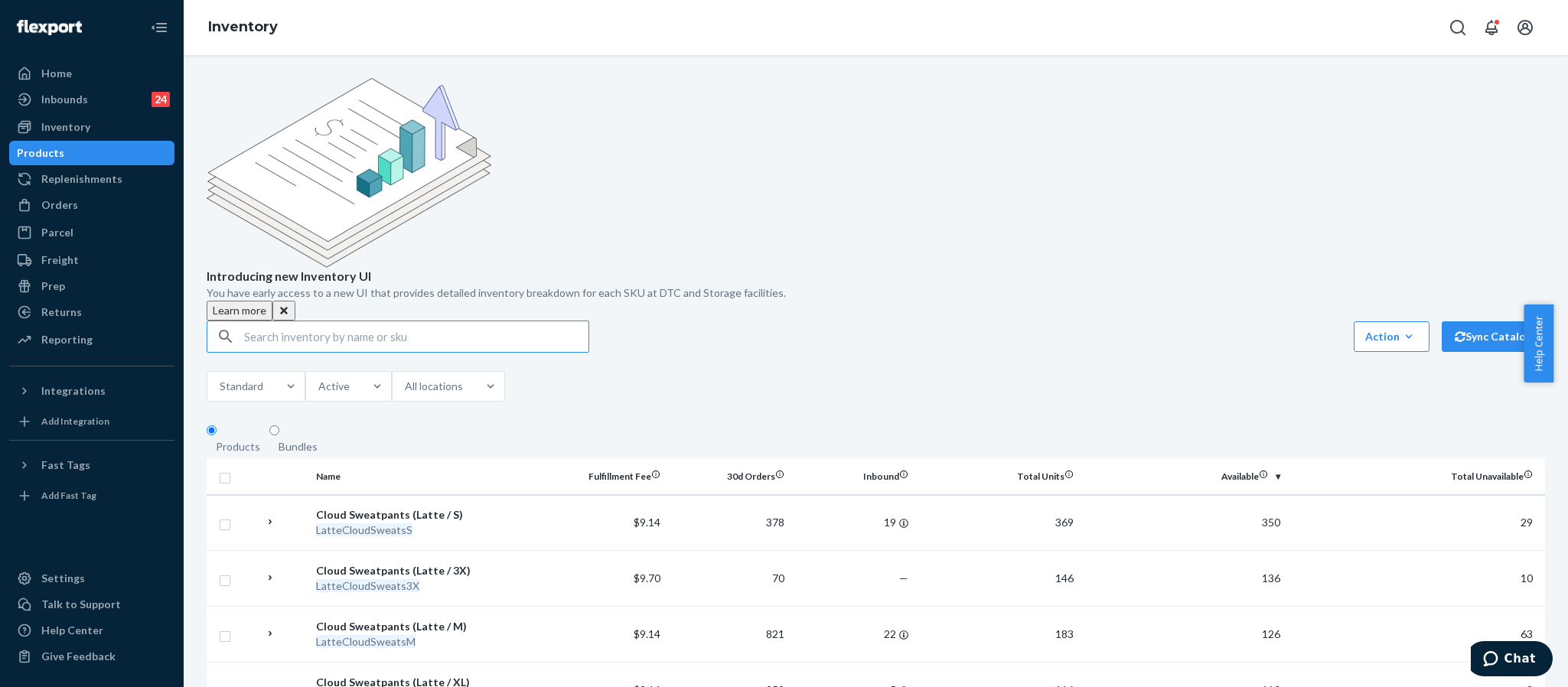
paste input "TeddyAffirmationHoodieXS"
type input "TeddyAffirmationHoodieXS"
click at [77, 205] on div "Orders" at bounding box center [91, 205] width 162 height 22
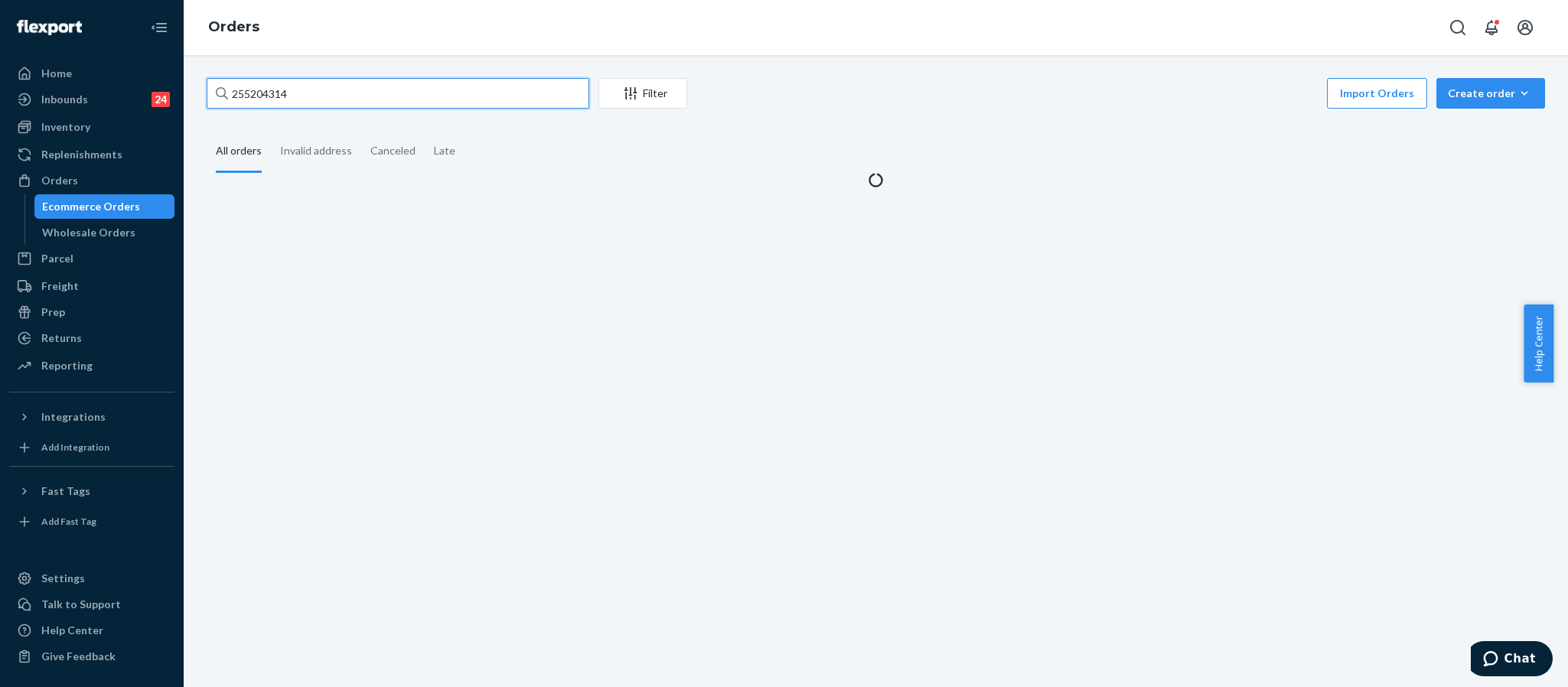
drag, startPoint x: 329, startPoint y: 92, endPoint x: 195, endPoint y: 81, distance: 134.5
click at [195, 81] on div "255204314 Filter Import Orders Create order Ecommerce order Removal order All o…" at bounding box center [875, 133] width 1361 height 110
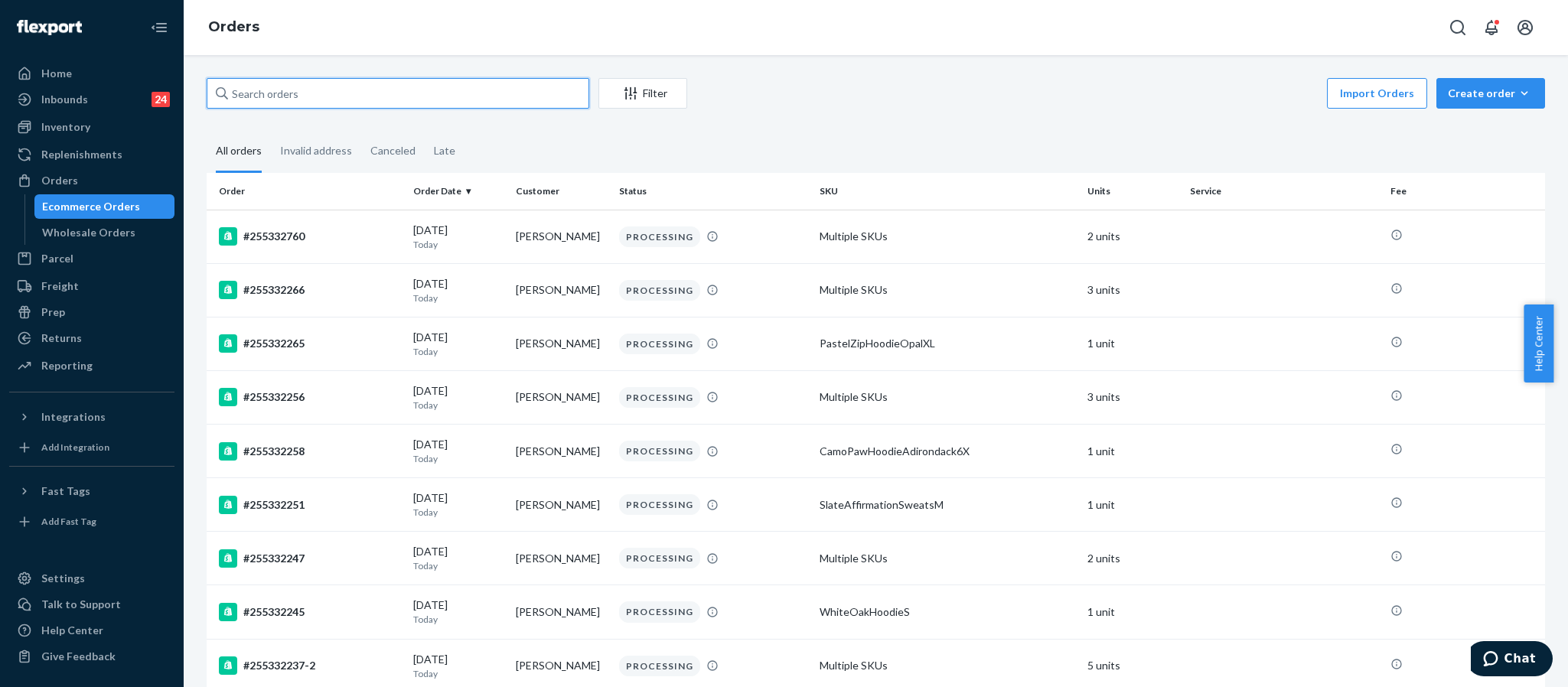
paste input "255333556"
type input "255333556"
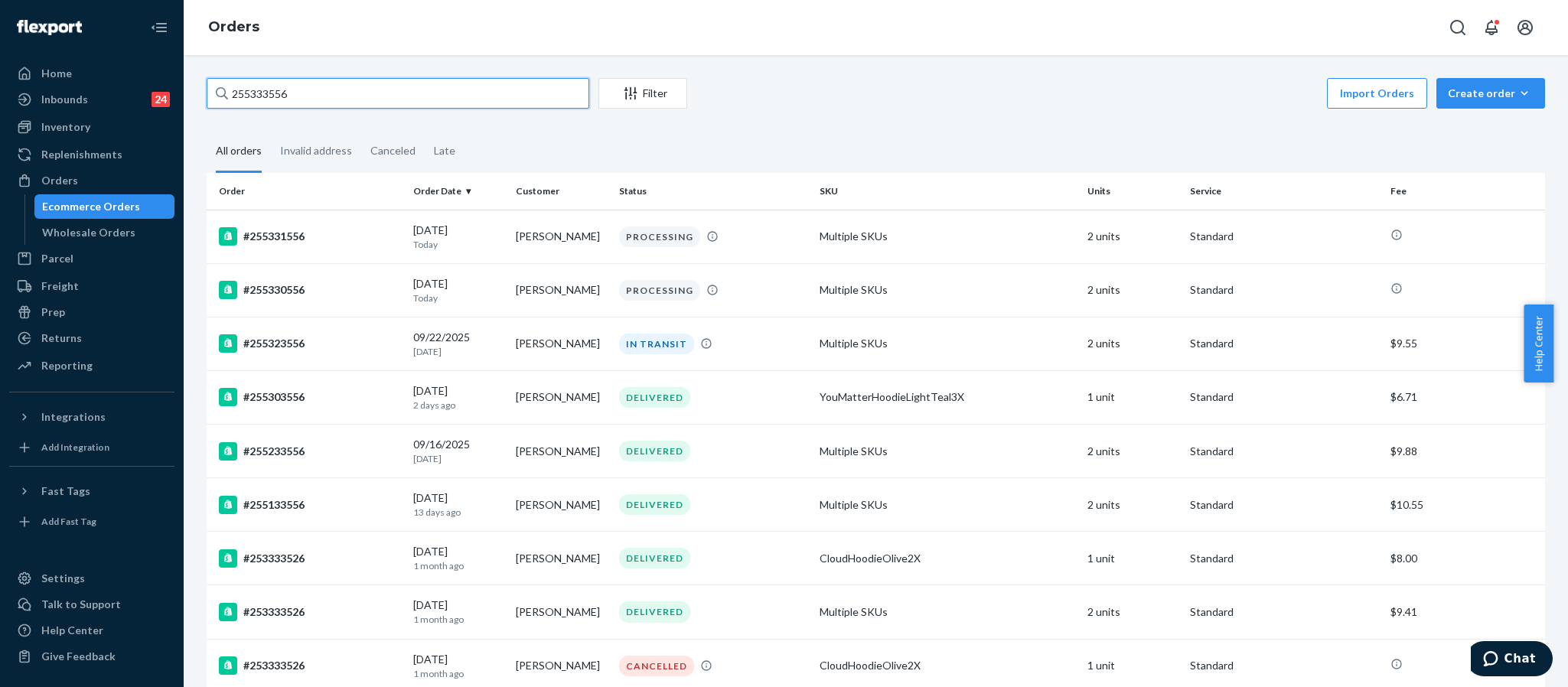
drag, startPoint x: 303, startPoint y: 97, endPoint x: 179, endPoint y: 81, distance: 125.0
click at [179, 81] on div "Home Inbounds 24 Shipping Plans Problems 24 Inventory Products Replenishments O…" at bounding box center [784, 343] width 1568 height 687
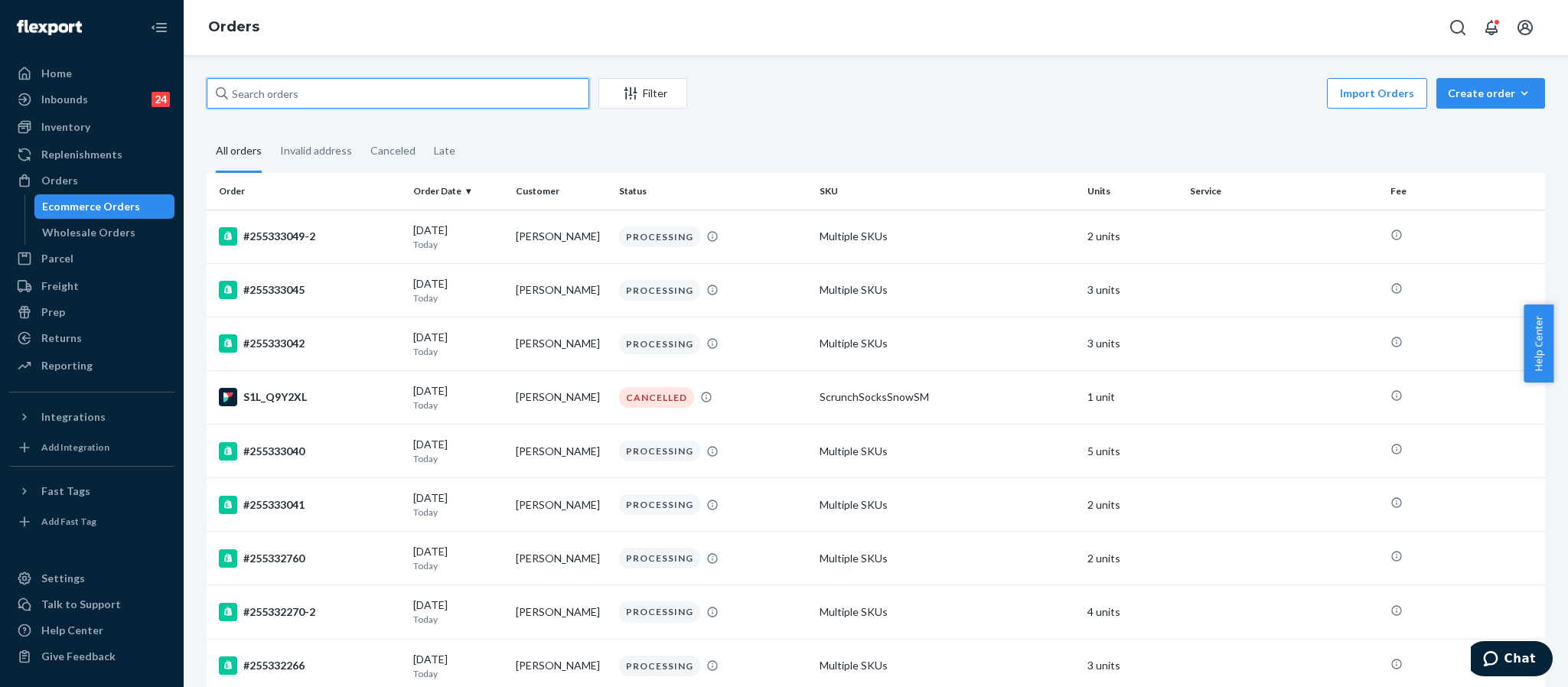
click at [375, 101] on input "text" at bounding box center [398, 93] width 383 height 31
paste input "255333556"
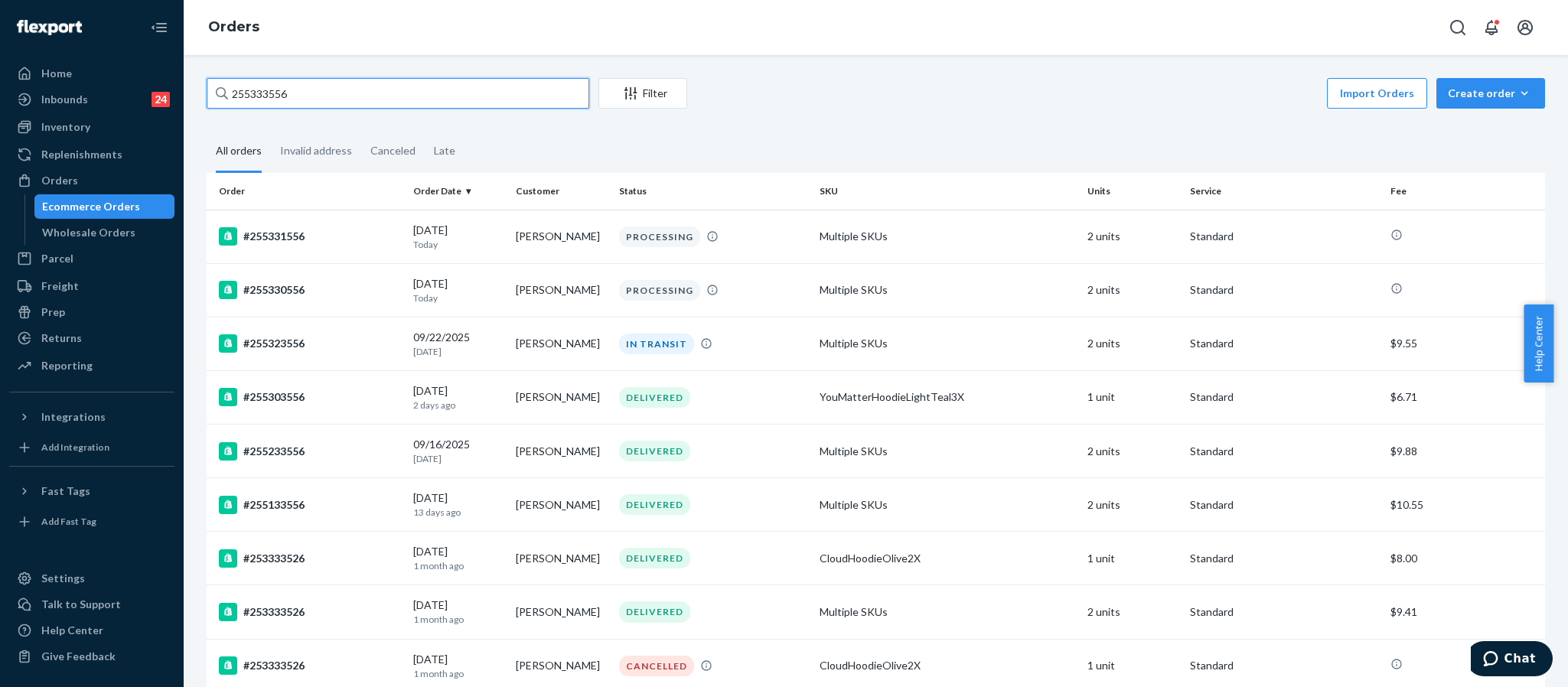
type input "255333556"
